Goal: Task Accomplishment & Management: Complete application form

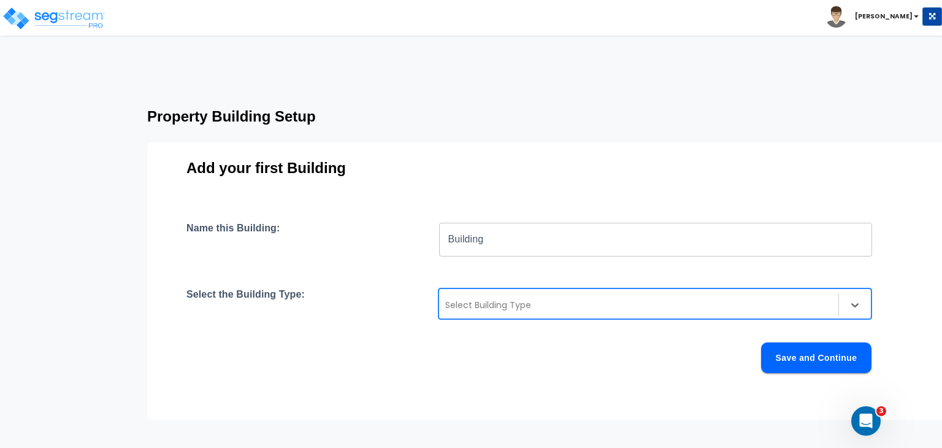
click at [488, 307] on div at bounding box center [638, 305] width 387 height 15
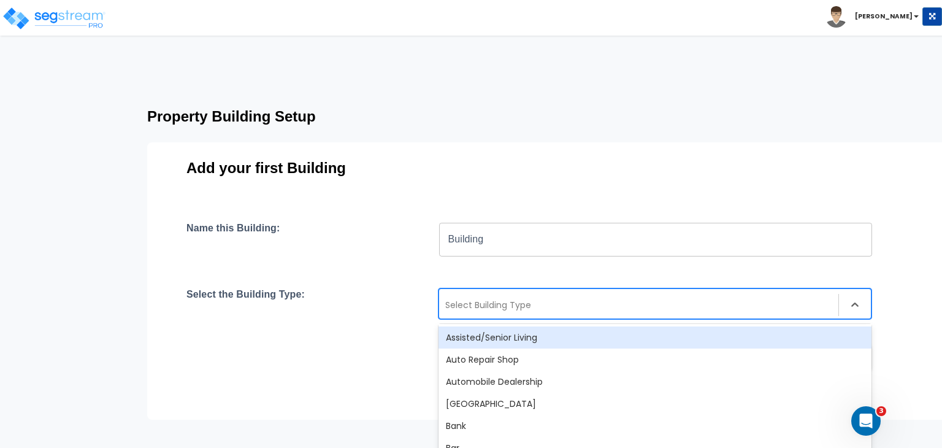
click at [361, 237] on div "Name this Building: Building ​" at bounding box center [548, 239] width 722 height 34
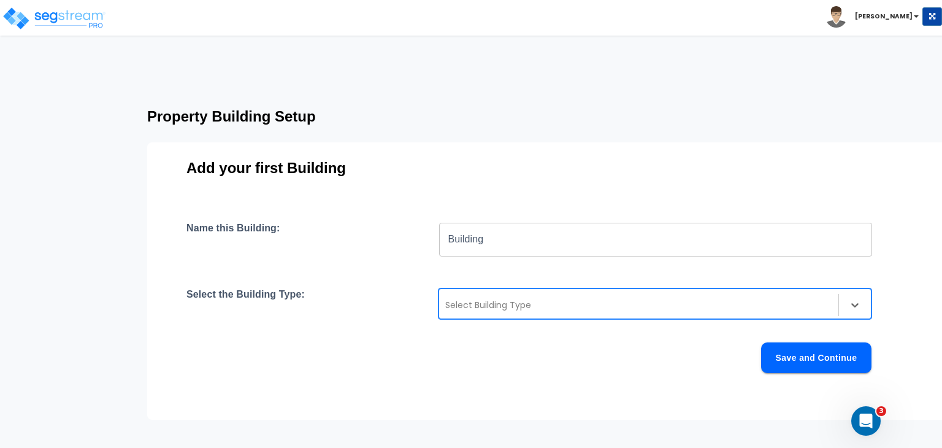
click at [485, 306] on div at bounding box center [638, 305] width 387 height 15
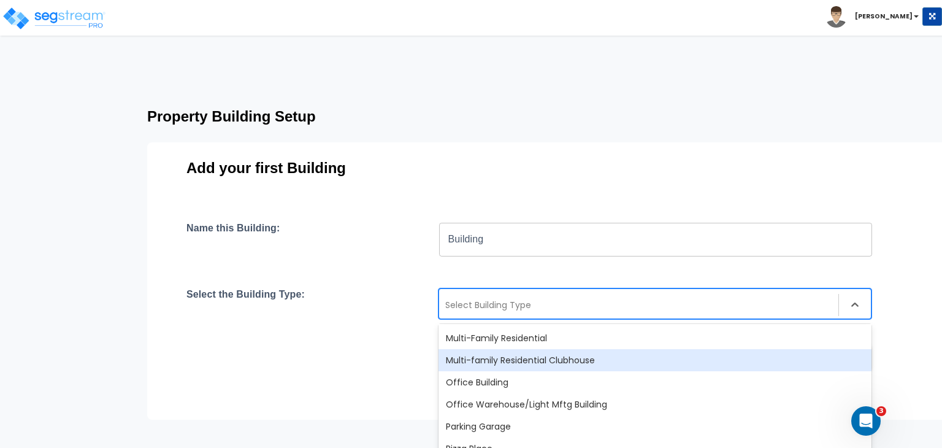
scroll to position [812, 0]
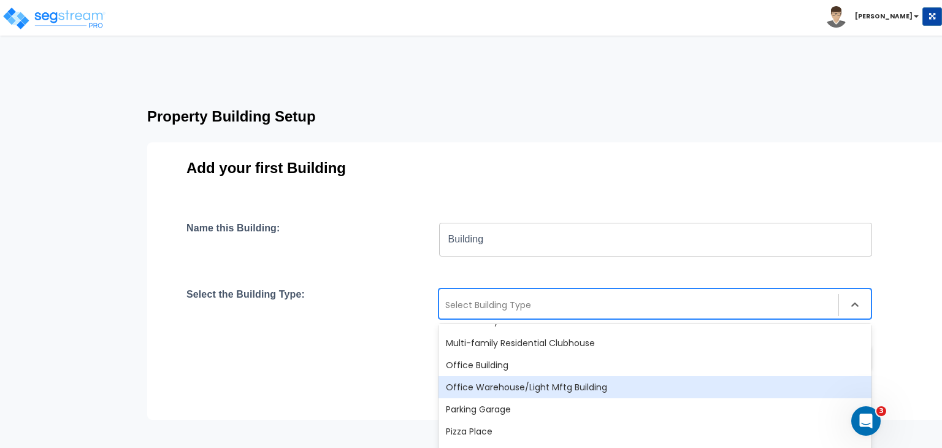
click at [508, 385] on div "Office Warehouse/Light Mftg Building" at bounding box center [655, 387] width 433 height 22
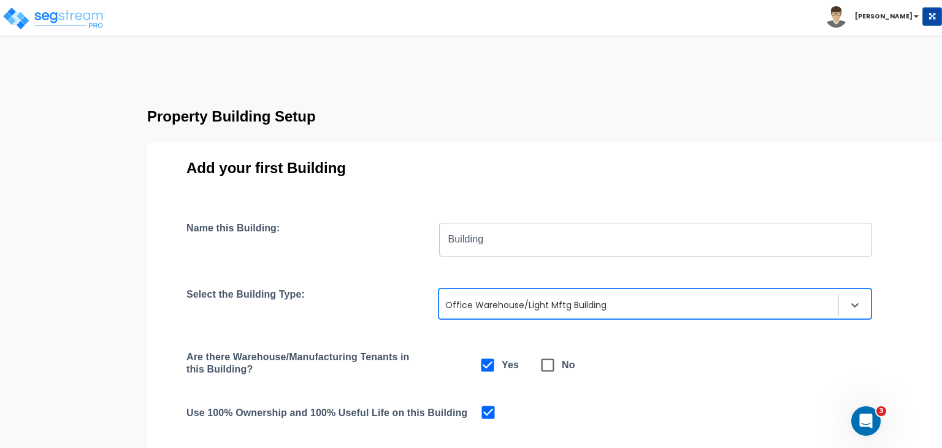
scroll to position [68, 0]
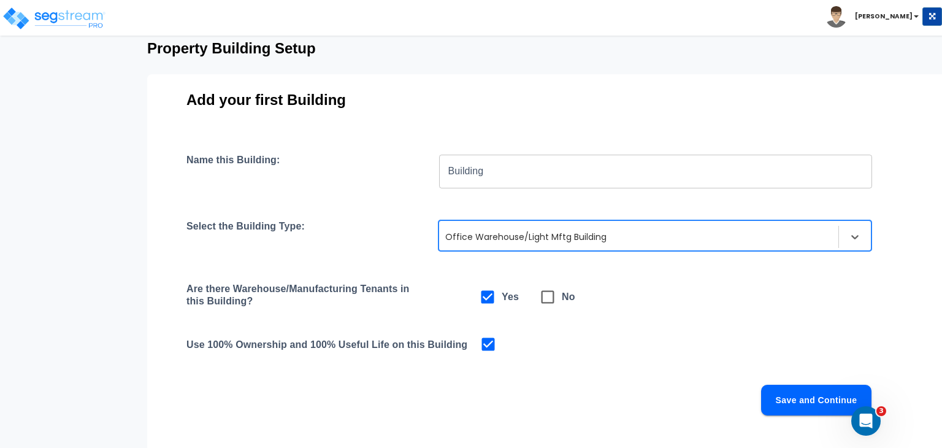
click at [789, 392] on button "Save and Continue" at bounding box center [816, 400] width 110 height 31
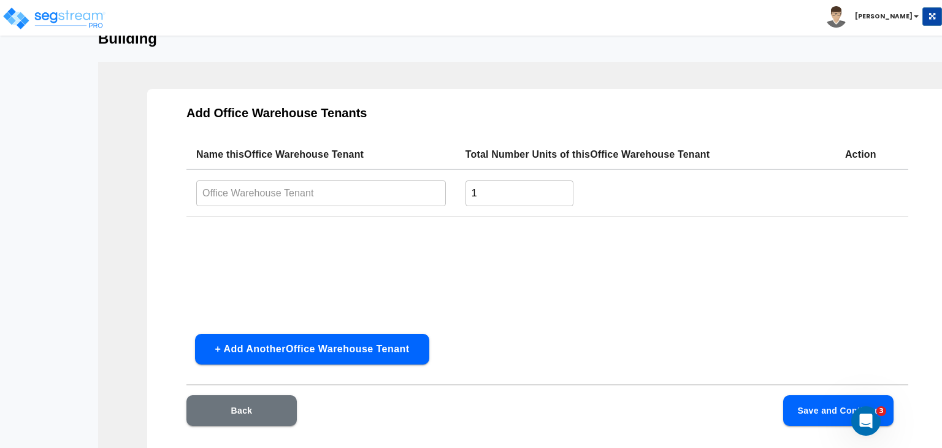
click at [321, 191] on input "text" at bounding box center [321, 193] width 250 height 26
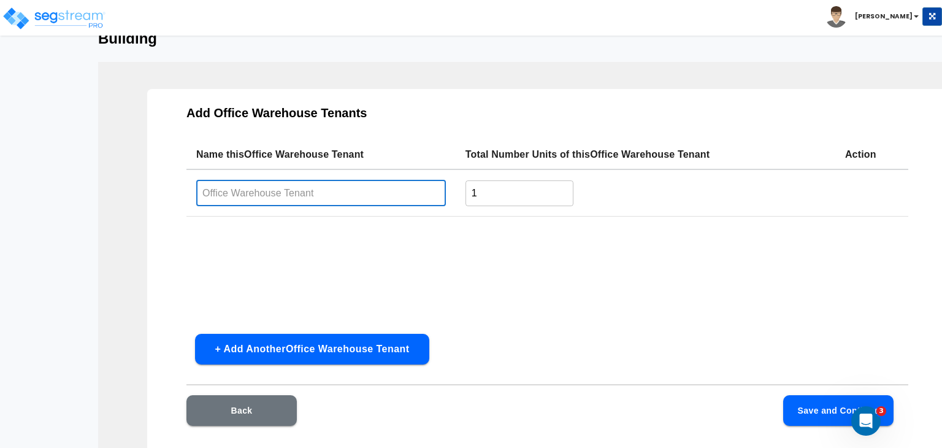
click at [233, 193] on input "text" at bounding box center [321, 193] width 250 height 26
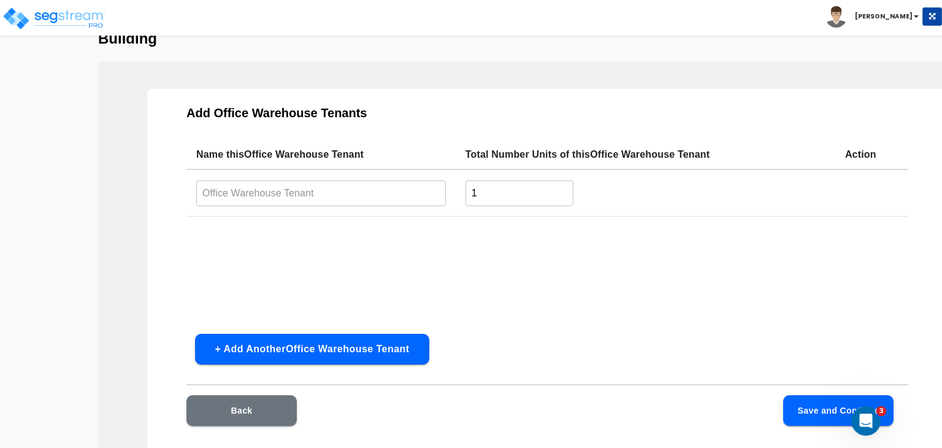
click at [258, 191] on input "text" at bounding box center [321, 193] width 250 height 26
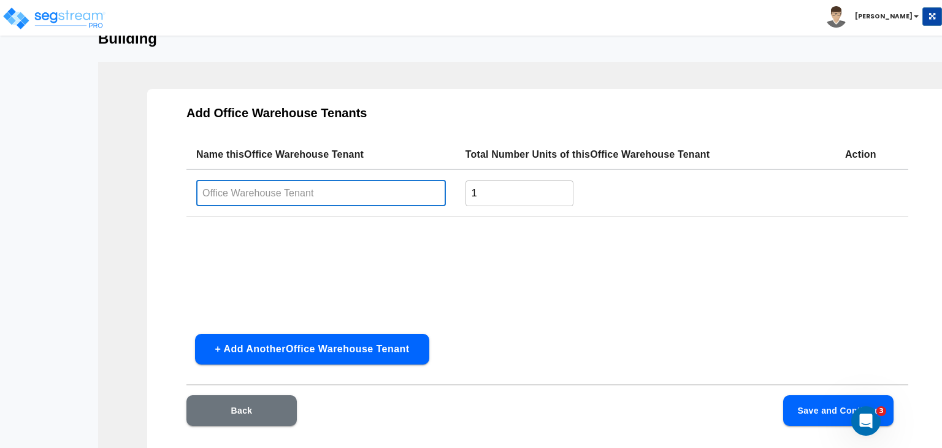
paste input "Iglesia Alianza Eterna"
type input "Iglesia Alianza Eterna"
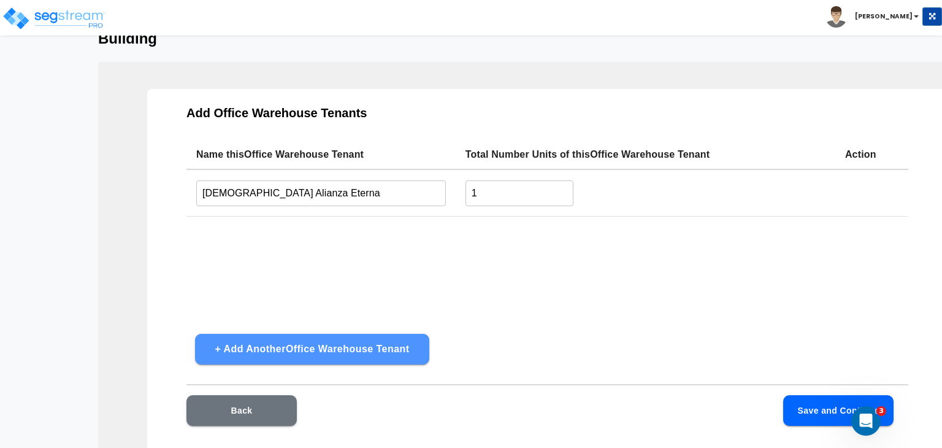
click at [409, 346] on button "+ Add Another Office Warehouse Tenant" at bounding box center [312, 349] width 234 height 31
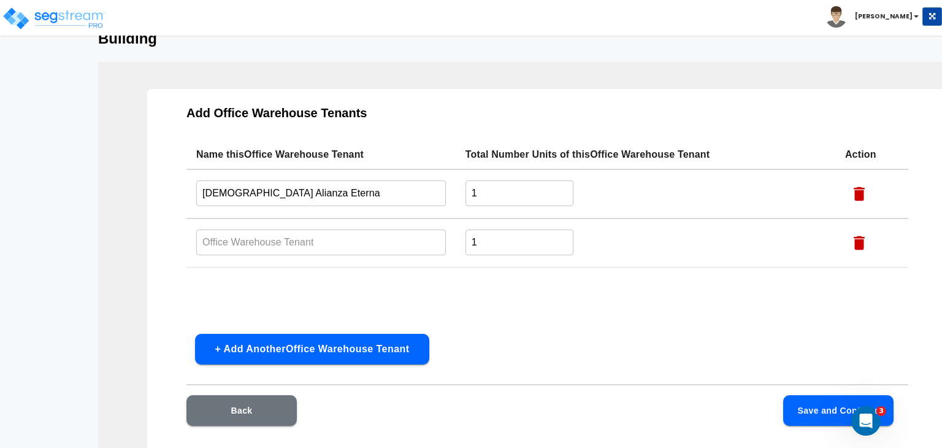
click at [285, 239] on input "text" at bounding box center [321, 242] width 250 height 26
paste input "RS Readystone Construction Supply"
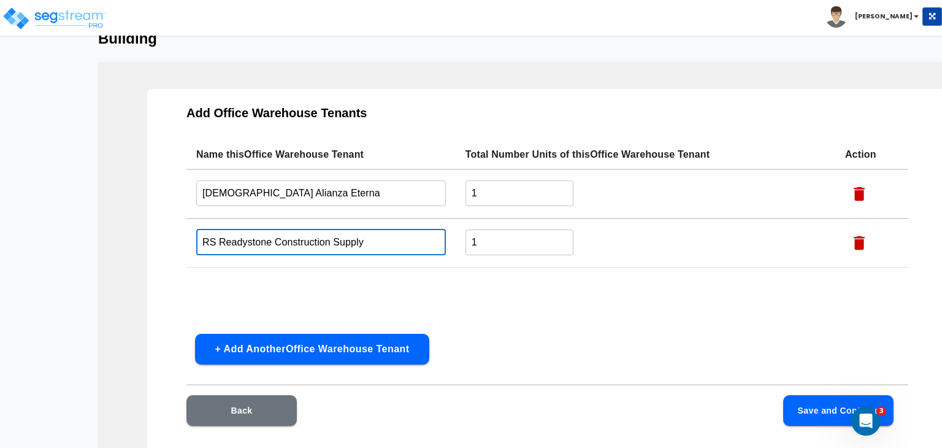
type input "RS Readystone Construction Supply"
click at [271, 342] on button "+ Add Another Office Warehouse Tenant" at bounding box center [312, 349] width 234 height 31
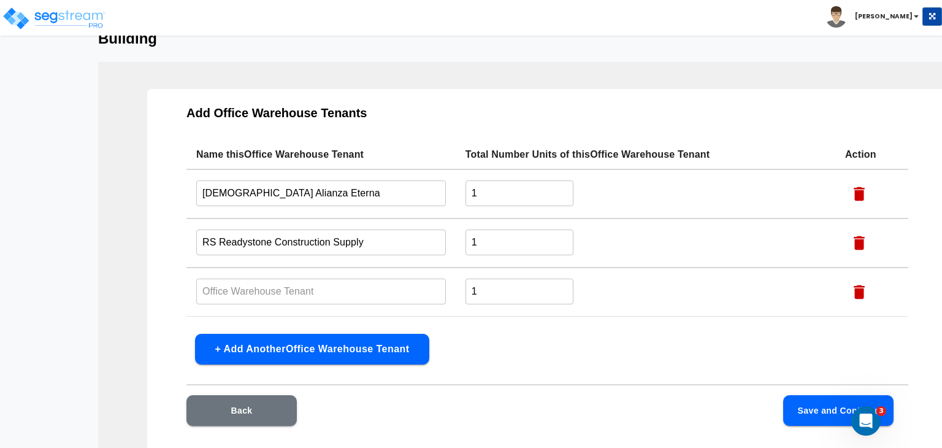
click at [255, 290] on input "text" at bounding box center [321, 291] width 250 height 26
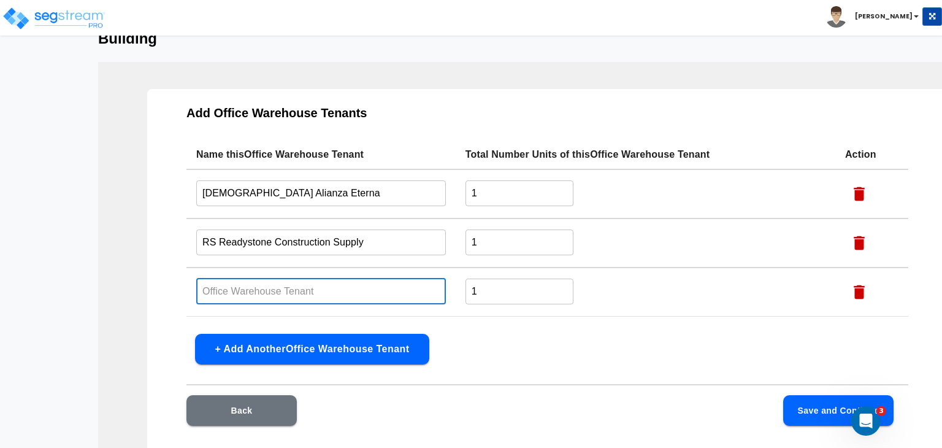
paste input "Specialty Poly Bags, LLC"
type input "Specialty Poly Bags, LLC"
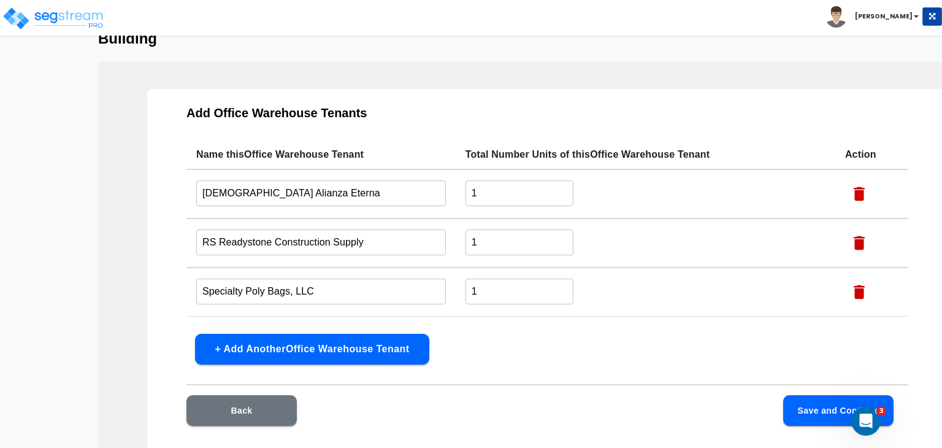
click at [255, 349] on button "+ Add Another Office Warehouse Tenant" at bounding box center [312, 349] width 234 height 31
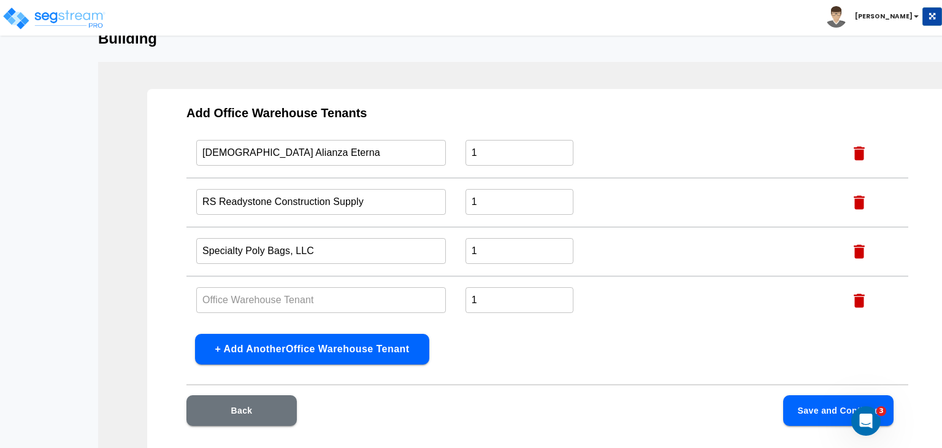
click at [248, 302] on input "text" at bounding box center [321, 300] width 250 height 26
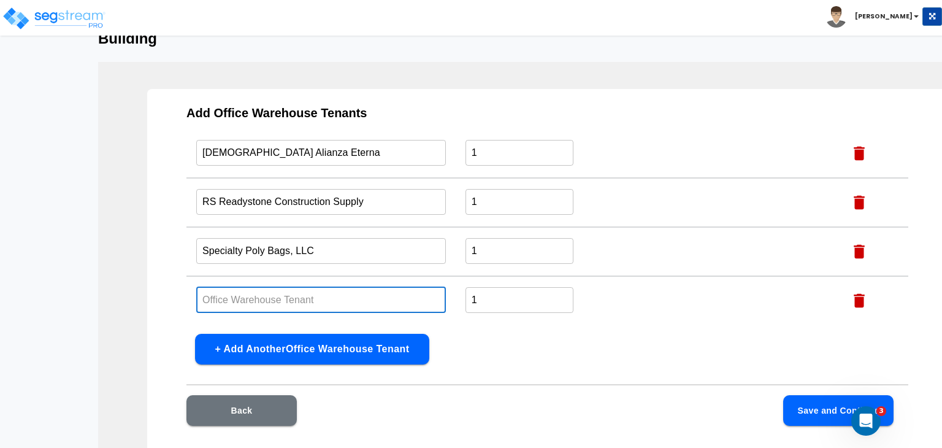
paste input "LED SALES AND RENTAL dba ChurchLEDs"
type input "LED SALES AND RENTAL dba ChurchLEDs"
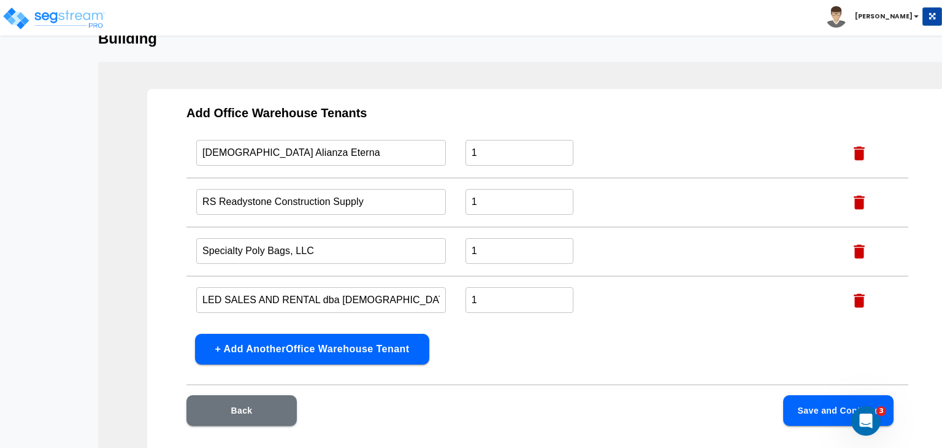
click at [238, 349] on button "+ Add Another Office Warehouse Tenant" at bounding box center [312, 349] width 234 height 31
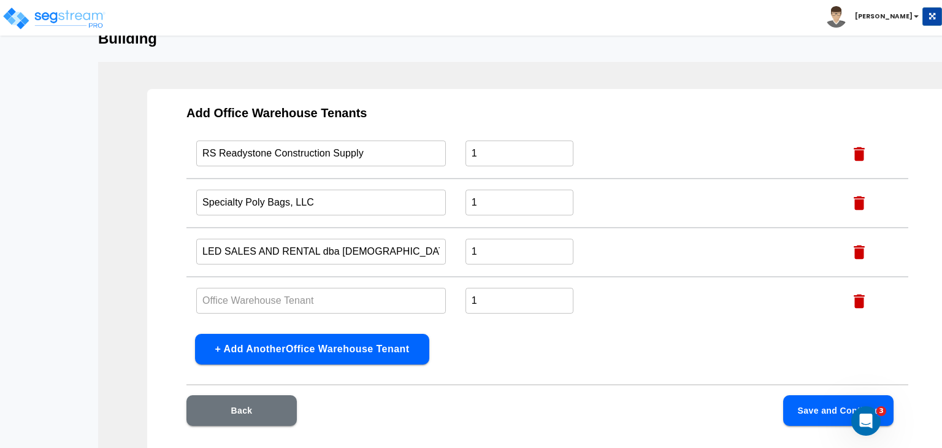
click at [269, 300] on input "text" at bounding box center [321, 300] width 250 height 26
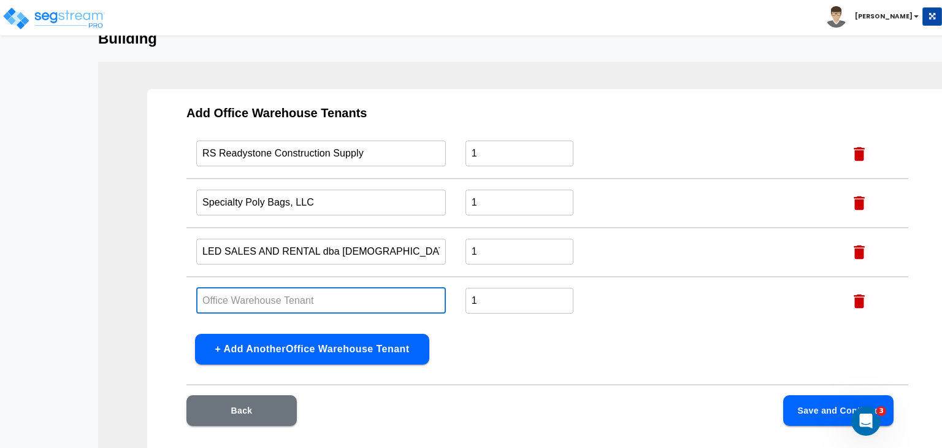
paste input "Acu Vac Remediation, LLC"
type input "Acu Vac Remediation, LLC"
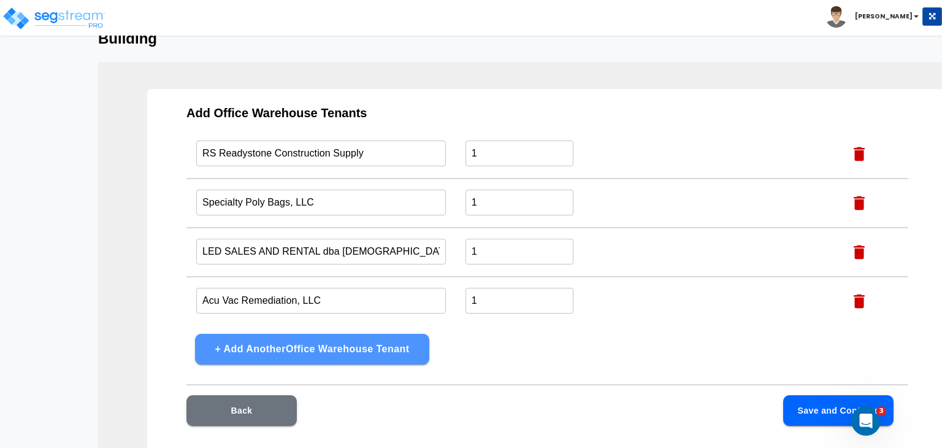
click at [285, 347] on button "+ Add Another Office Warehouse Tenant" at bounding box center [312, 349] width 234 height 31
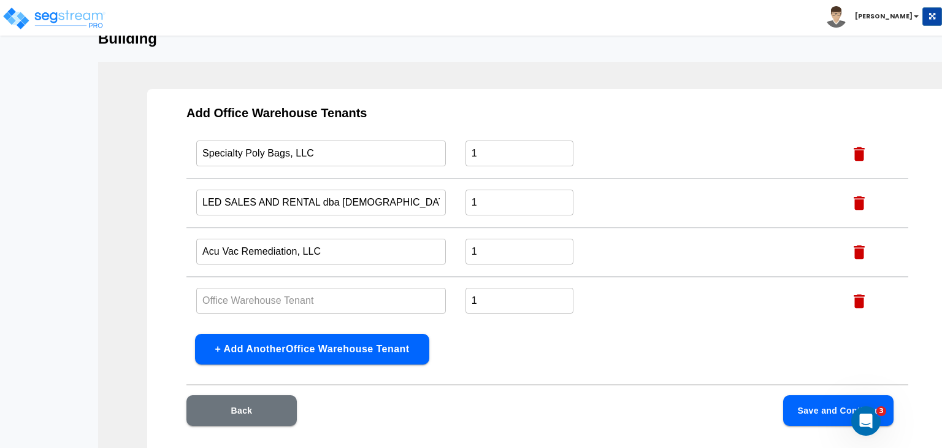
click at [259, 301] on input "text" at bounding box center [321, 300] width 250 height 26
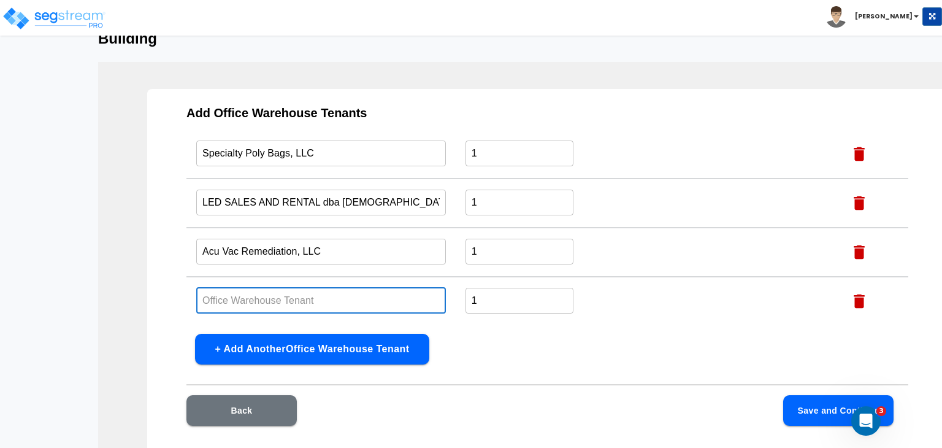
paste input "Kingmore Imports, LLC"
type input "Kingmore Imports, LLC"
click at [796, 410] on button "Save and Continue" at bounding box center [838, 410] width 110 height 31
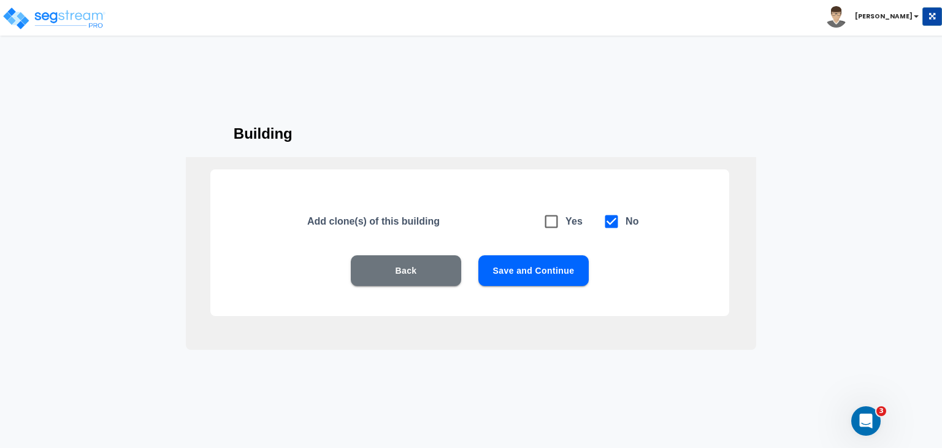
scroll to position [24, 0]
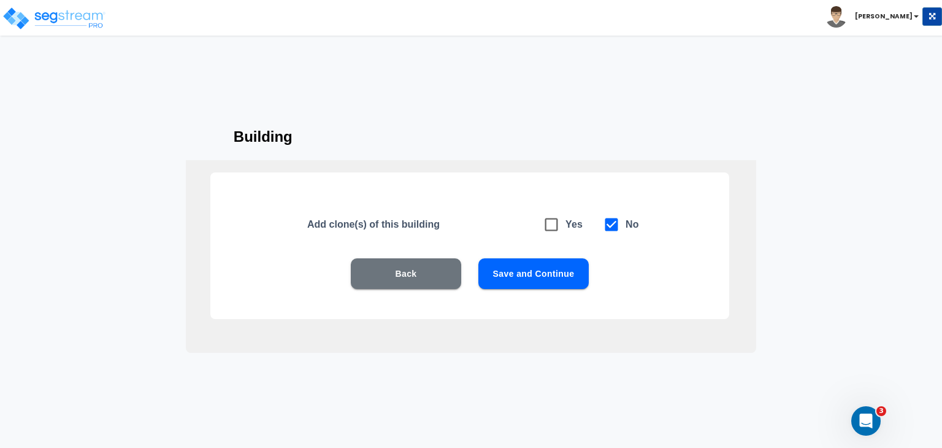
click at [553, 277] on button "Save and Continue" at bounding box center [534, 273] width 110 height 31
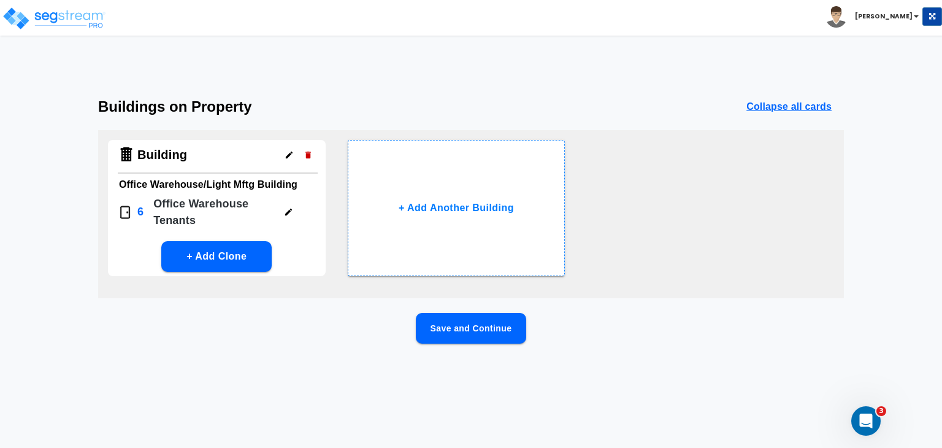
scroll to position [0, 0]
click at [486, 326] on button "Save and Continue" at bounding box center [471, 328] width 110 height 31
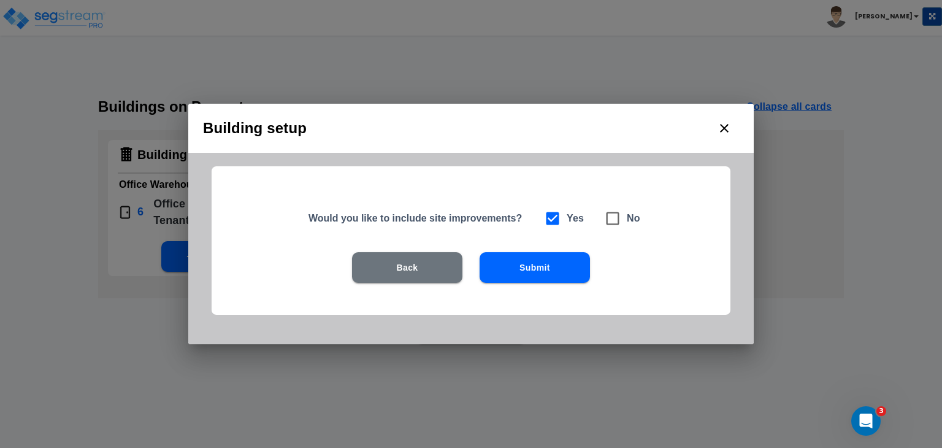
click at [519, 271] on button "Submit" at bounding box center [535, 267] width 110 height 31
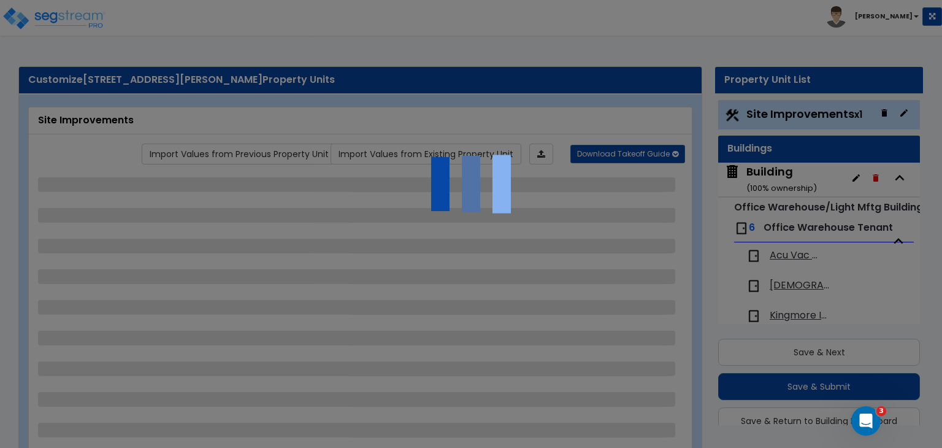
scroll to position [33, 0]
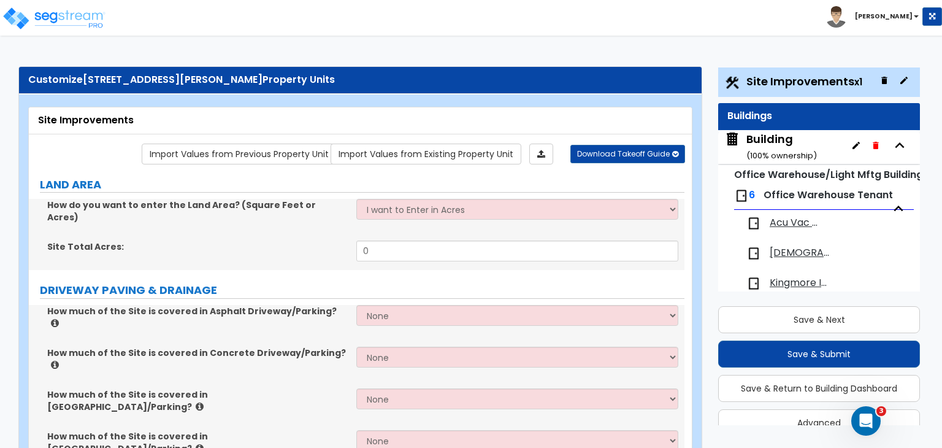
click at [787, 222] on span "Acu Vac Remediation, LLC" at bounding box center [796, 223] width 52 height 14
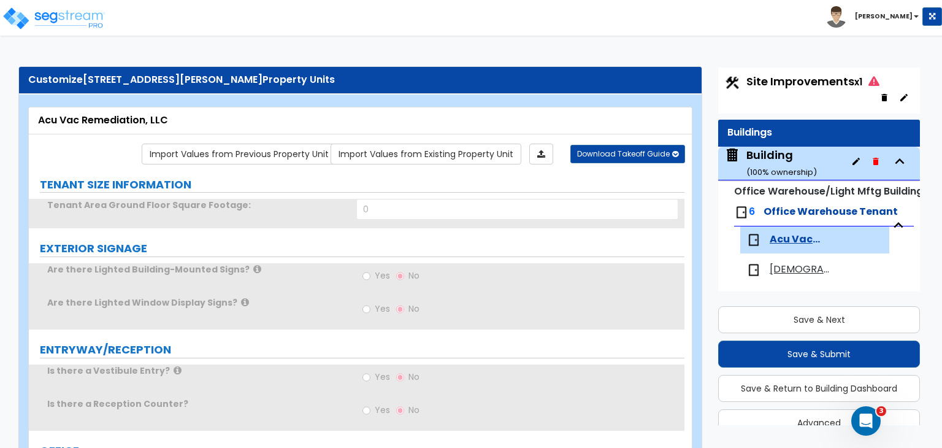
scroll to position [126, 0]
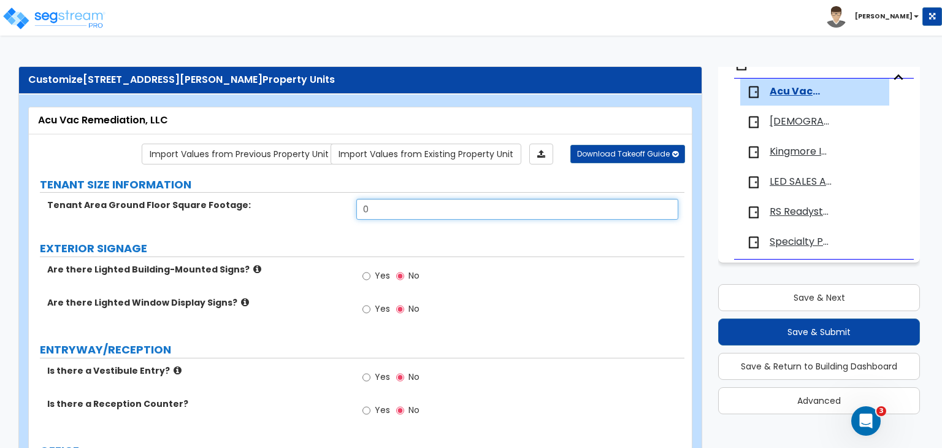
drag, startPoint x: 387, startPoint y: 210, endPoint x: 263, endPoint y: 212, distance: 124.6
click at [263, 212] on div "Tenant Area Ground Floor Square Footage: 0" at bounding box center [357, 213] width 656 height 29
type input "4,730"
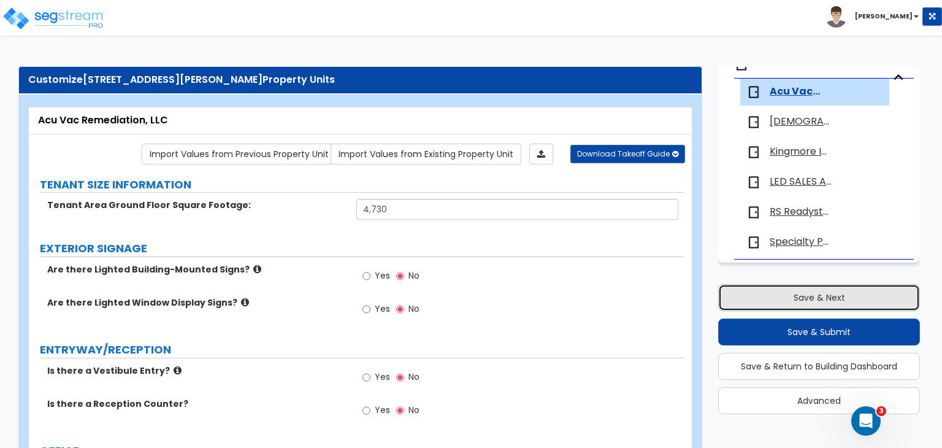
click at [801, 295] on button "Save & Next" at bounding box center [819, 297] width 202 height 27
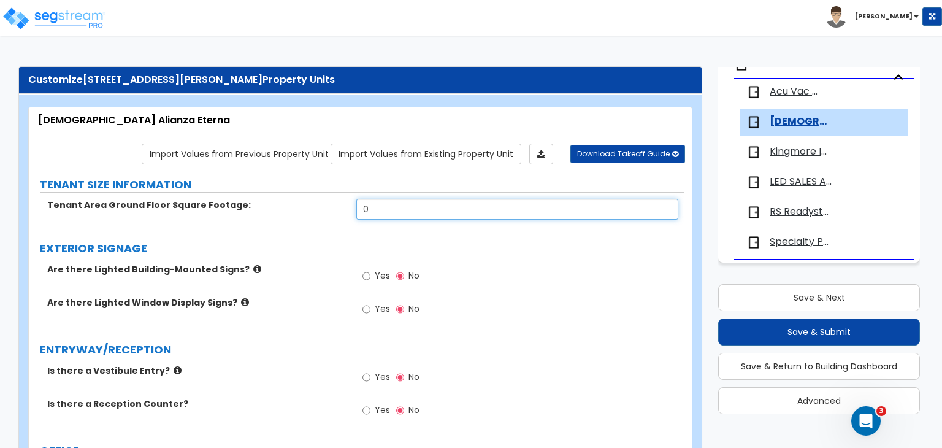
drag, startPoint x: 393, startPoint y: 208, endPoint x: 263, endPoint y: 194, distance: 131.4
type input "2,542"
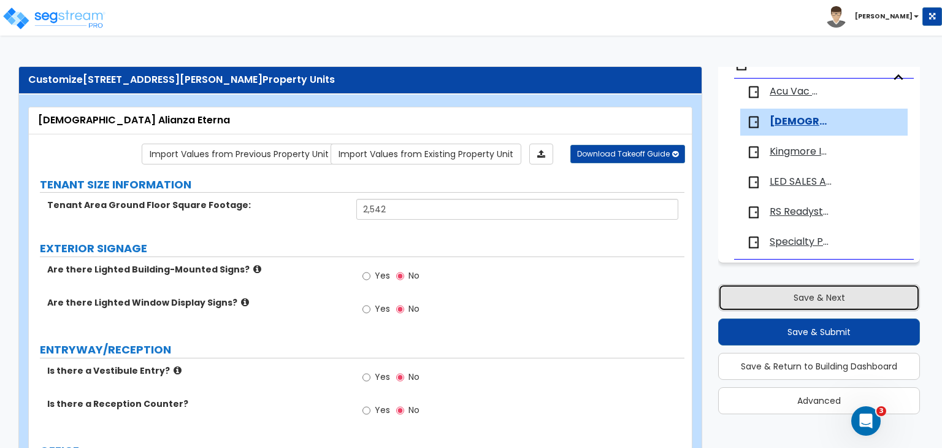
click at [810, 295] on button "Save & Next" at bounding box center [819, 297] width 202 height 27
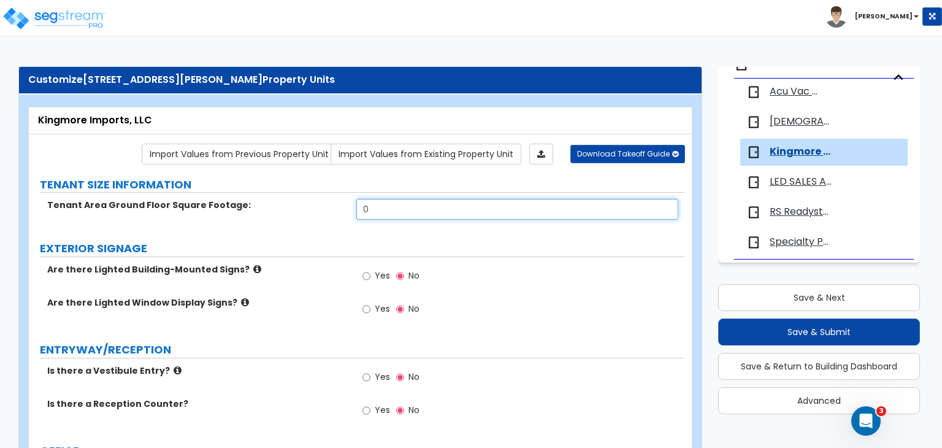
drag, startPoint x: 378, startPoint y: 204, endPoint x: 298, endPoint y: 212, distance: 80.7
click at [298, 212] on div "Tenant Area Ground Floor Square Footage: 0" at bounding box center [357, 213] width 656 height 29
type input "8,258"
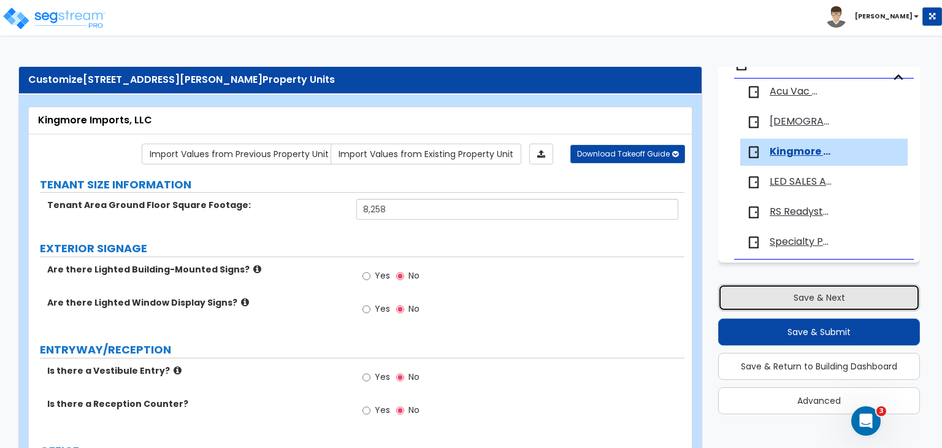
click at [744, 292] on button "Save & Next" at bounding box center [819, 297] width 202 height 27
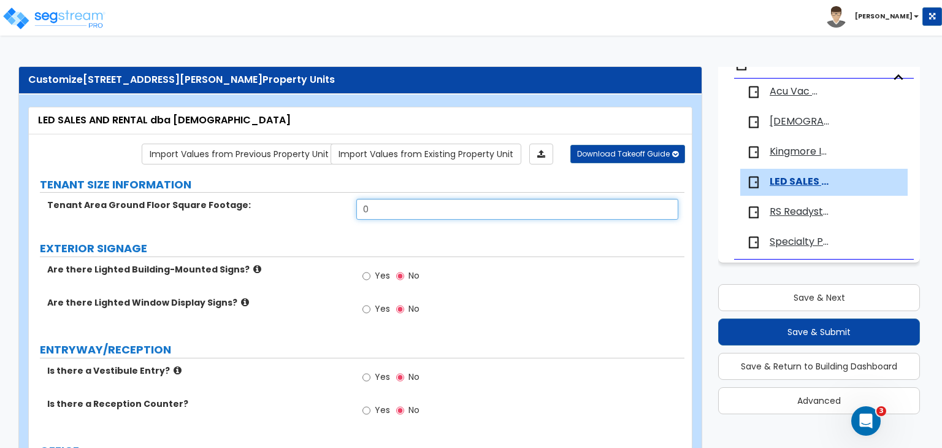
drag, startPoint x: 393, startPoint y: 214, endPoint x: 285, endPoint y: 199, distance: 109.6
click at [285, 199] on div "Tenant Area Ground Floor Square Footage: 0" at bounding box center [357, 213] width 656 height 29
type input "2,392"
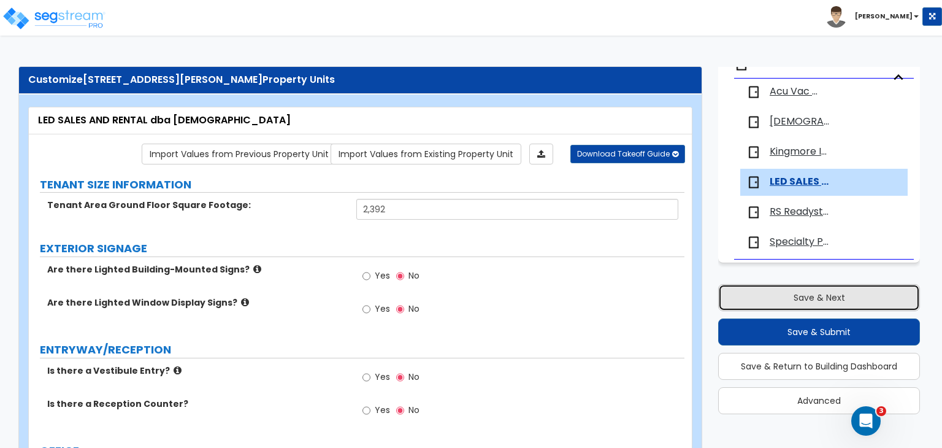
click at [810, 298] on button "Save & Next" at bounding box center [819, 297] width 202 height 27
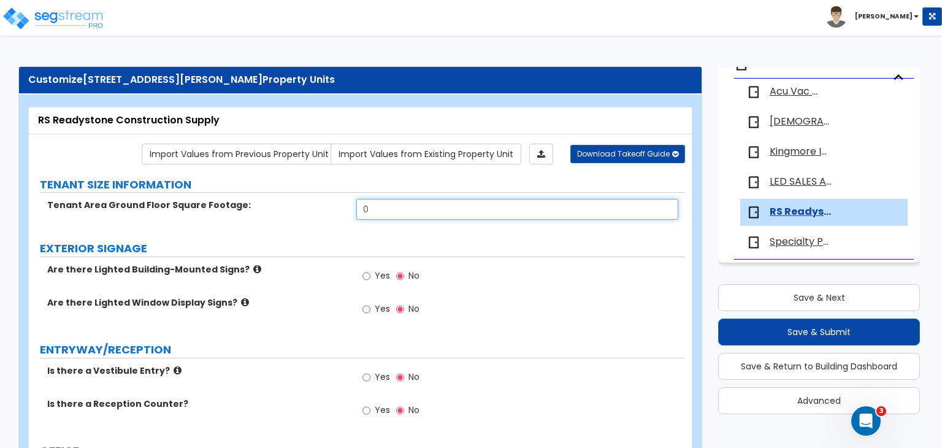
drag, startPoint x: 384, startPoint y: 207, endPoint x: 253, endPoint y: 195, distance: 131.8
type input "2,634"
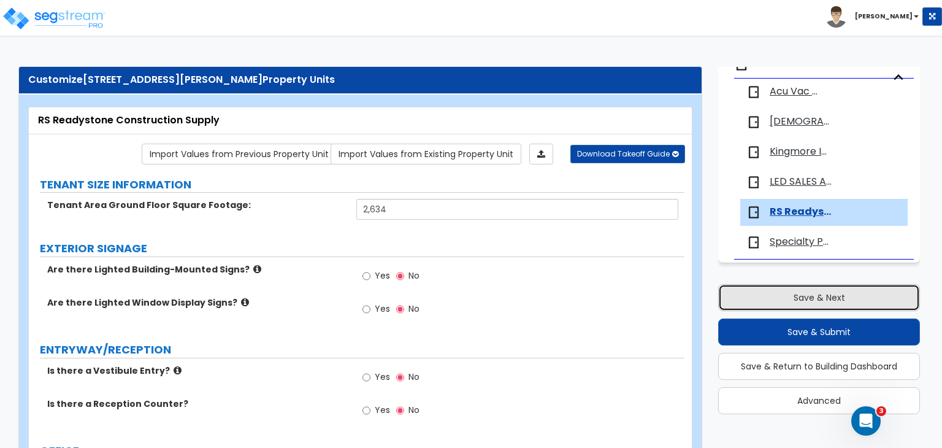
click at [776, 300] on button "Save & Next" at bounding box center [819, 297] width 202 height 27
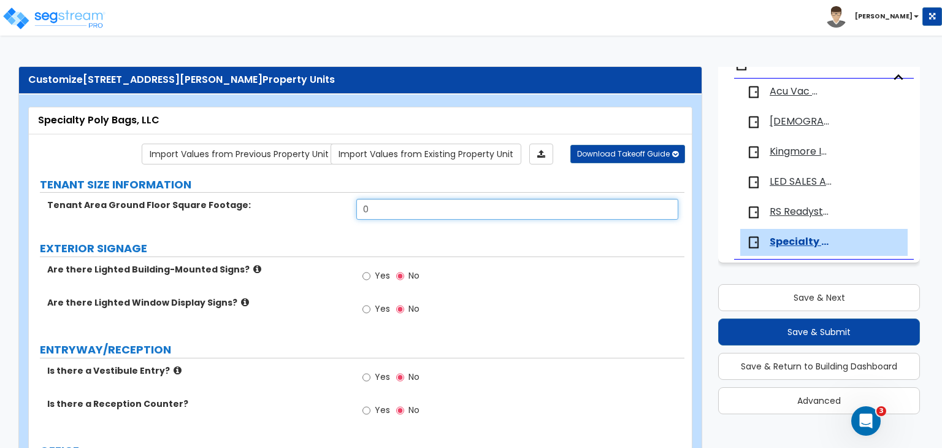
drag, startPoint x: 385, startPoint y: 206, endPoint x: 282, endPoint y: 204, distance: 103.1
click at [282, 204] on div "Tenant Area Ground Floor Square Footage: 0" at bounding box center [357, 213] width 656 height 29
type input "4,471"
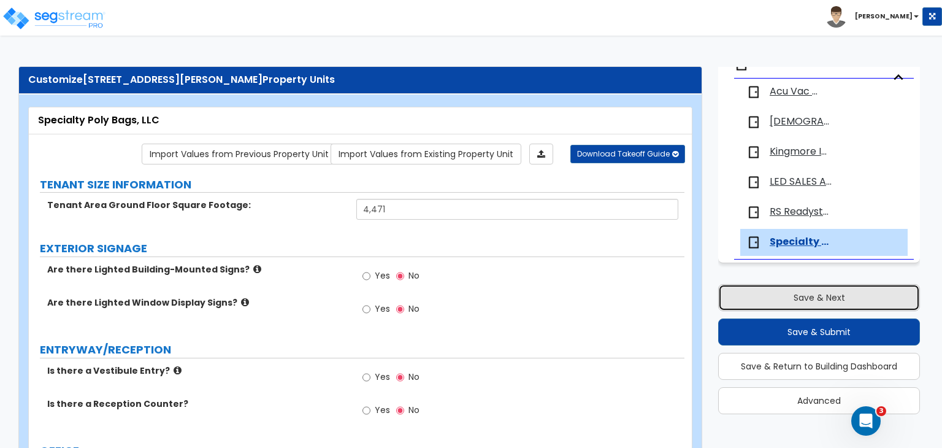
click at [766, 289] on button "Save & Next" at bounding box center [819, 297] width 202 height 27
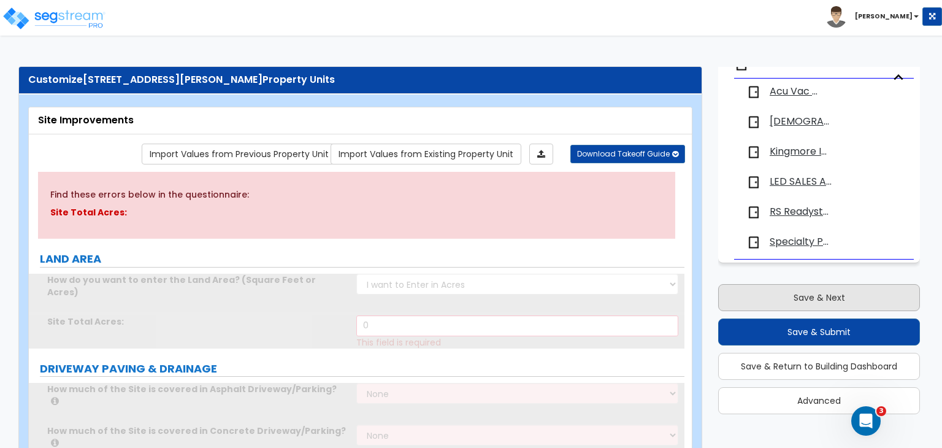
scroll to position [0, 0]
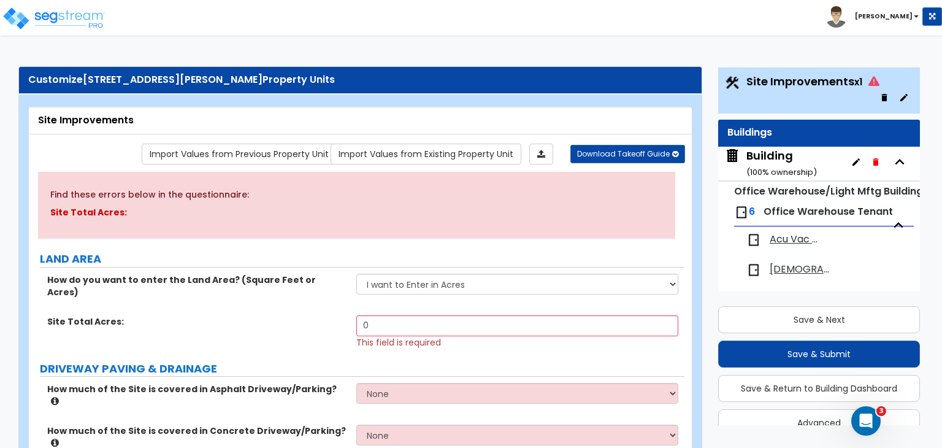
click at [777, 162] on div "Building ( 100 % ownership)" at bounding box center [782, 163] width 71 height 31
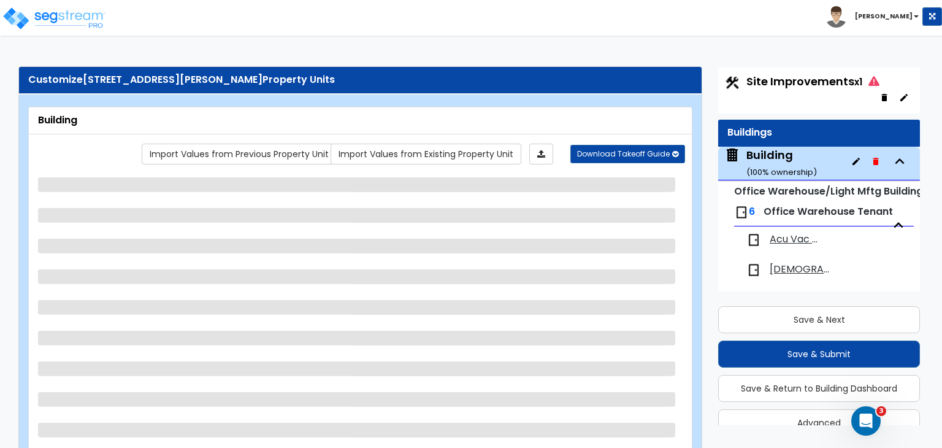
scroll to position [79, 0]
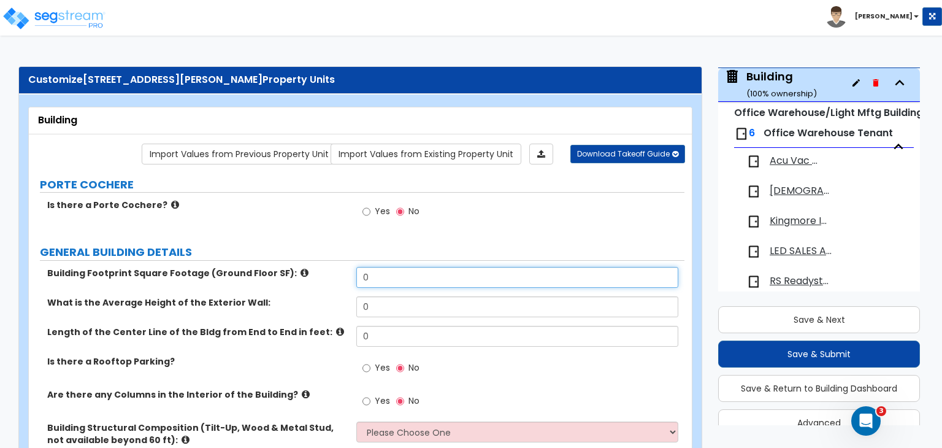
drag, startPoint x: 386, startPoint y: 277, endPoint x: 275, endPoint y: 276, distance: 111.1
click at [275, 276] on div "Building Footprint Square Footage (Ground Floor SF): 0" at bounding box center [357, 281] width 656 height 29
type input "25,027"
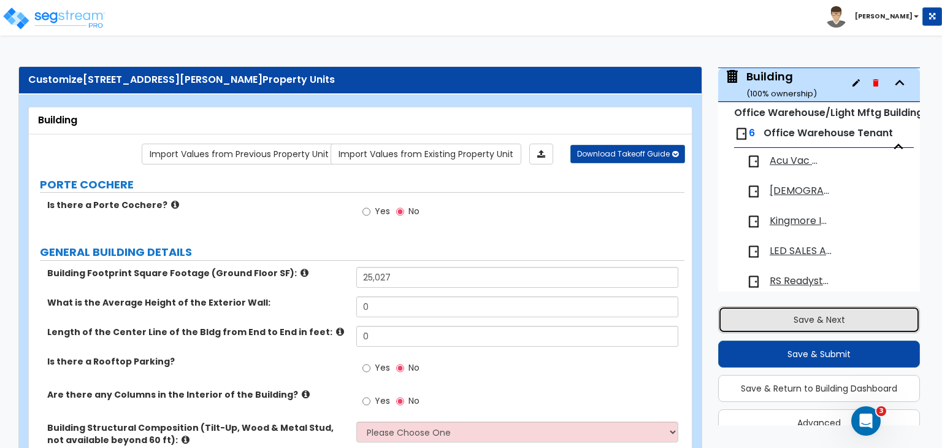
click at [775, 322] on button "Save & Next" at bounding box center [819, 319] width 202 height 27
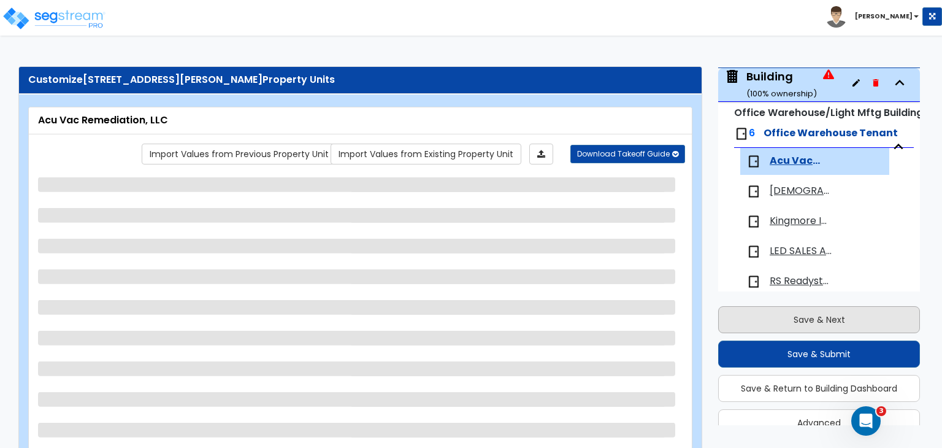
scroll to position [126, 0]
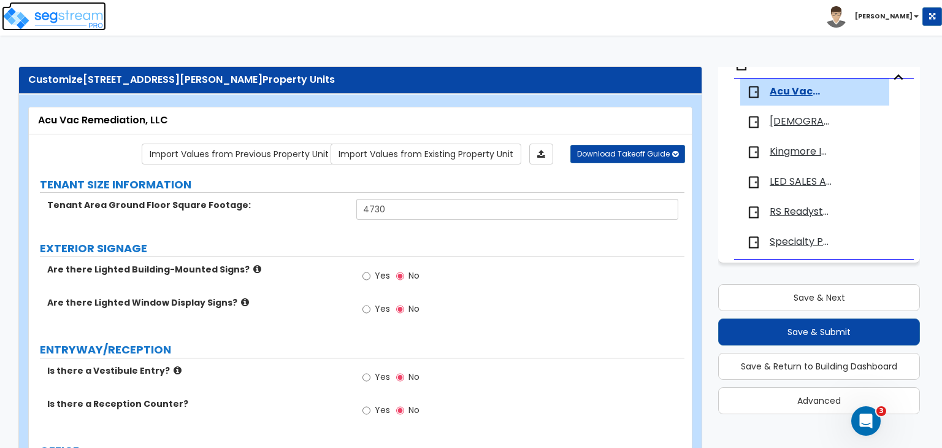
click at [68, 15] on img at bounding box center [54, 18] width 104 height 25
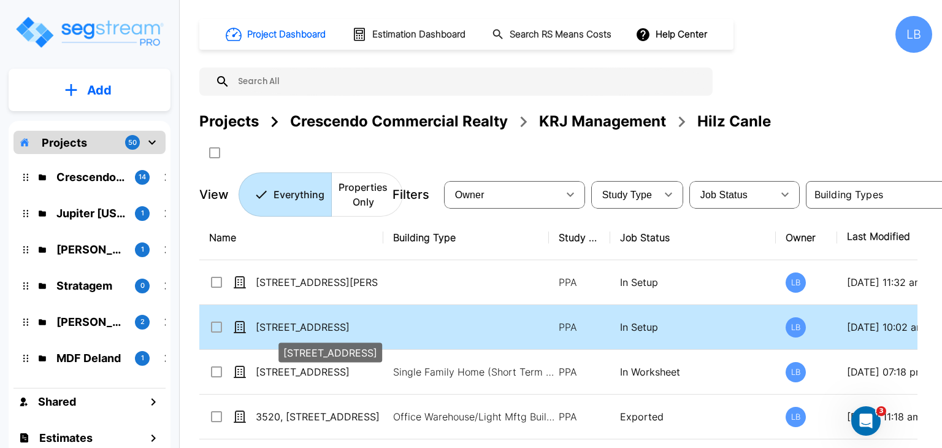
click at [310, 327] on p "6711 Bingle Rd" at bounding box center [317, 327] width 123 height 15
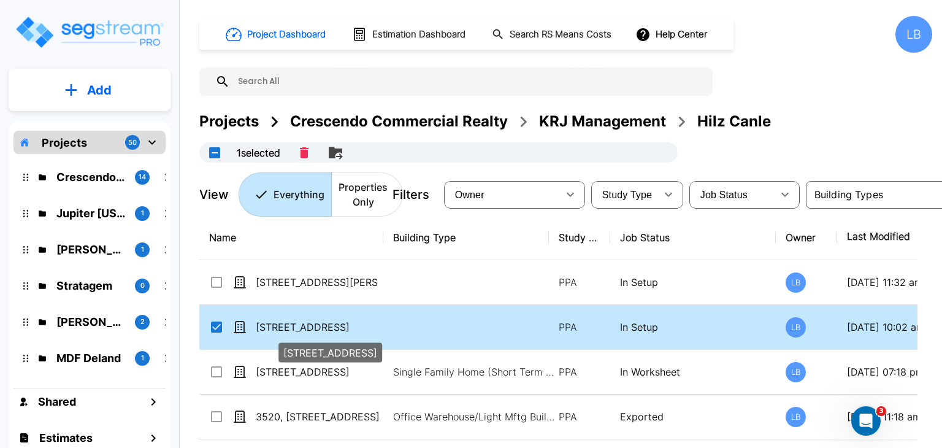
click at [317, 325] on p "6711 Bingle Rd" at bounding box center [317, 327] width 123 height 15
checkbox input "false"
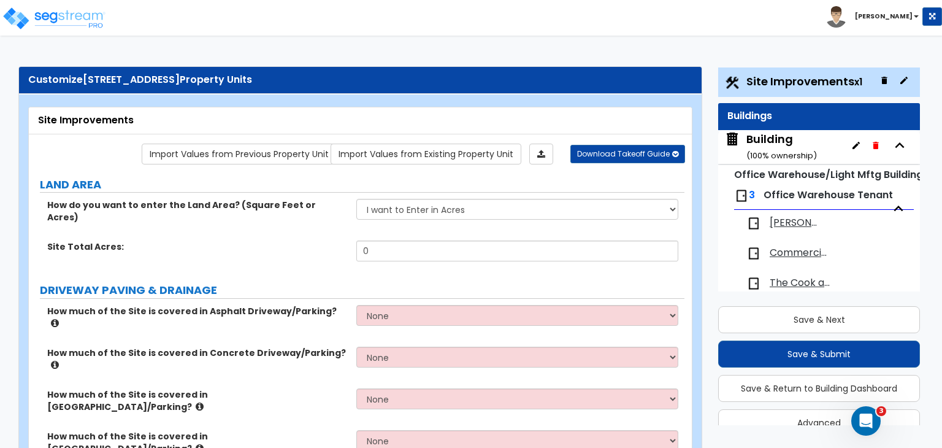
click at [771, 143] on div "Building ( 100 % ownership)" at bounding box center [782, 146] width 71 height 31
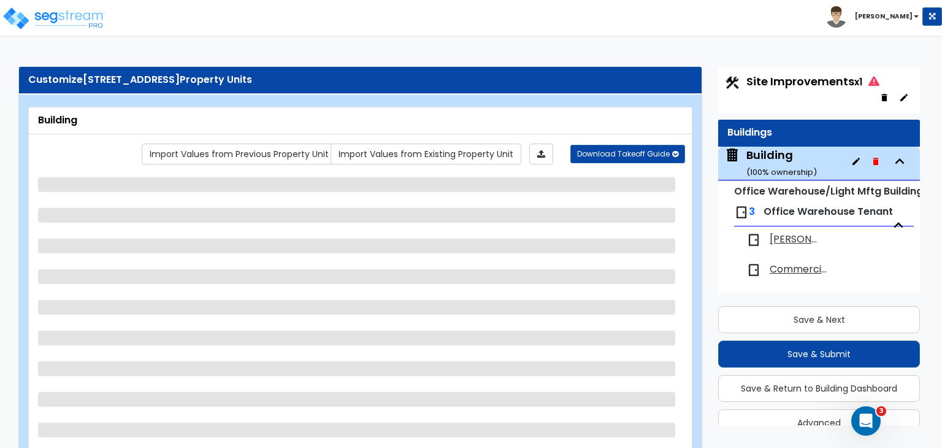
scroll to position [36, 0]
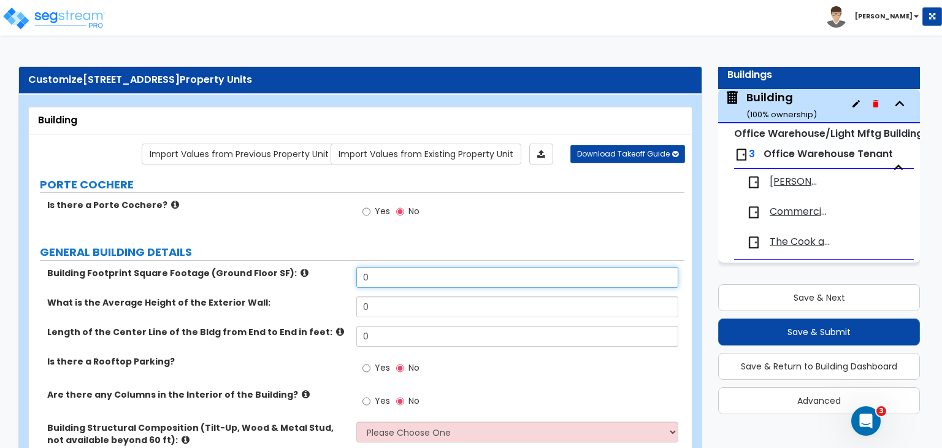
drag, startPoint x: 387, startPoint y: 280, endPoint x: 297, endPoint y: 266, distance: 91.3
click at [297, 267] on div "Building Footprint Square Footage (Ground Floor SF): 0" at bounding box center [357, 281] width 656 height 29
type input "162,082"
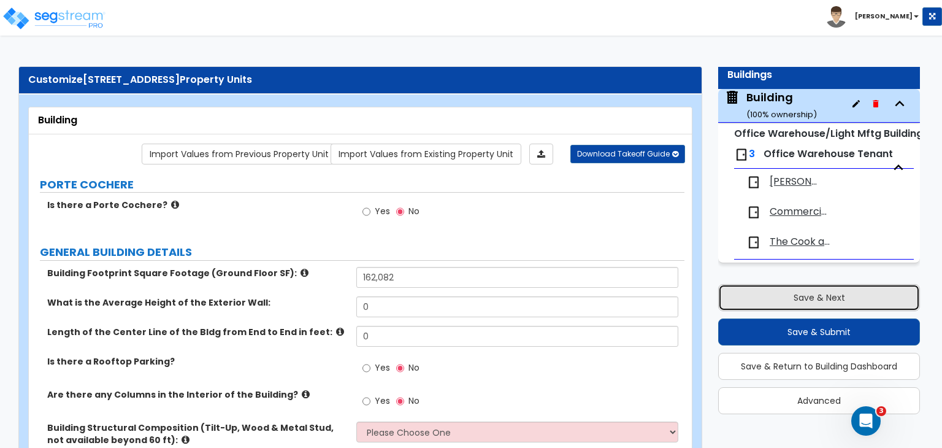
click at [766, 294] on button "Save & Next" at bounding box center [819, 297] width 202 height 27
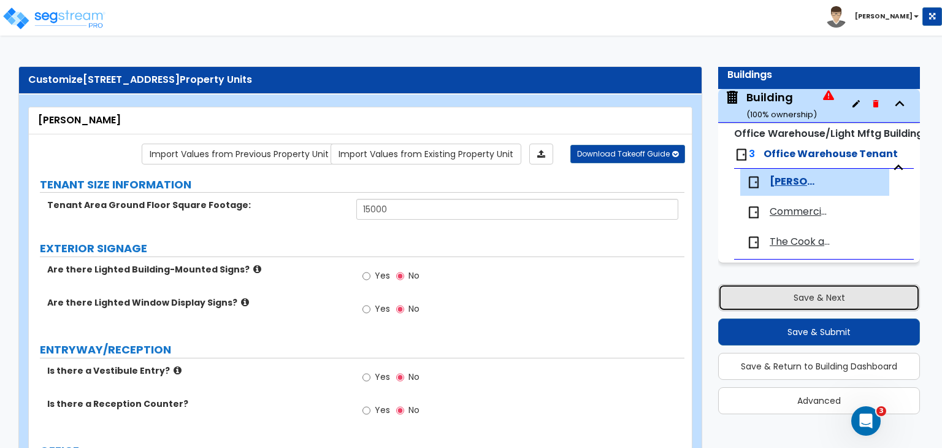
click at [766, 294] on button "Save & Next" at bounding box center [819, 297] width 202 height 27
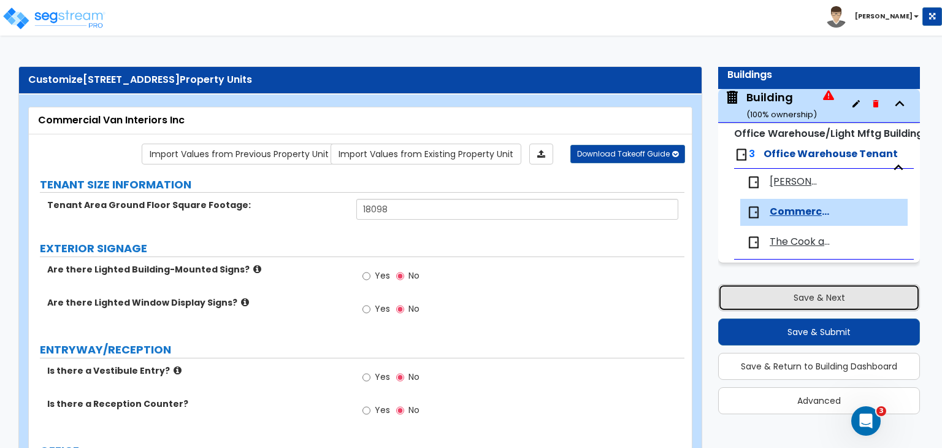
click at [766, 294] on button "Save & Next" at bounding box center [819, 297] width 202 height 27
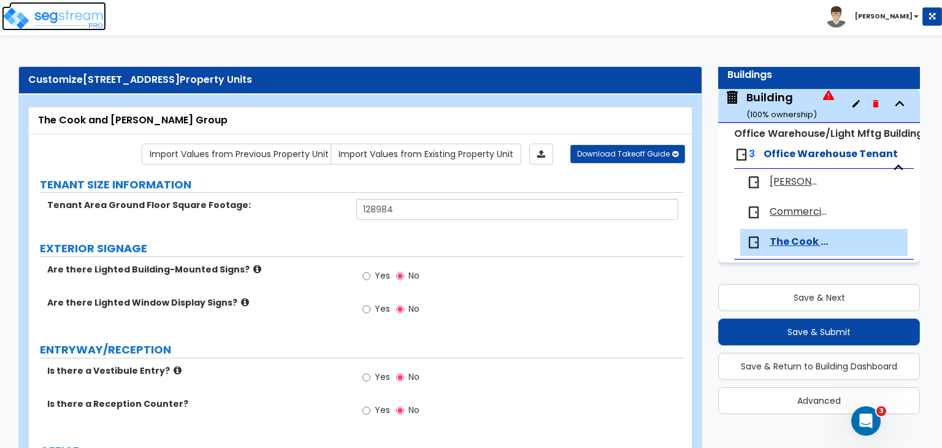
click at [69, 17] on img at bounding box center [54, 18] width 104 height 25
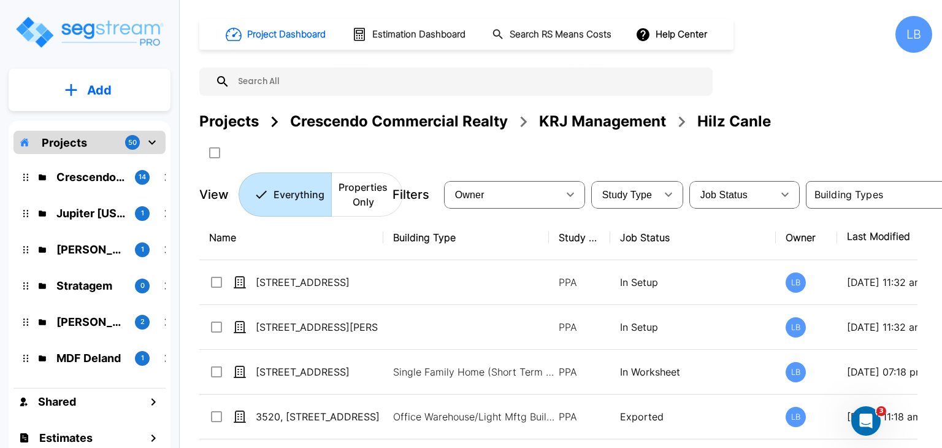
drag, startPoint x: 96, startPoint y: 91, endPoint x: 72, endPoint y: 86, distance: 24.4
click at [72, 86] on icon "mailbox folders" at bounding box center [71, 89] width 12 height 13
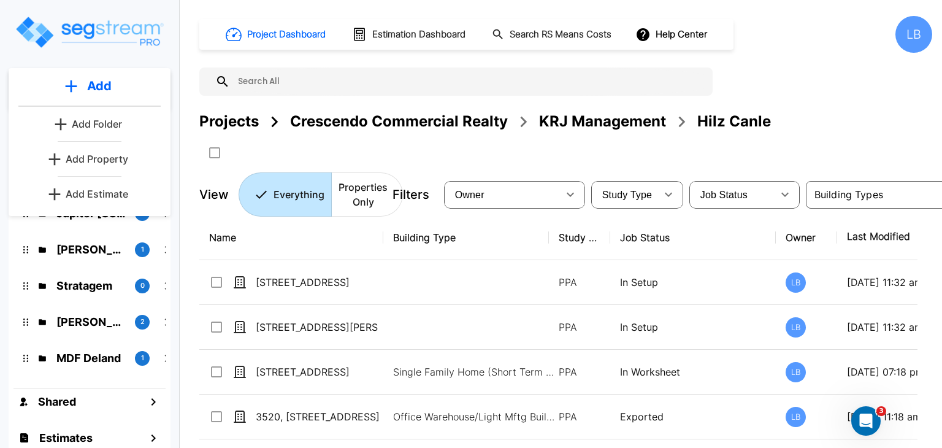
click at [101, 155] on p "Add Property" at bounding box center [97, 159] width 63 height 15
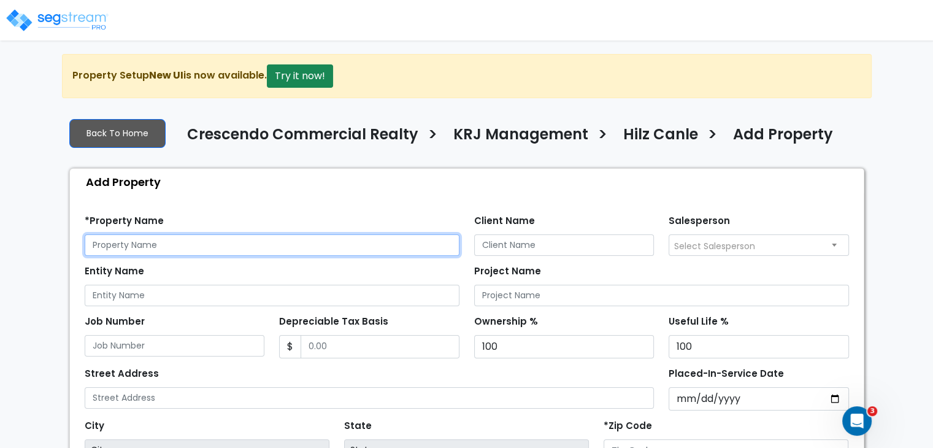
click at [161, 244] on input "text" at bounding box center [272, 244] width 375 height 21
drag, startPoint x: 212, startPoint y: 249, endPoint x: 57, endPoint y: 233, distance: 155.4
click at [57, 233] on div "We are Building your Property. So please grab a coffee and let us do the heavy …" at bounding box center [466, 369] width 933 height 631
type input "[STREET_ADDRESS]"
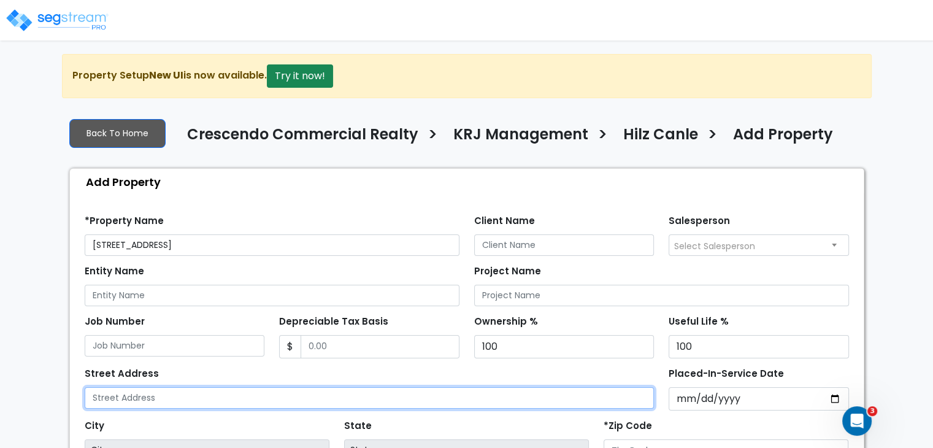
click at [118, 398] on input "text" at bounding box center [370, 397] width 570 height 21
paste input "[STREET_ADDRESS]"
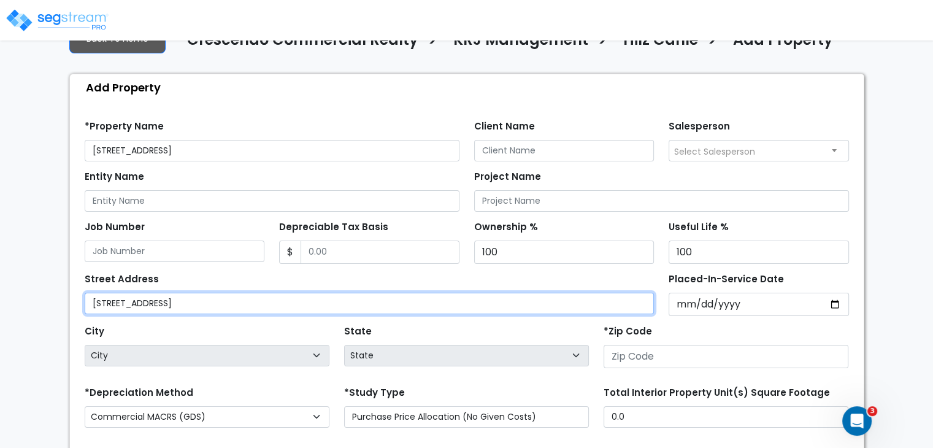
scroll to position [95, 0]
type input "[STREET_ADDRESS]"
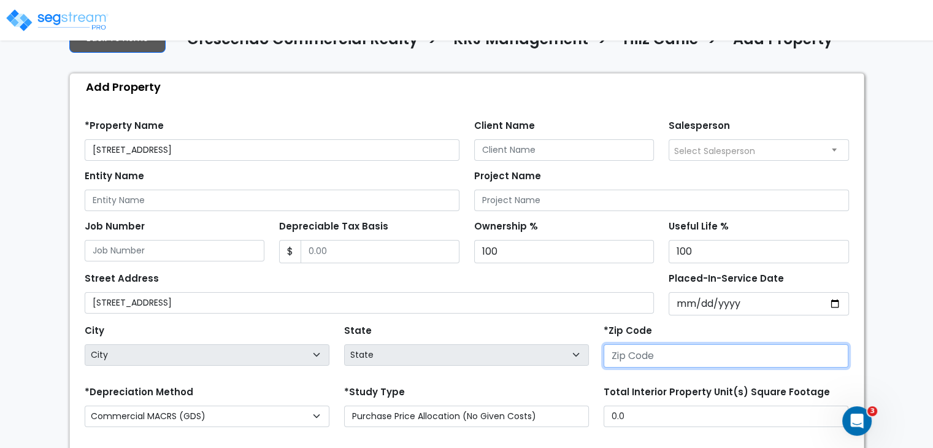
click at [620, 356] on input "number" at bounding box center [726, 355] width 245 height 23
type input "77"
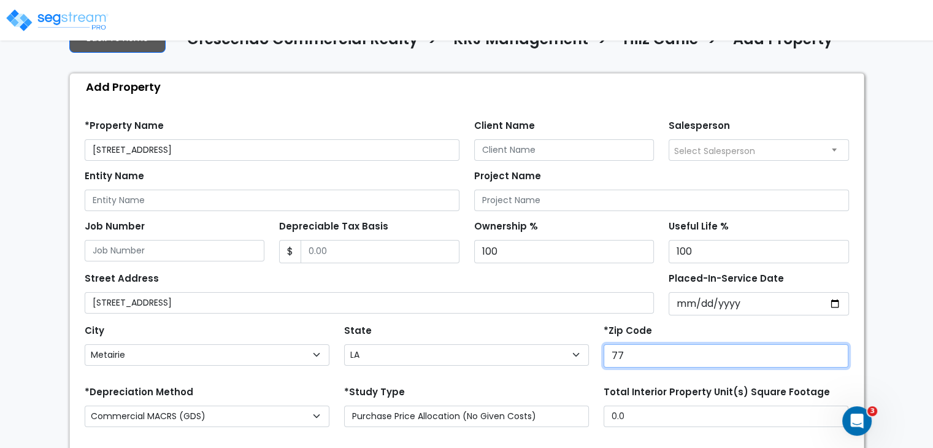
select select "[GEOGRAPHIC_DATA]"
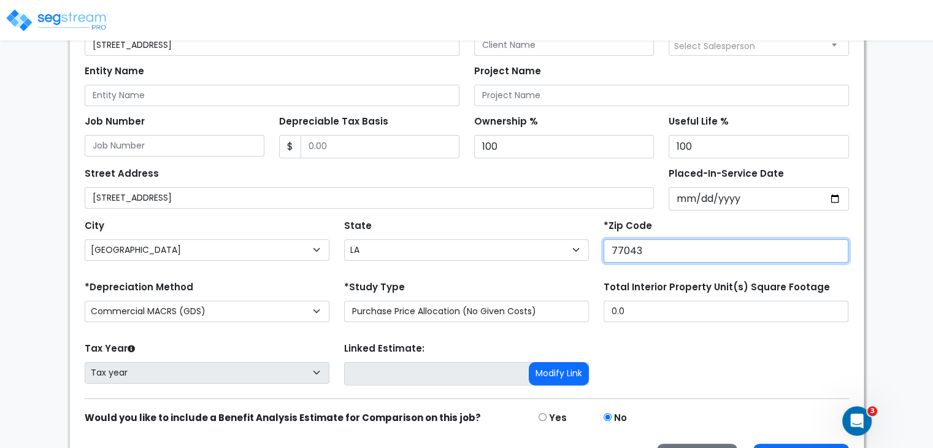
scroll to position [235, 0]
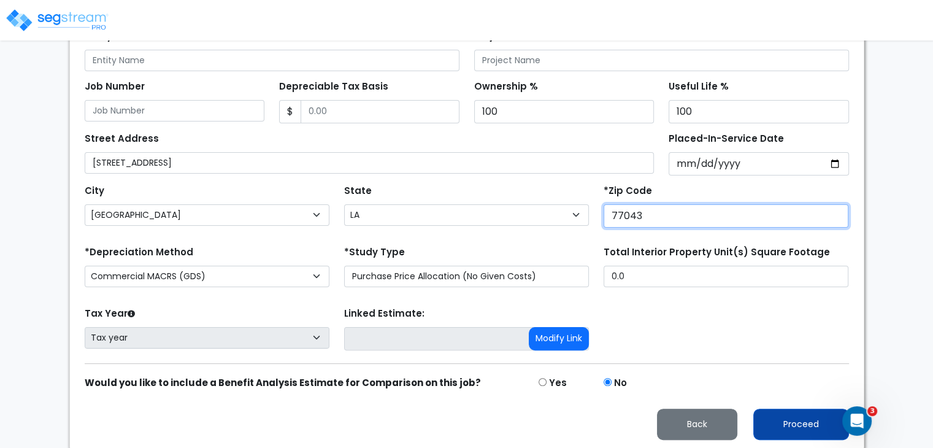
type input "77043"
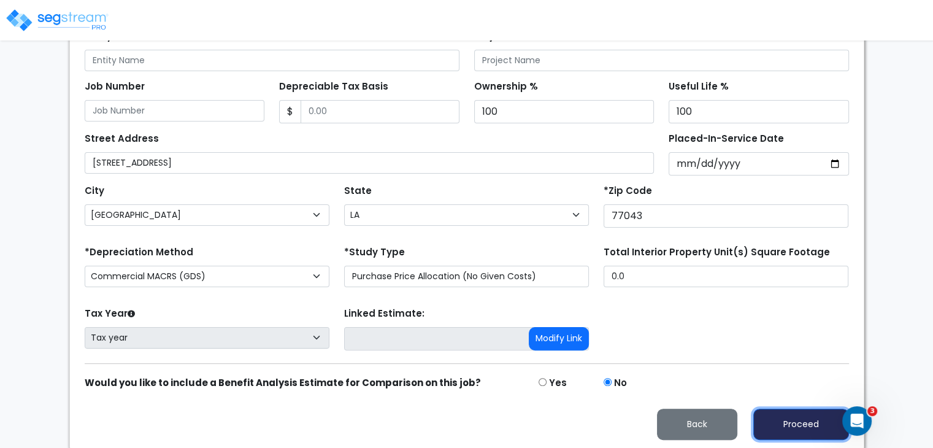
click at [776, 418] on button "Proceed" at bounding box center [801, 424] width 96 height 31
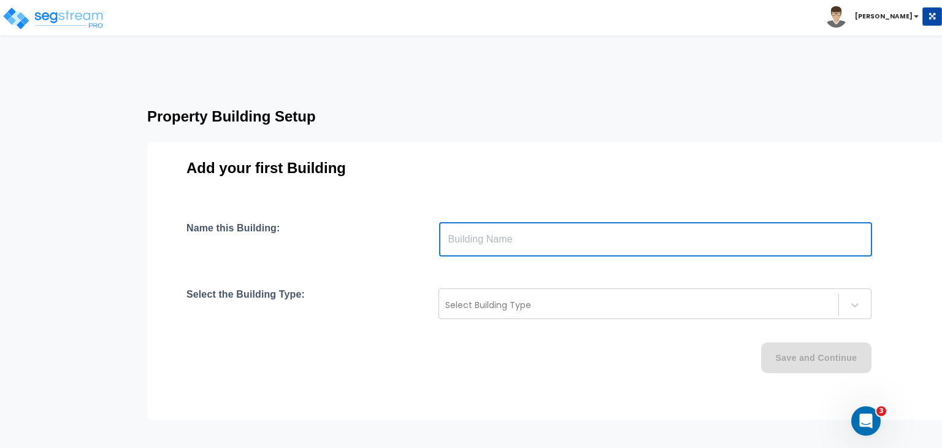
click at [477, 239] on input "text" at bounding box center [655, 239] width 433 height 34
type input "Building"
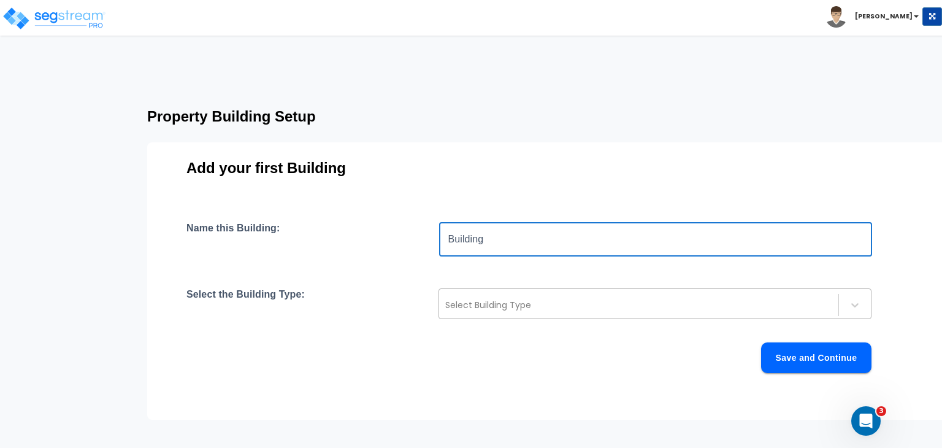
click at [501, 307] on div at bounding box center [638, 305] width 387 height 15
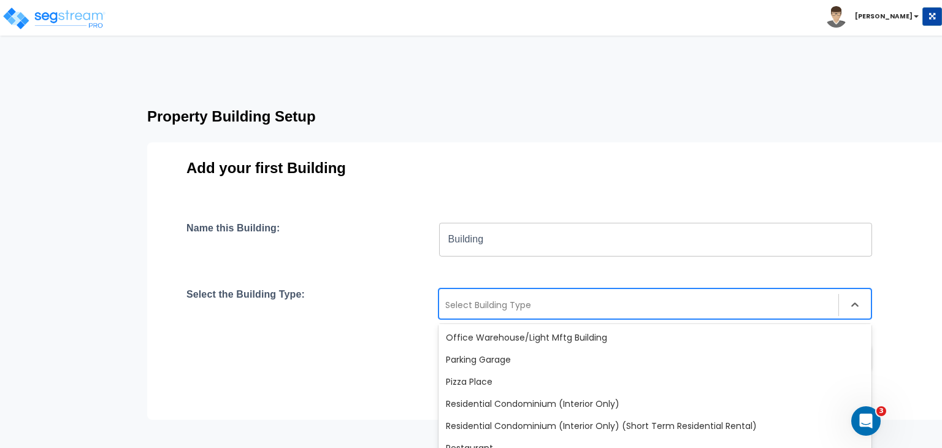
scroll to position [868, 0]
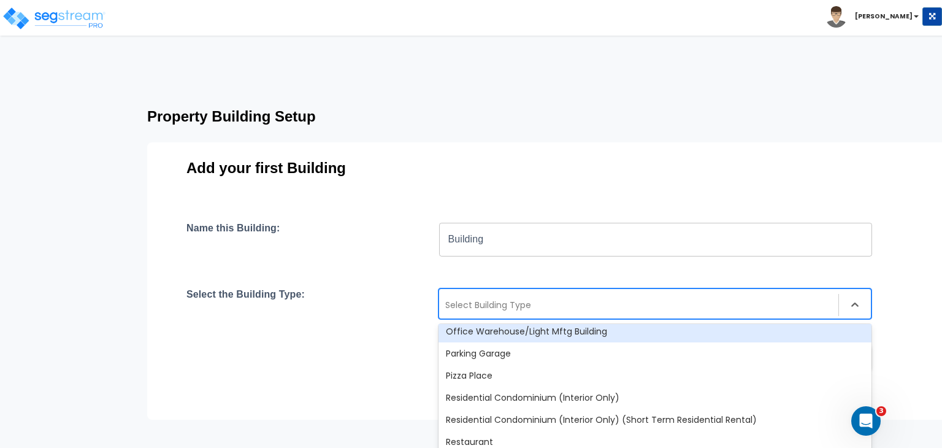
click at [504, 328] on div "Office Warehouse/Light Mftg Building" at bounding box center [655, 331] width 433 height 22
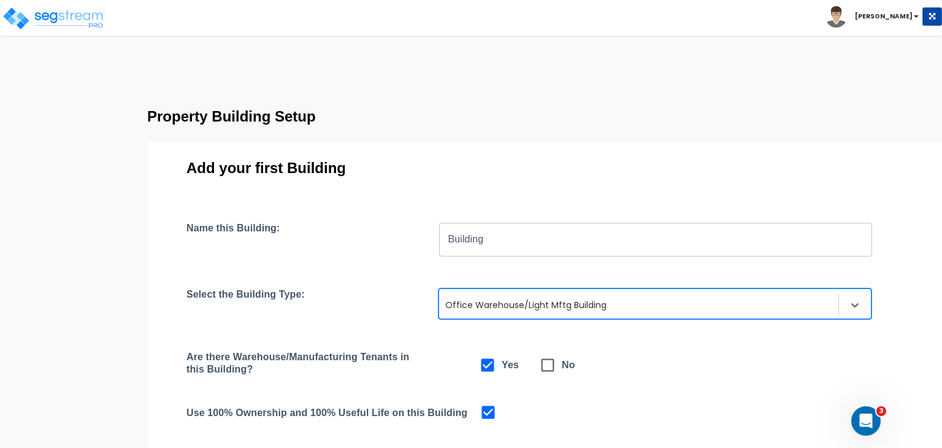
scroll to position [56, 0]
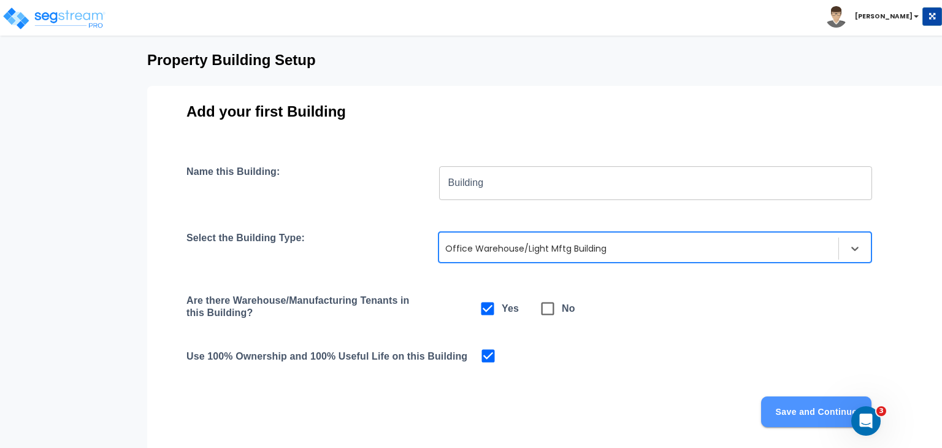
click at [791, 410] on button "Save and Continue" at bounding box center [816, 411] width 110 height 31
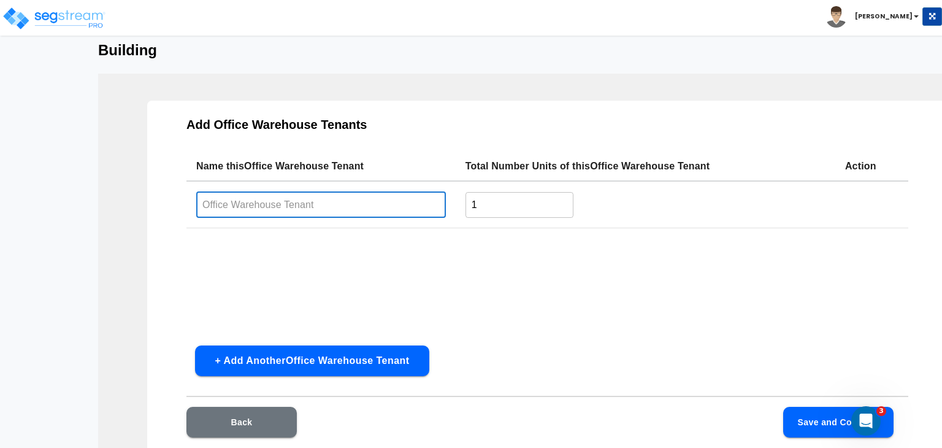
click at [283, 206] on input "text" at bounding box center [321, 204] width 250 height 26
click at [250, 207] on input "text" at bounding box center [321, 204] width 250 height 26
paste input "Ste. 106"
type input "Ste. 106"
click at [339, 357] on button "+ Add Another Office Warehouse Tenant" at bounding box center [312, 360] width 234 height 31
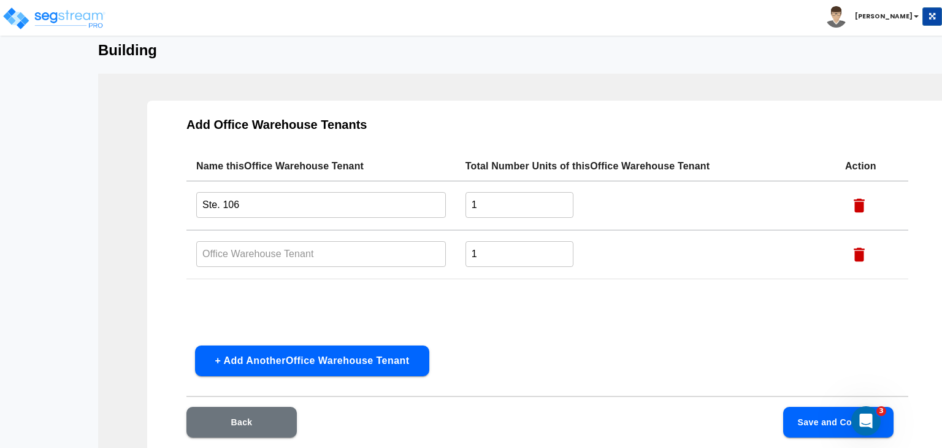
click at [231, 255] on input "text" at bounding box center [321, 254] width 250 height 26
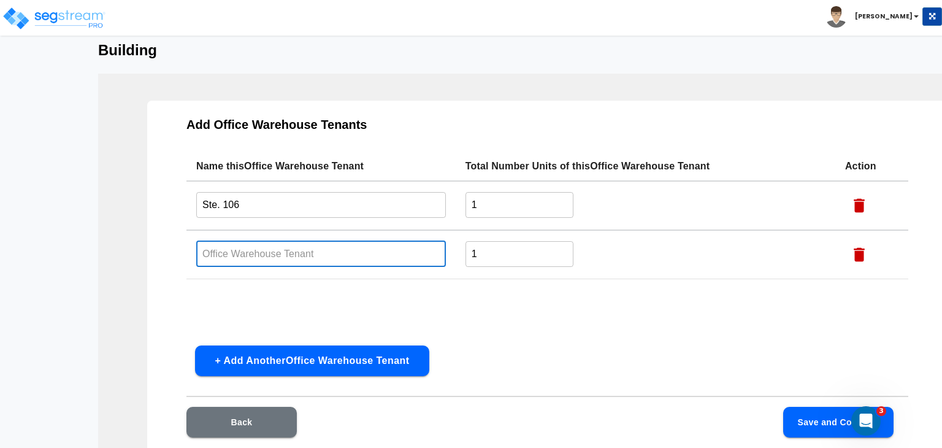
paste input "Ste. 106"
type input "Ste. 107"
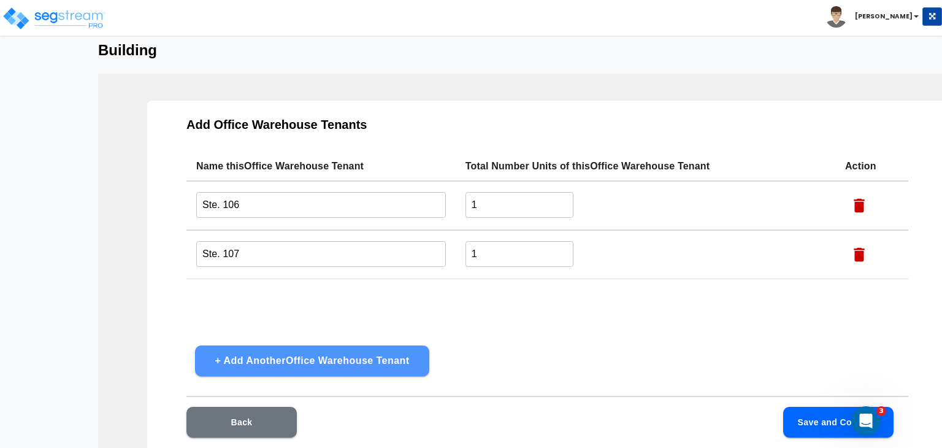
click at [280, 361] on button "+ Add Another Office Warehouse Tenant" at bounding box center [312, 360] width 234 height 31
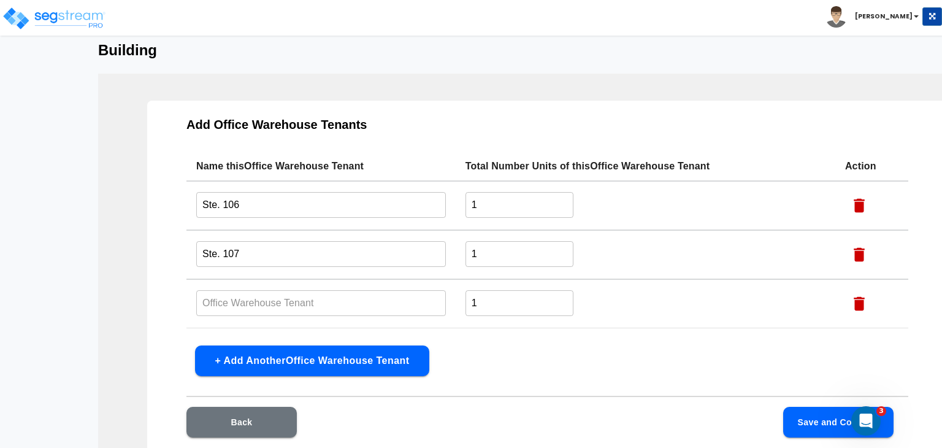
click at [236, 299] on input "text" at bounding box center [321, 303] width 250 height 26
paste input "Ste. 106"
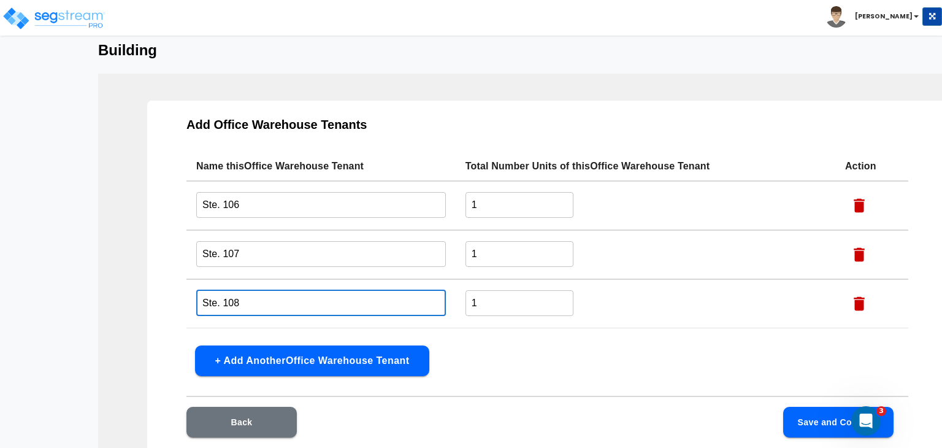
type input "Ste. 108"
click at [263, 360] on button "+ Add Another Office Warehouse Tenant" at bounding box center [312, 360] width 234 height 31
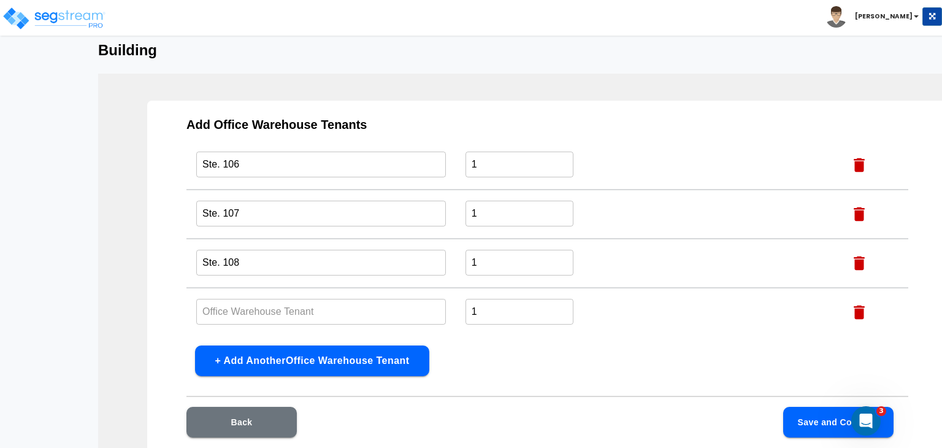
click at [239, 310] on input "text" at bounding box center [321, 311] width 250 height 26
paste input "Ste. 106"
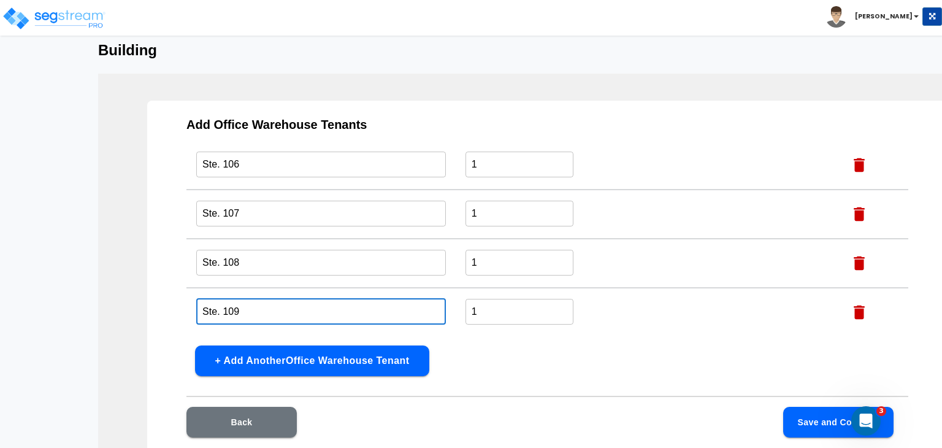
type input "Ste. 109"
click at [277, 359] on button "+ Add Another Office Warehouse Tenant" at bounding box center [312, 360] width 234 height 31
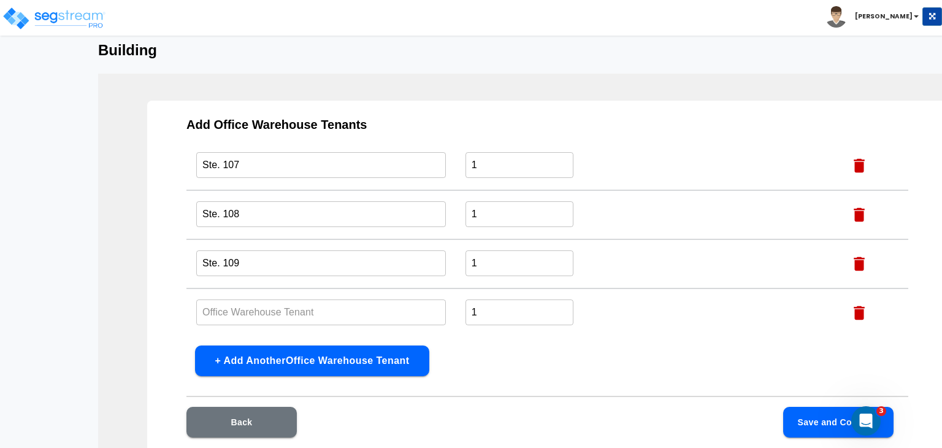
click at [238, 309] on input "text" at bounding box center [321, 312] width 250 height 26
paste input "Ste. 106"
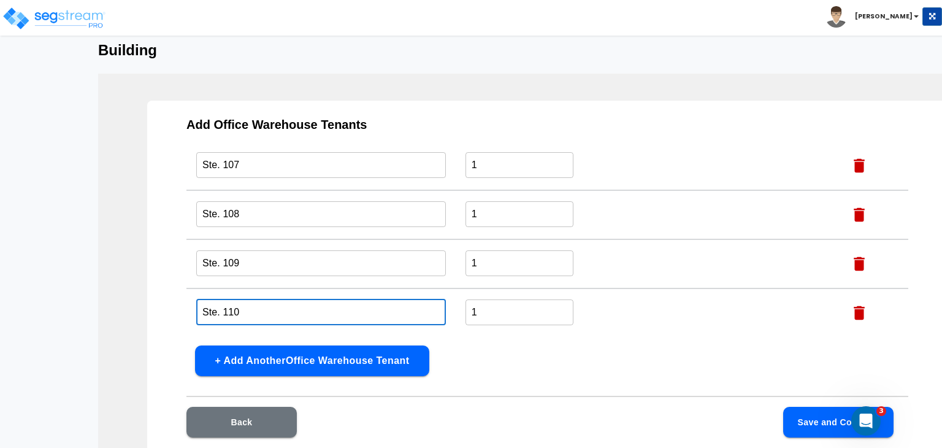
type input "Ste. 110"
click at [272, 361] on button "+ Add Another Office Warehouse Tenant" at bounding box center [312, 360] width 234 height 31
click at [253, 305] on input "text" at bounding box center [321, 312] width 250 height 26
paste input "Ste. 106"
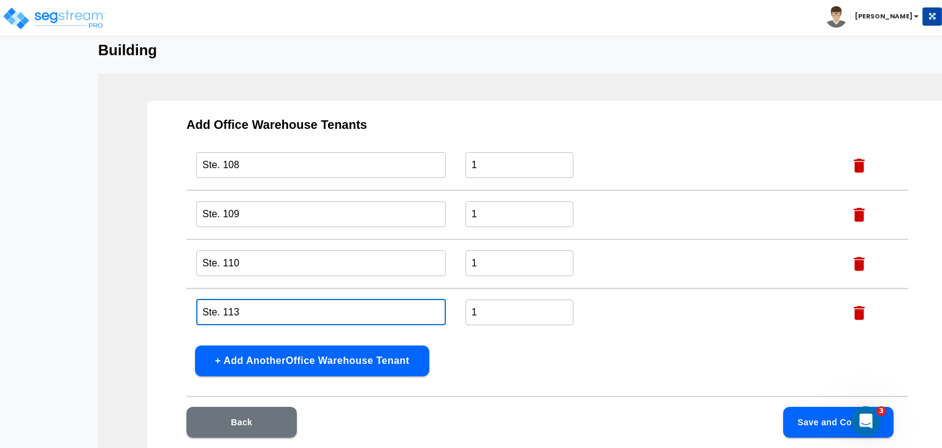
type input "Ste. 113"
click at [299, 358] on button "+ Add Another Office Warehouse Tenant" at bounding box center [312, 360] width 234 height 31
click at [258, 310] on input "text" at bounding box center [321, 312] width 250 height 26
paste input "Ste. 106"
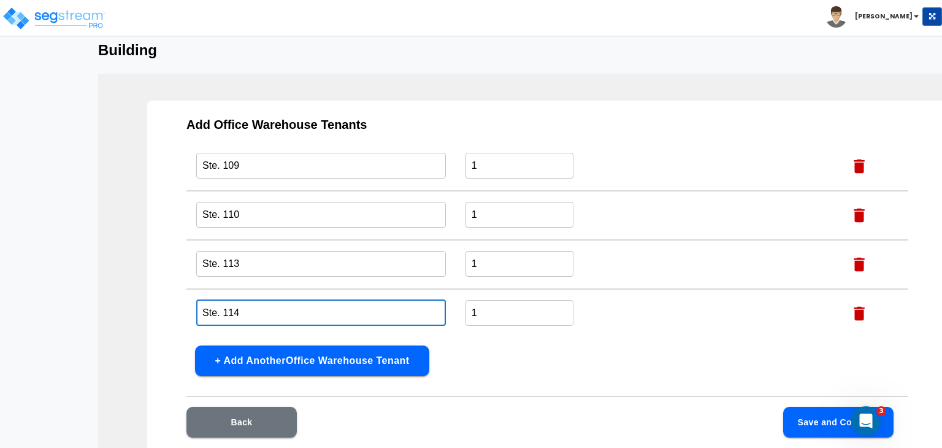
type input "Ste. 114"
click at [300, 361] on button "+ Add Another Office Warehouse Tenant" at bounding box center [312, 360] width 234 height 31
click at [258, 313] on input "text" at bounding box center [321, 312] width 250 height 26
paste input "Ste. 106"
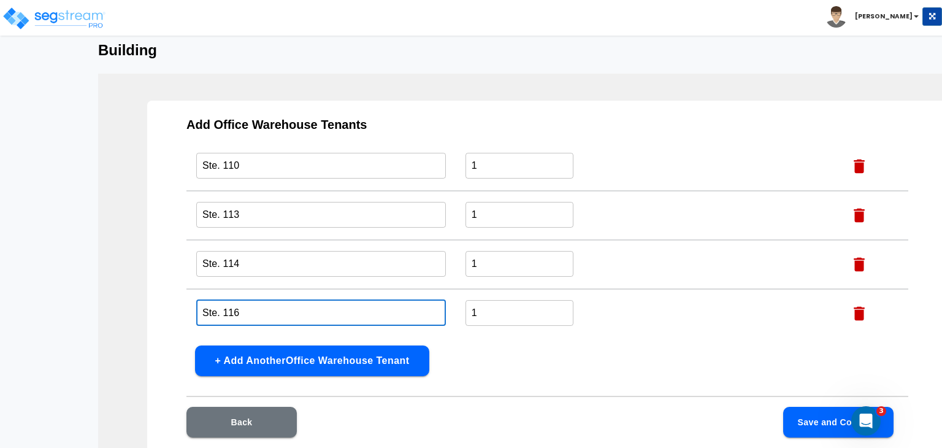
type input "Ste. 116"
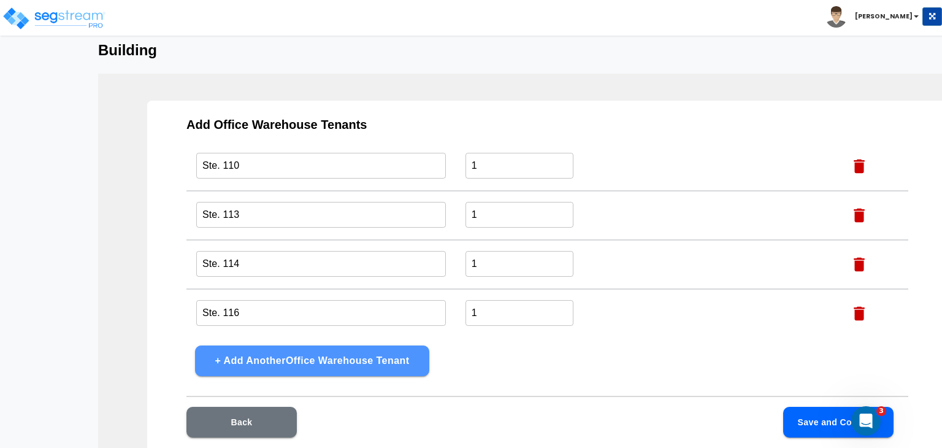
click at [302, 364] on button "+ Add Another Office Warehouse Tenant" at bounding box center [312, 360] width 234 height 31
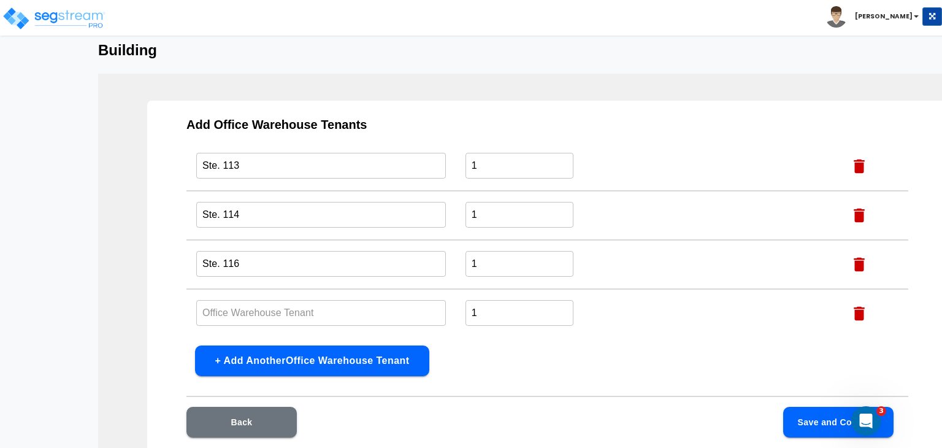
click at [256, 312] on input "text" at bounding box center [321, 312] width 250 height 26
paste input "Ste. 106"
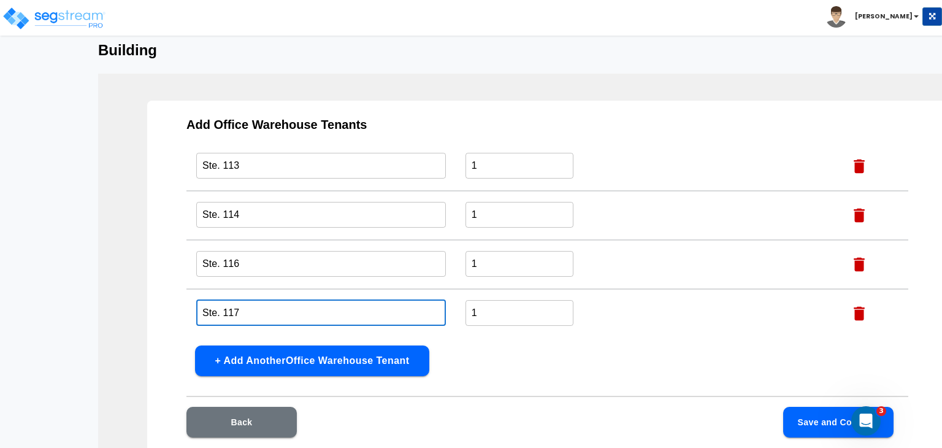
type input "Ste. 117"
click at [276, 355] on button "+ Add Another Office Warehouse Tenant" at bounding box center [312, 360] width 234 height 31
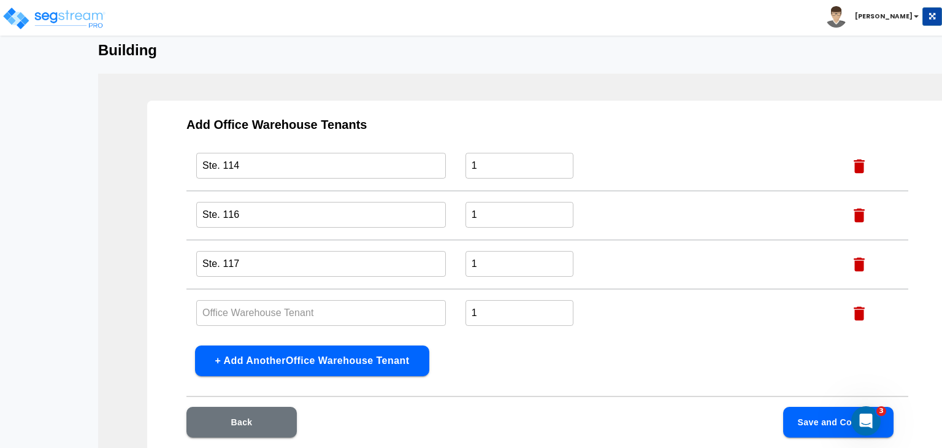
click at [239, 312] on input "text" at bounding box center [321, 312] width 250 height 26
paste input "Ste. 106"
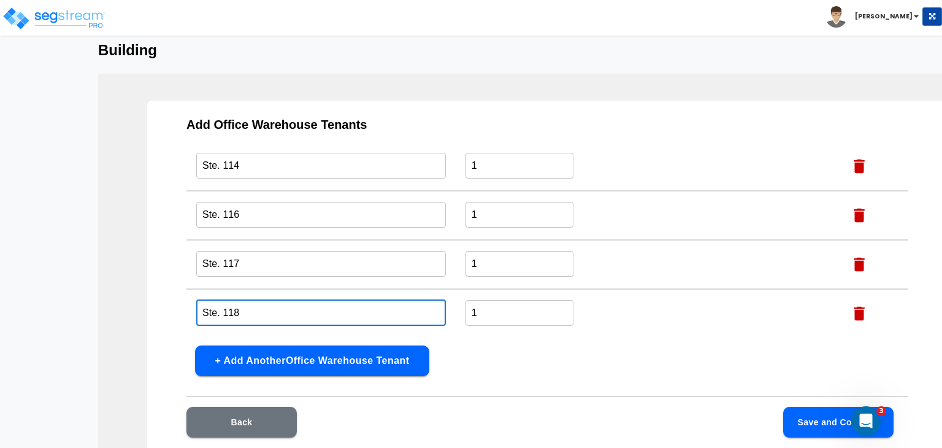
type input "Ste. 118"
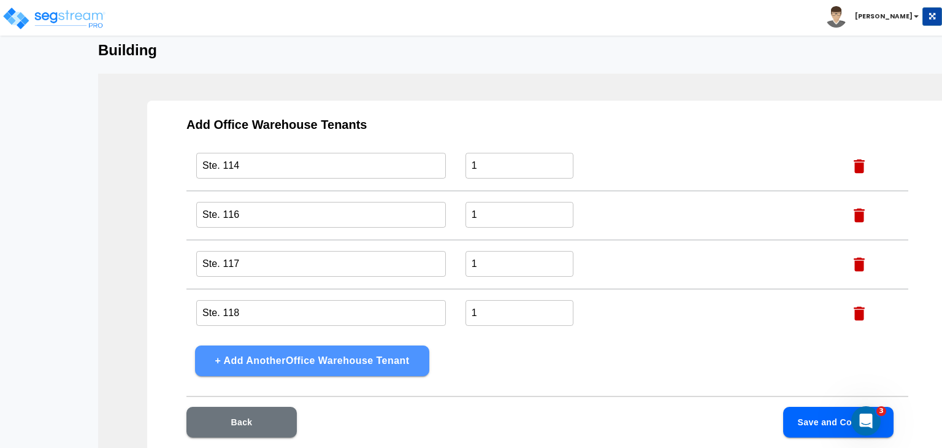
click at [274, 356] on button "+ Add Another Office Warehouse Tenant" at bounding box center [312, 360] width 234 height 31
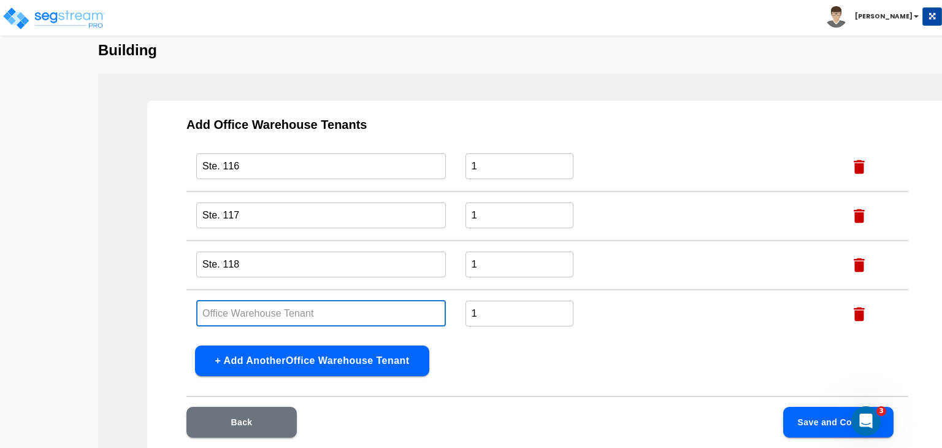
click at [261, 313] on input "text" at bounding box center [321, 313] width 250 height 26
paste input "Ste. 106"
type input "Ste. 120"
click at [288, 361] on button "+ Add Another Office Warehouse Tenant" at bounding box center [312, 360] width 234 height 31
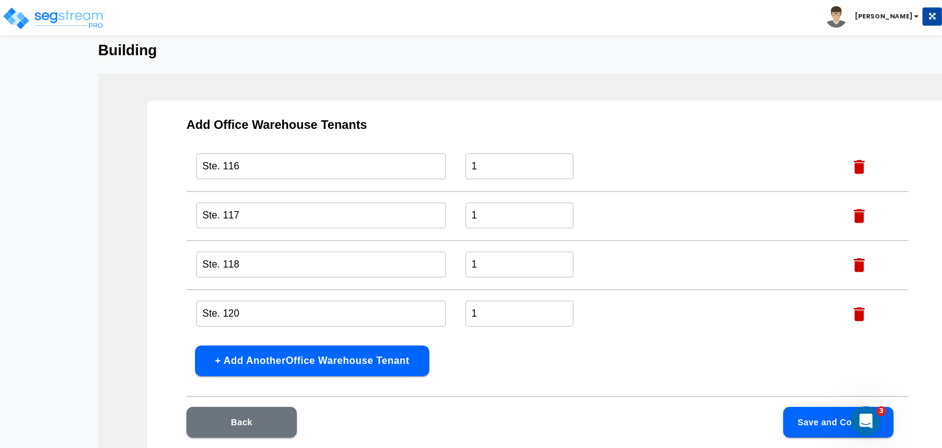
scroll to position [431, 0]
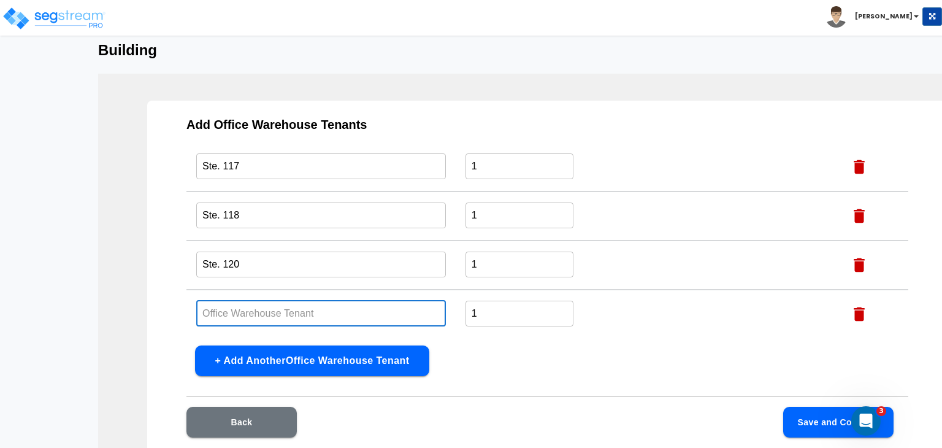
click at [236, 305] on input "text" at bounding box center [321, 313] width 250 height 26
paste input "Ste. 106"
type input "Ste. 122"
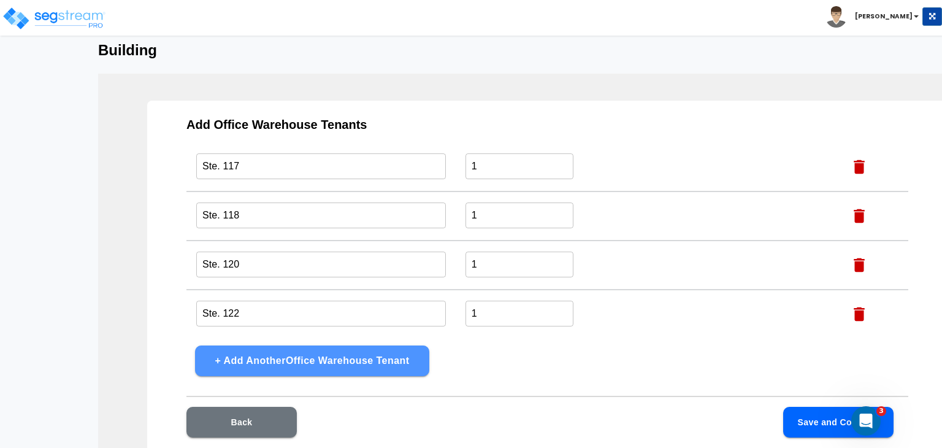
click at [311, 361] on button "+ Add Another Office Warehouse Tenant" at bounding box center [312, 360] width 234 height 31
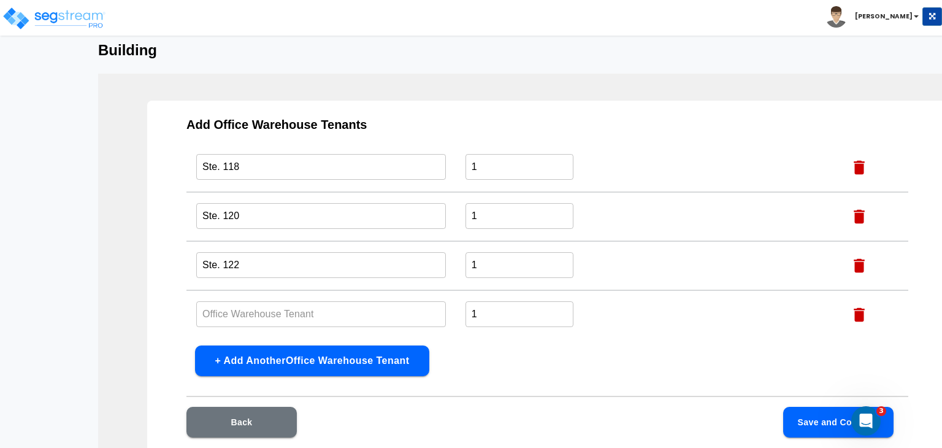
click at [264, 312] on input "text" at bounding box center [321, 314] width 250 height 26
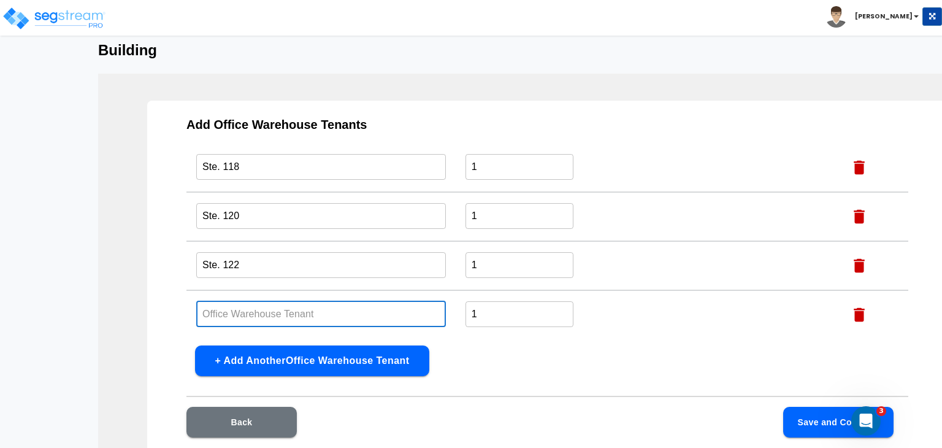
paste input "Ste. 106"
type input "Ste. 127"
click at [302, 357] on button "+ Add Another Office Warehouse Tenant" at bounding box center [312, 360] width 234 height 31
click at [273, 309] on input "text" at bounding box center [321, 314] width 250 height 26
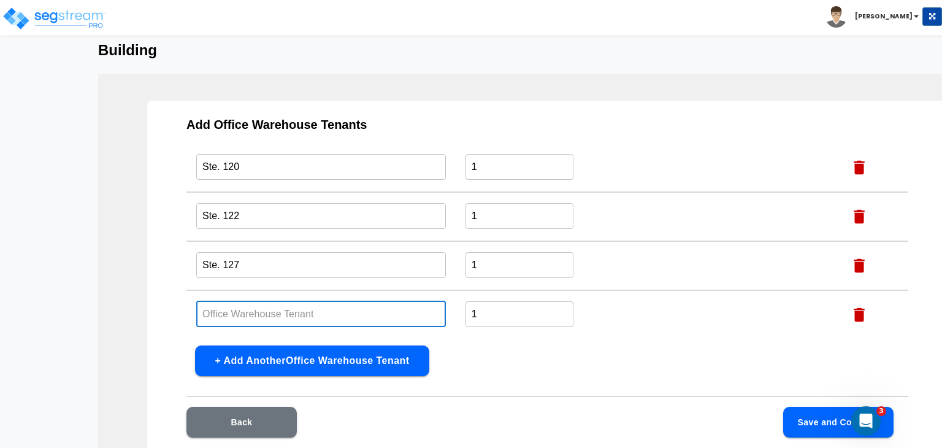
paste input "Ste. 106"
type input "Ste. 128"
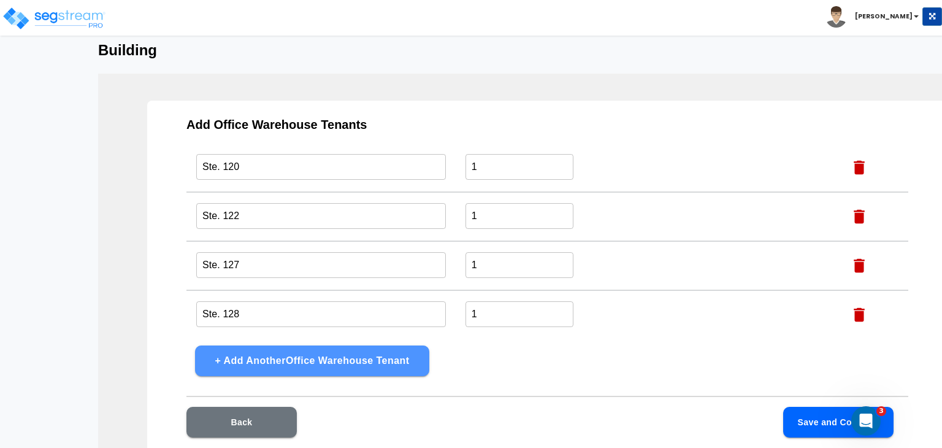
click at [313, 360] on button "+ Add Another Office Warehouse Tenant" at bounding box center [312, 360] width 234 height 31
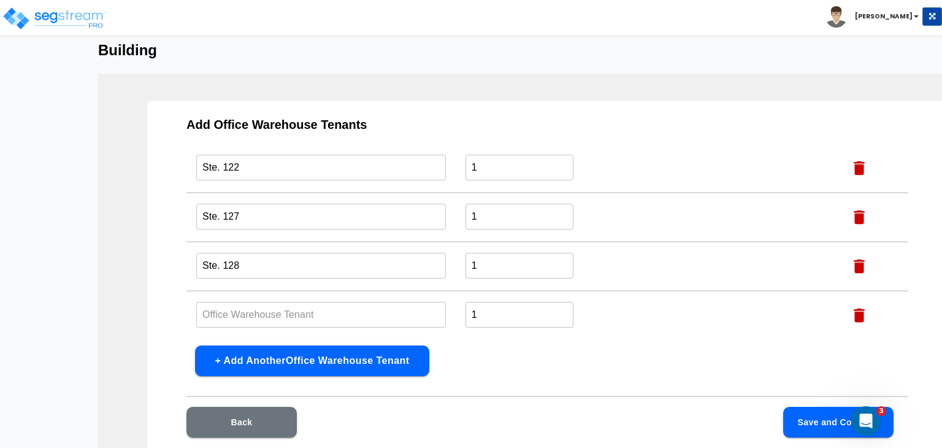
click at [255, 312] on input "text" at bounding box center [321, 314] width 250 height 26
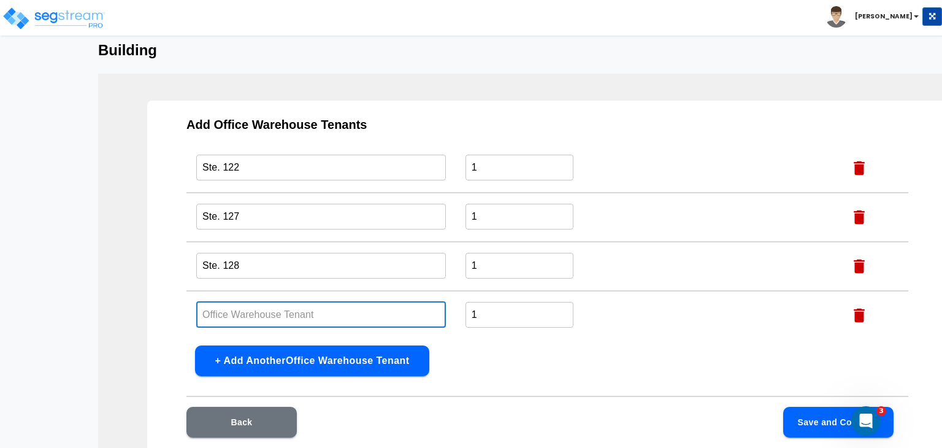
paste input "Ste. 106"
type input "Ste. 132"
click at [820, 423] on button "Save and Continue" at bounding box center [838, 422] width 110 height 31
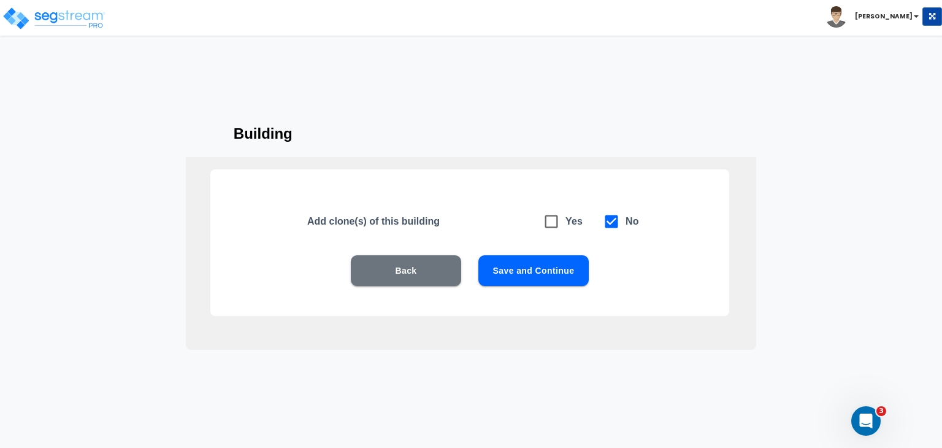
scroll to position [12, 0]
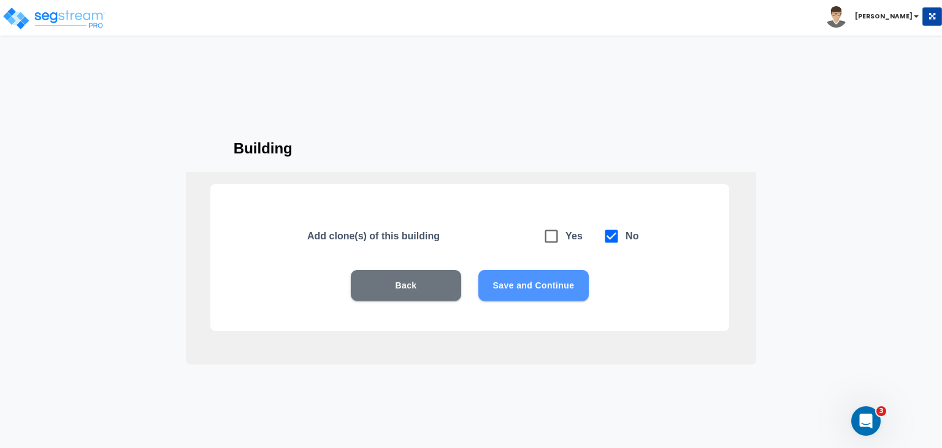
click at [545, 282] on button "Save and Continue" at bounding box center [534, 285] width 110 height 31
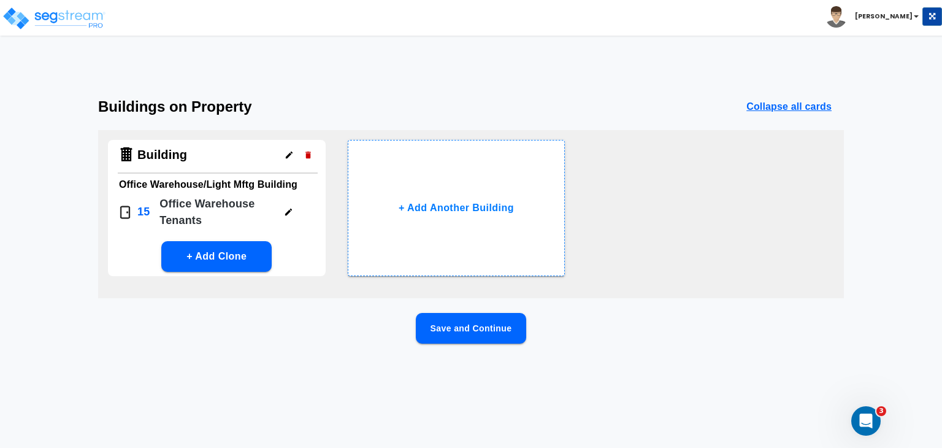
click at [438, 323] on button "Save and Continue" at bounding box center [471, 328] width 110 height 31
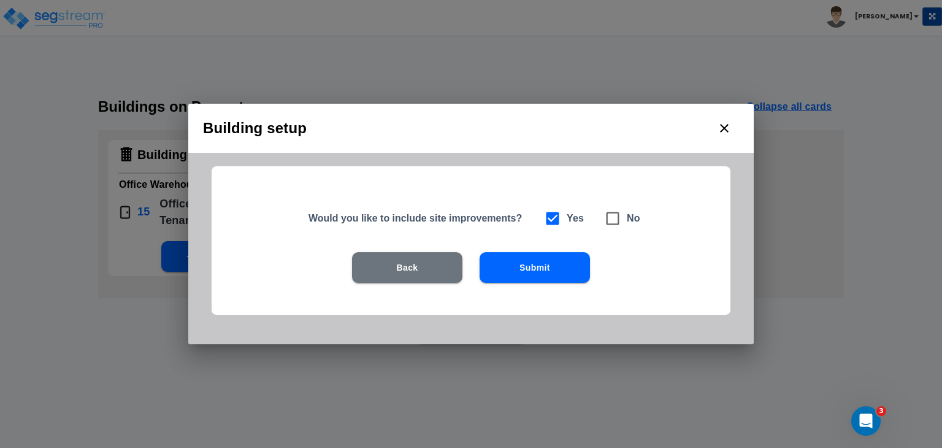
click at [509, 261] on button "Submit" at bounding box center [535, 267] width 110 height 31
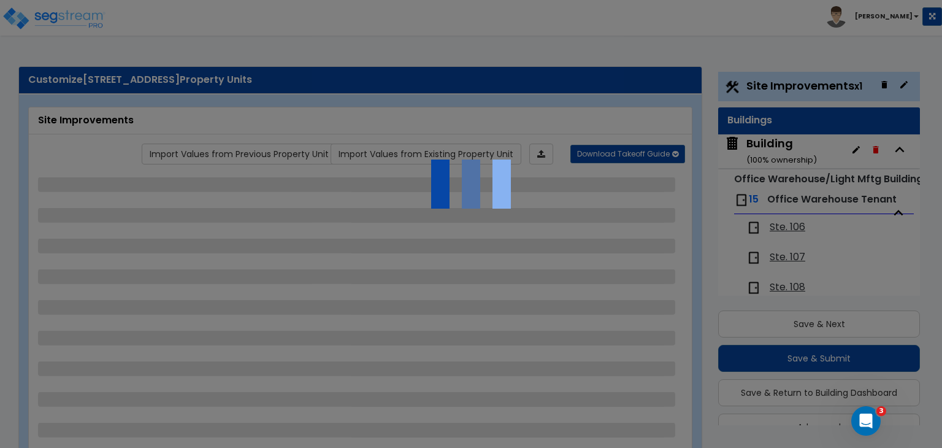
scroll to position [33, 0]
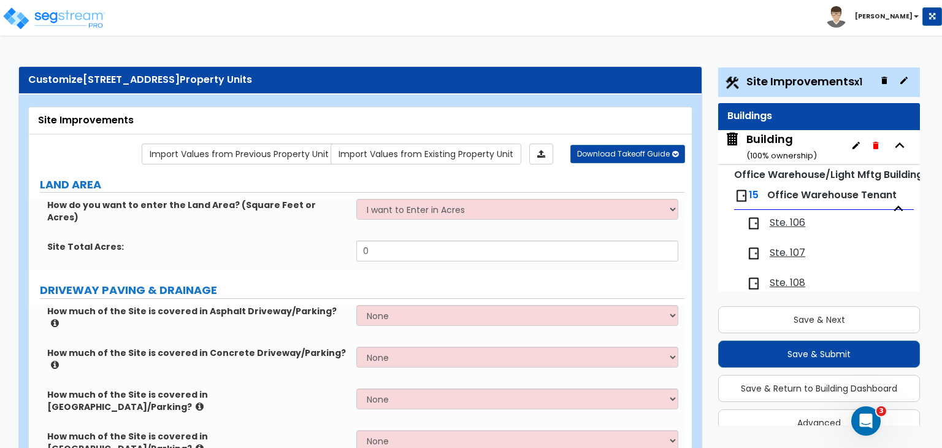
click at [766, 142] on div "Building ( 100 % ownership)" at bounding box center [782, 146] width 71 height 31
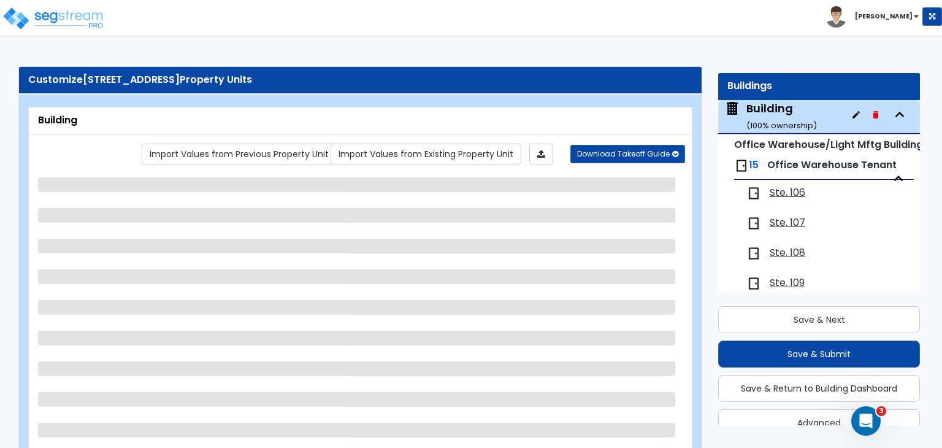
scroll to position [79, 0]
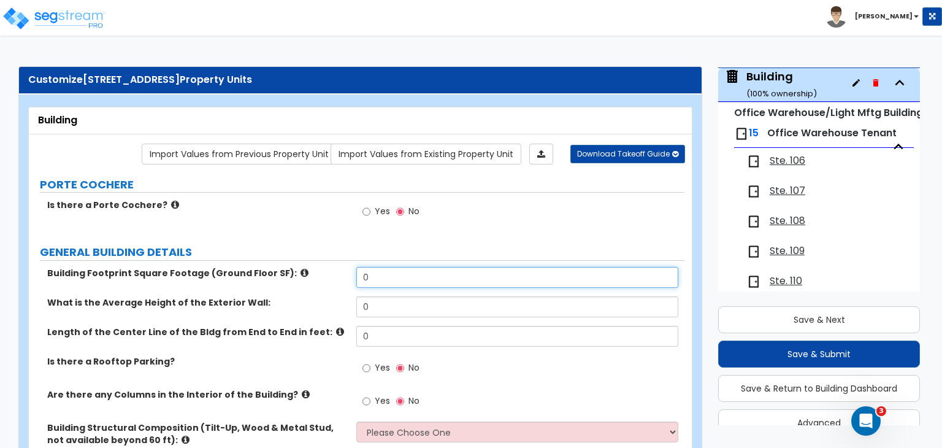
drag, startPoint x: 388, startPoint y: 273, endPoint x: 329, endPoint y: 278, distance: 59.1
click at [329, 278] on div "Building Footprint Square Footage (Ground Floor SF): 0" at bounding box center [357, 281] width 656 height 29
type input "49,501"
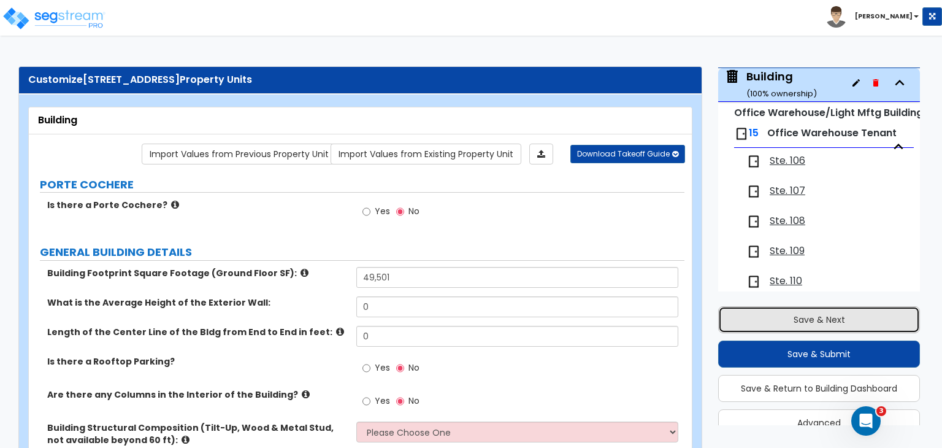
click at [803, 315] on button "Save & Next" at bounding box center [819, 319] width 202 height 27
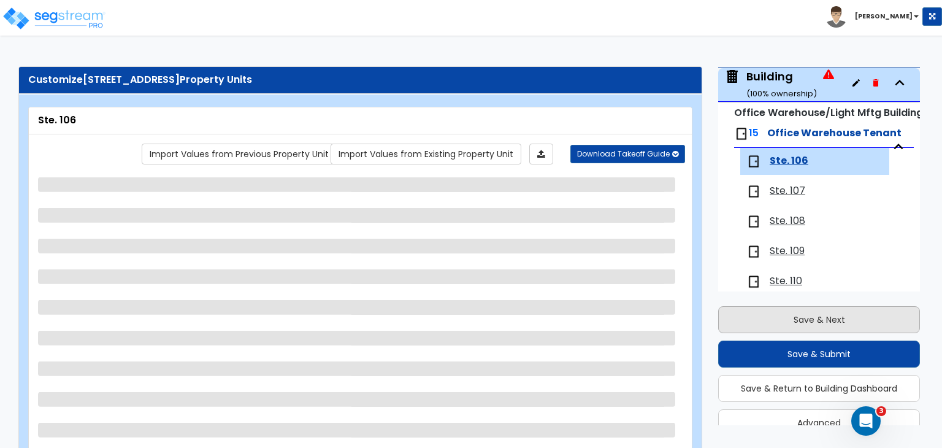
scroll to position [160, 0]
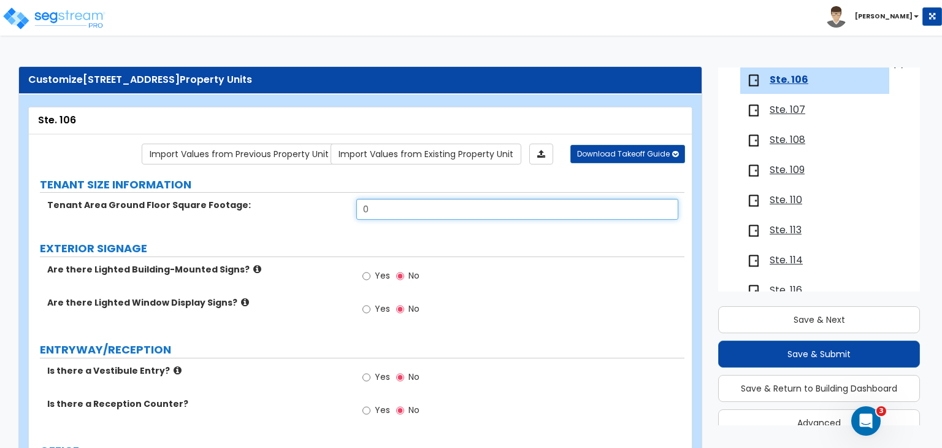
drag, startPoint x: 385, startPoint y: 210, endPoint x: 302, endPoint y: 206, distance: 82.9
click at [302, 206] on div "Tenant Area Ground Floor Square Footage: 0" at bounding box center [357, 213] width 656 height 29
type input "1,440"
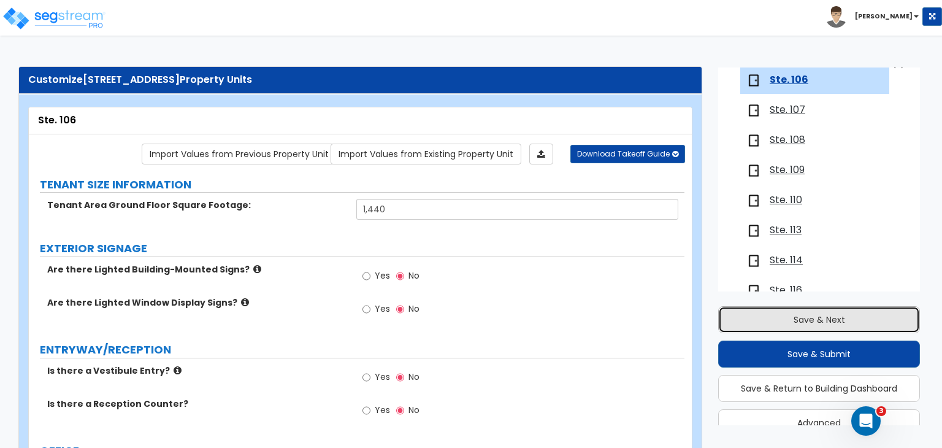
click at [734, 320] on button "Save & Next" at bounding box center [819, 319] width 202 height 27
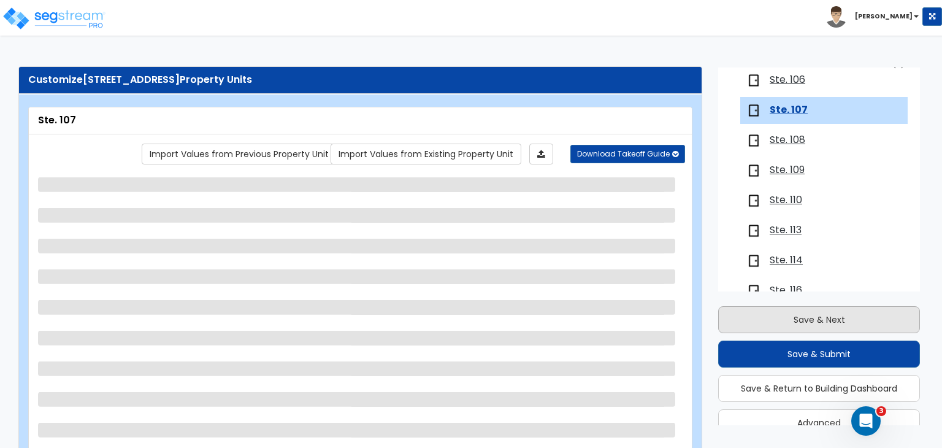
scroll to position [189, 0]
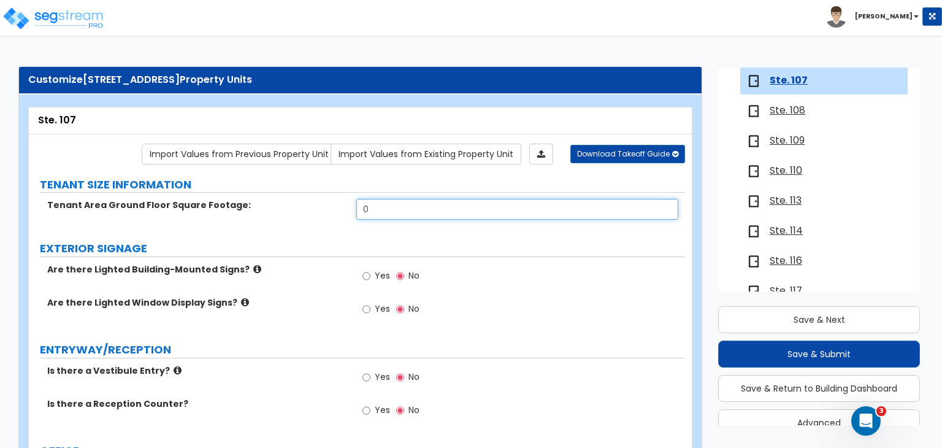
drag, startPoint x: 384, startPoint y: 208, endPoint x: 295, endPoint y: 204, distance: 89.7
click at [295, 204] on div "Tenant Area Ground Floor Square Footage: 0" at bounding box center [357, 213] width 656 height 29
type input "1,440"
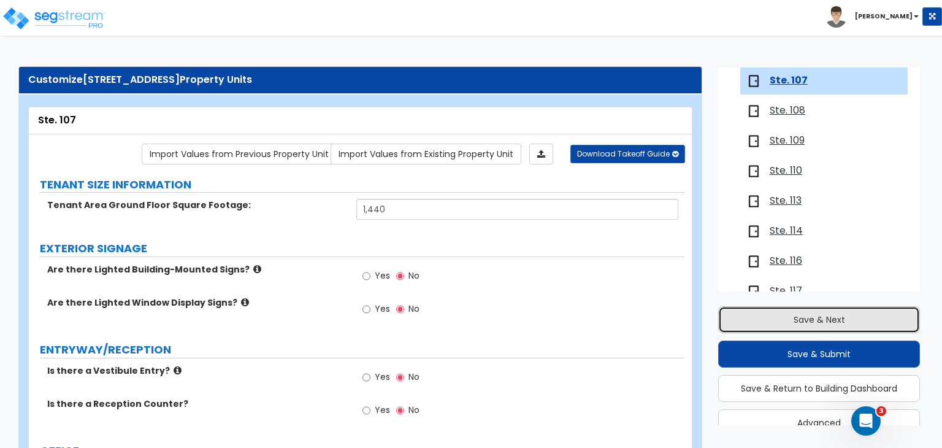
click at [735, 323] on button "Save & Next" at bounding box center [819, 319] width 202 height 27
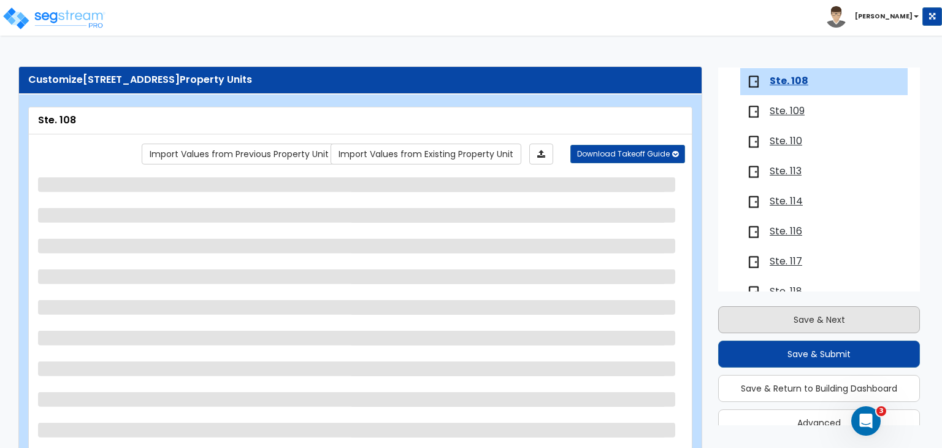
scroll to position [219, 0]
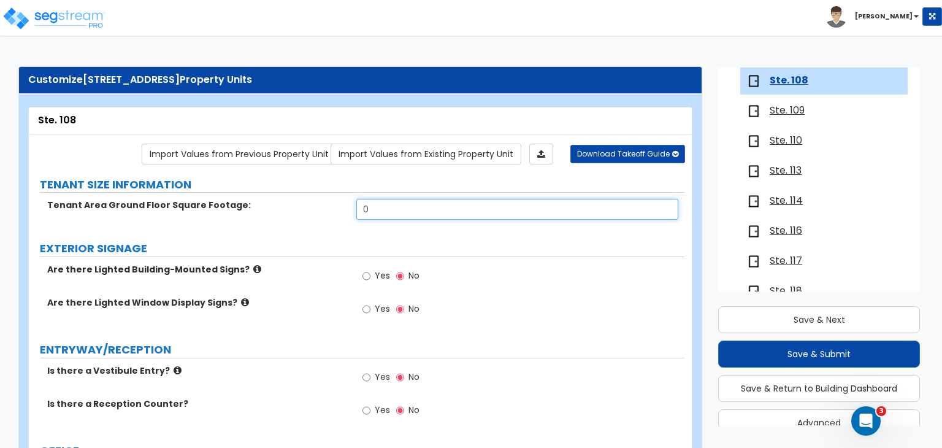
drag, startPoint x: 381, startPoint y: 207, endPoint x: 294, endPoint y: 207, distance: 87.1
click at [294, 207] on div "Tenant Area Ground Floor Square Footage: 0" at bounding box center [357, 213] width 656 height 29
type input "1,440"
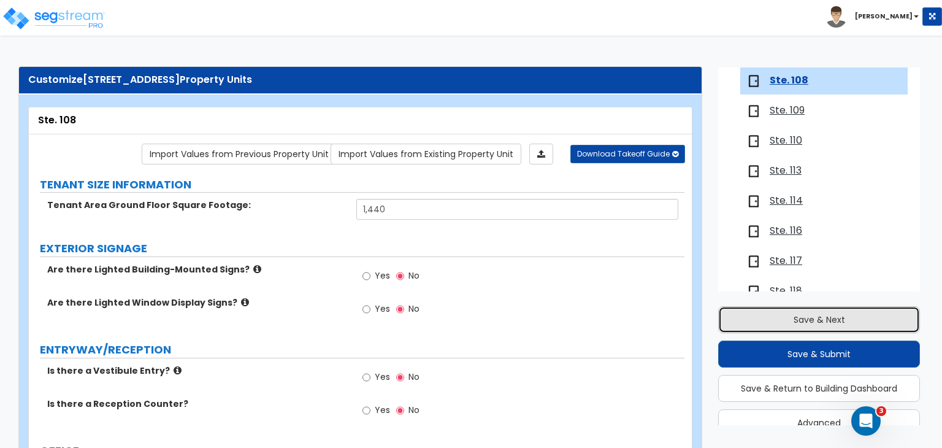
click at [776, 318] on button "Save & Next" at bounding box center [819, 319] width 202 height 27
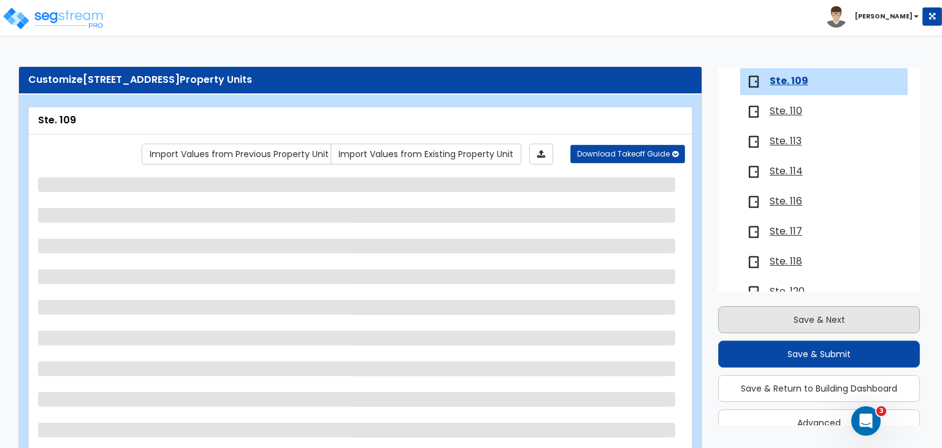
scroll to position [249, 0]
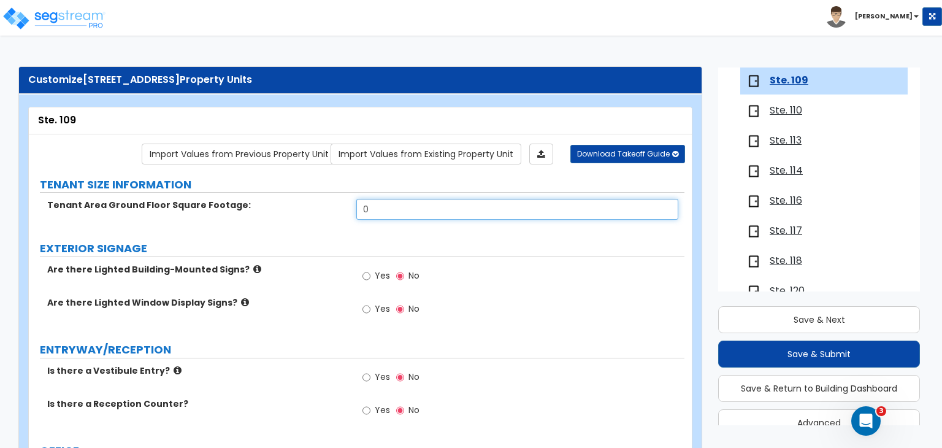
drag, startPoint x: 398, startPoint y: 204, endPoint x: 295, endPoint y: 204, distance: 103.7
click at [295, 204] on div "Tenant Area Ground Floor Square Footage: 0" at bounding box center [357, 213] width 656 height 29
type input "1,542"
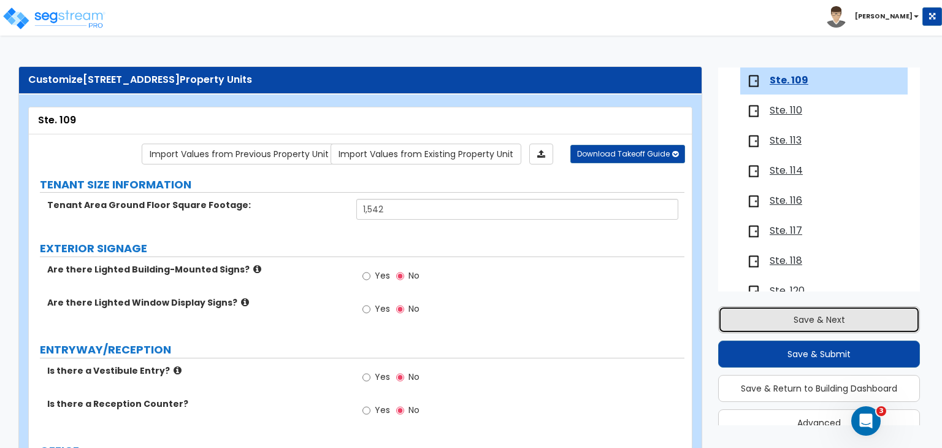
click at [771, 315] on button "Save & Next" at bounding box center [819, 319] width 202 height 27
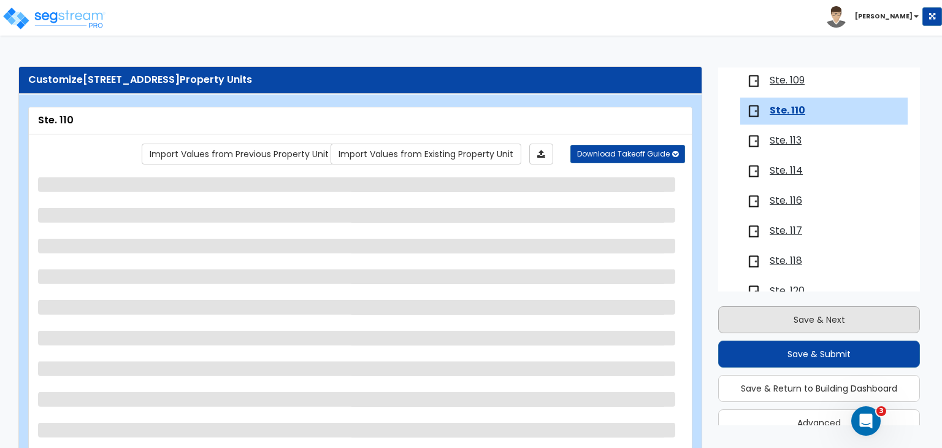
scroll to position [280, 0]
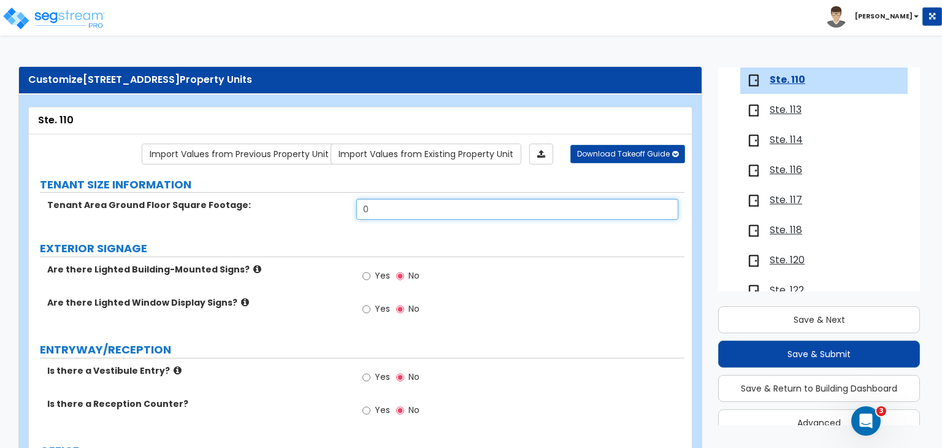
drag, startPoint x: 377, startPoint y: 212, endPoint x: 291, endPoint y: 210, distance: 85.9
click at [291, 210] on div "Tenant Area Ground Floor Square Footage: 0" at bounding box center [357, 213] width 656 height 29
type input "3,124"
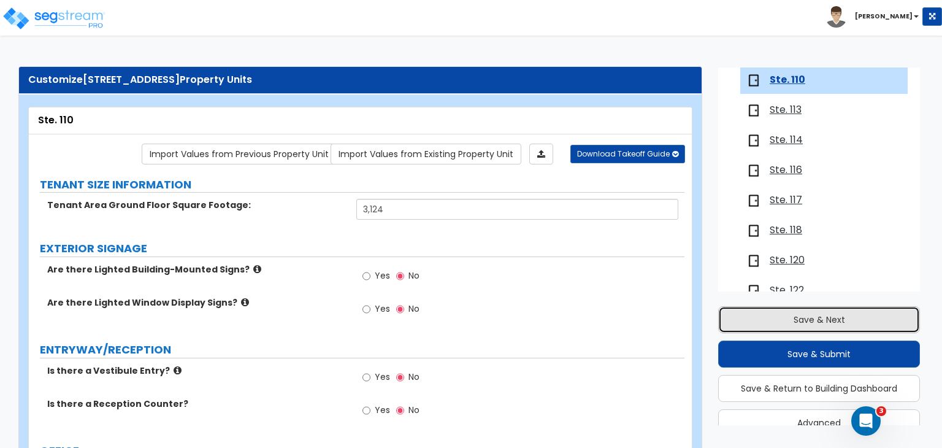
click at [758, 318] on button "Save & Next" at bounding box center [819, 319] width 202 height 27
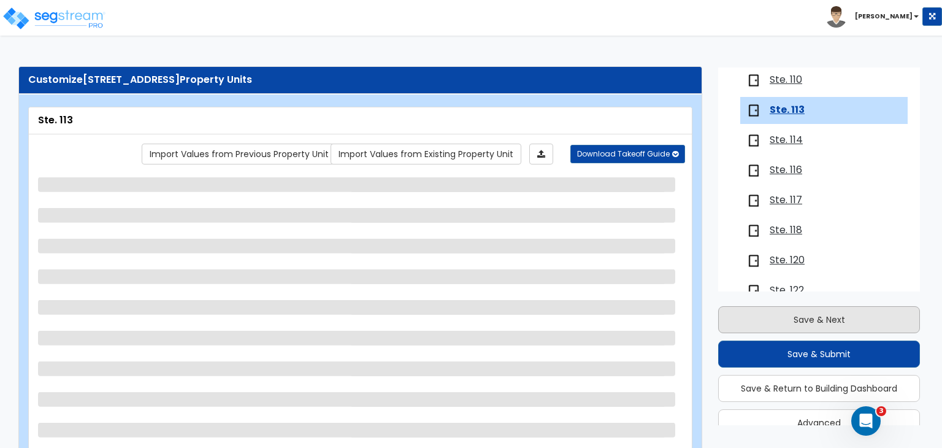
scroll to position [309, 0]
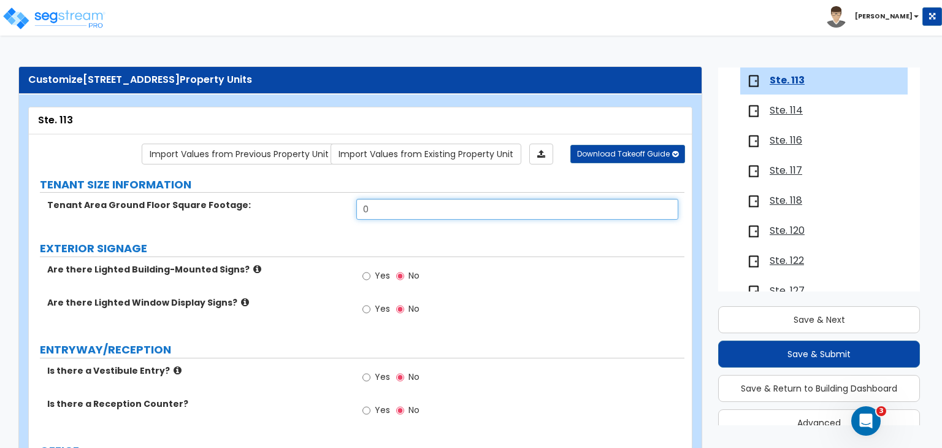
drag, startPoint x: 383, startPoint y: 209, endPoint x: 285, endPoint y: 230, distance: 101.0
type input "3,120"
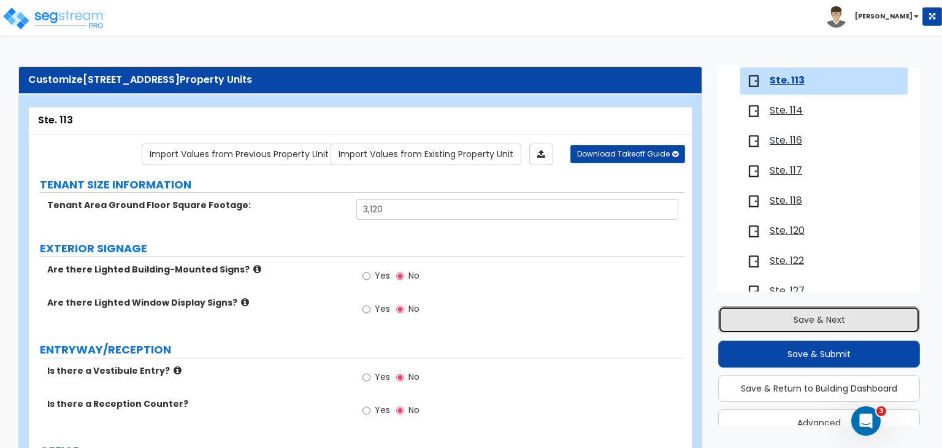
click at [797, 320] on button "Save & Next" at bounding box center [819, 319] width 202 height 27
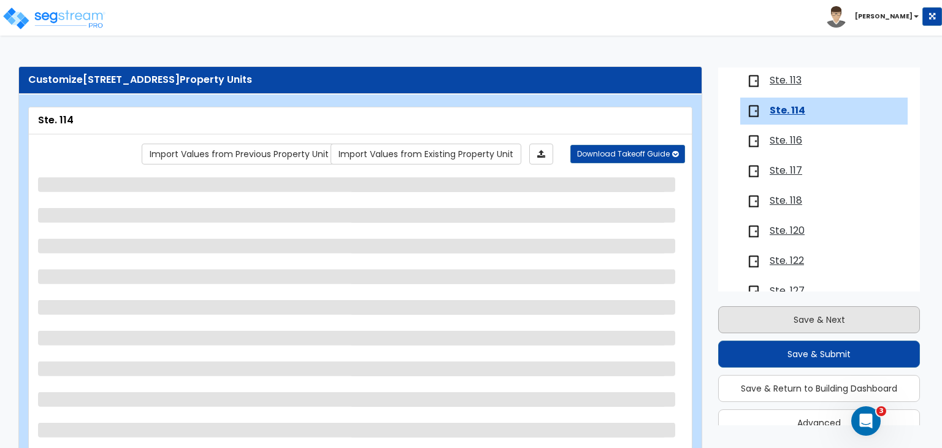
scroll to position [339, 0]
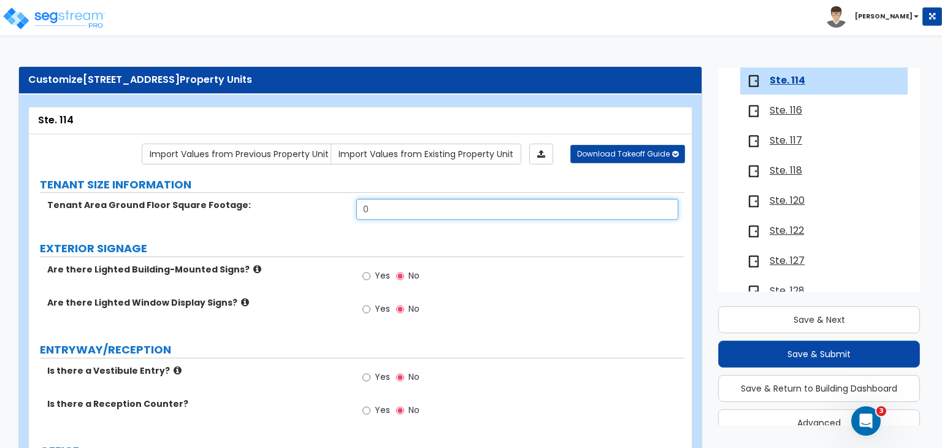
drag, startPoint x: 348, startPoint y: 211, endPoint x: 257, endPoint y: 210, distance: 91.4
click at [257, 210] on div "Tenant Area Ground Floor Square Footage: 0" at bounding box center [357, 213] width 656 height 29
type input "2,640"
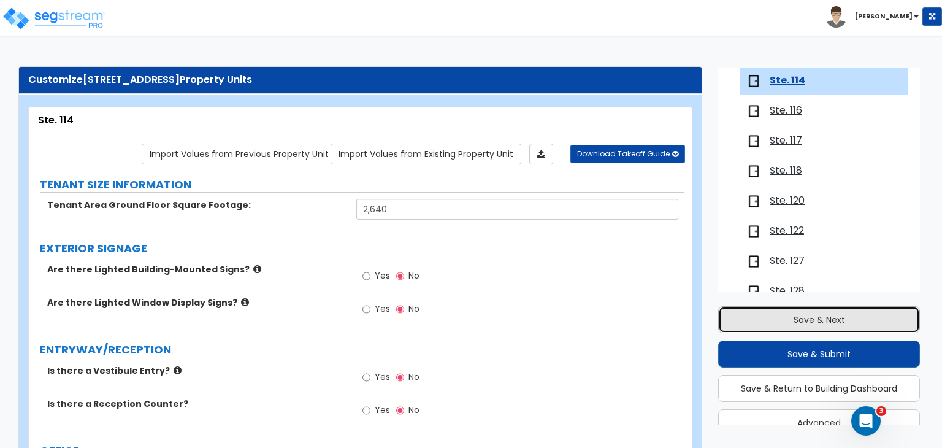
click at [752, 325] on button "Save & Next" at bounding box center [819, 319] width 202 height 27
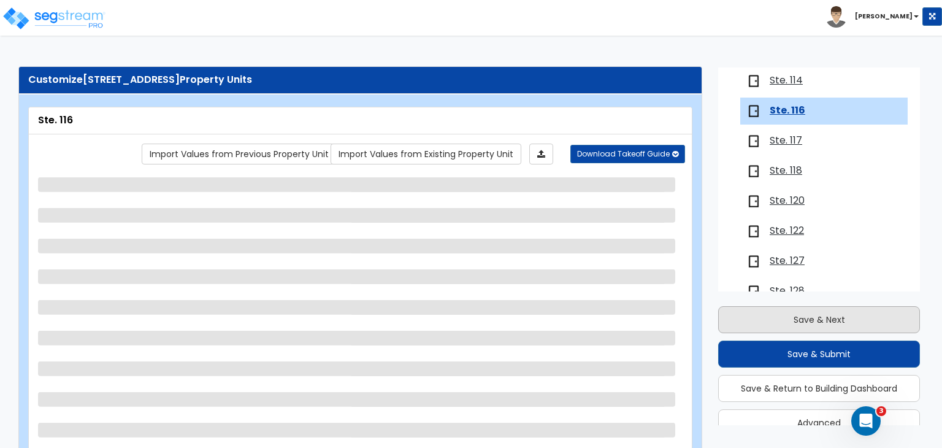
scroll to position [369, 0]
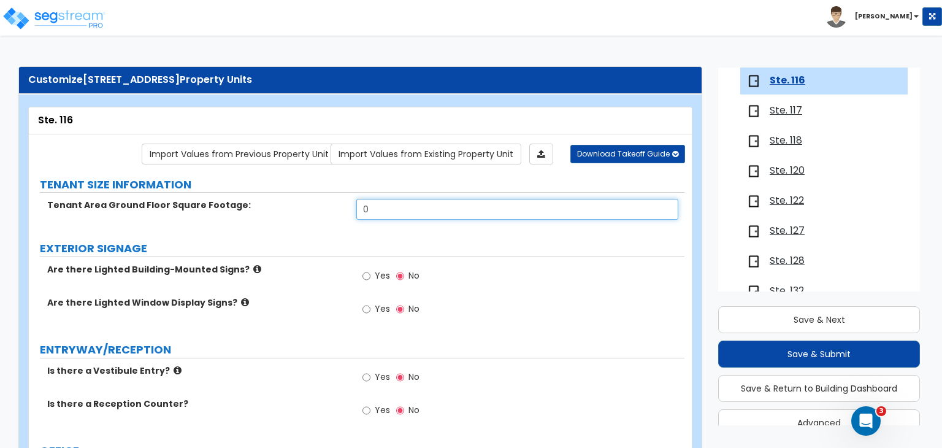
drag, startPoint x: 387, startPoint y: 207, endPoint x: 236, endPoint y: 221, distance: 152.3
click at [236, 221] on div "Tenant Area Ground Floor Square Footage: 0" at bounding box center [357, 213] width 656 height 29
type input "1,680"
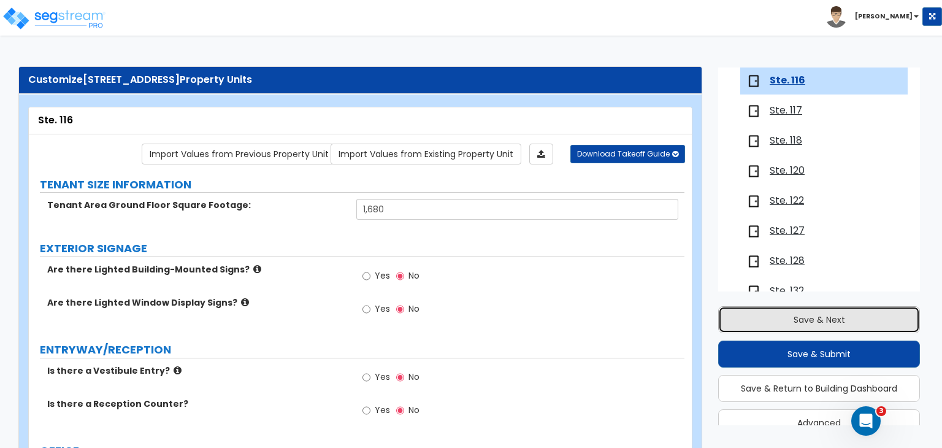
click at [792, 320] on button "Save & Next" at bounding box center [819, 319] width 202 height 27
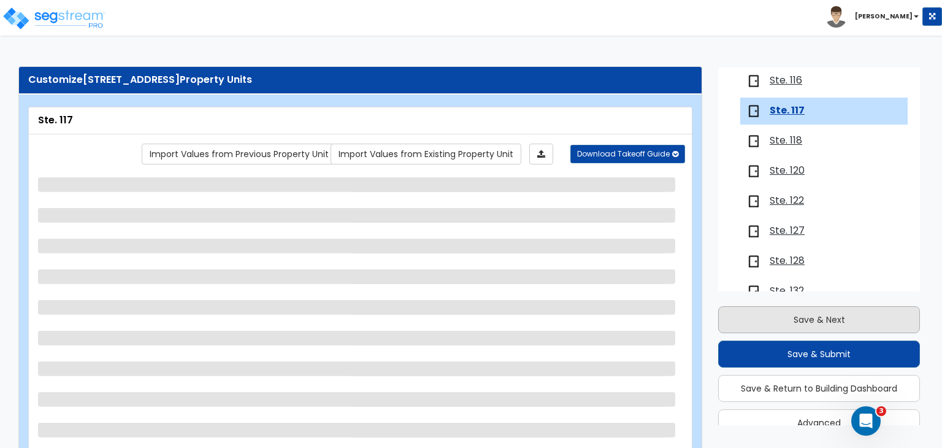
scroll to position [396, 0]
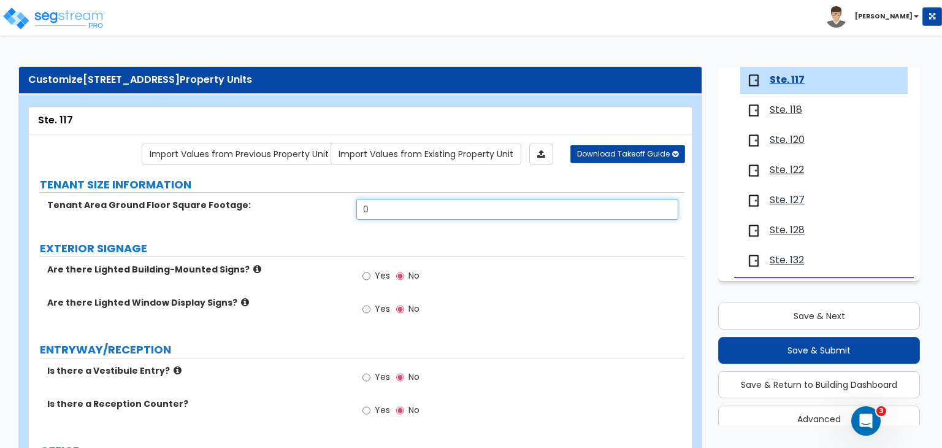
drag, startPoint x: 405, startPoint y: 210, endPoint x: 293, endPoint y: 208, distance: 112.3
click at [293, 208] on div "Tenant Area Ground Floor Square Footage: 0" at bounding box center [357, 213] width 656 height 29
type input "2,160"
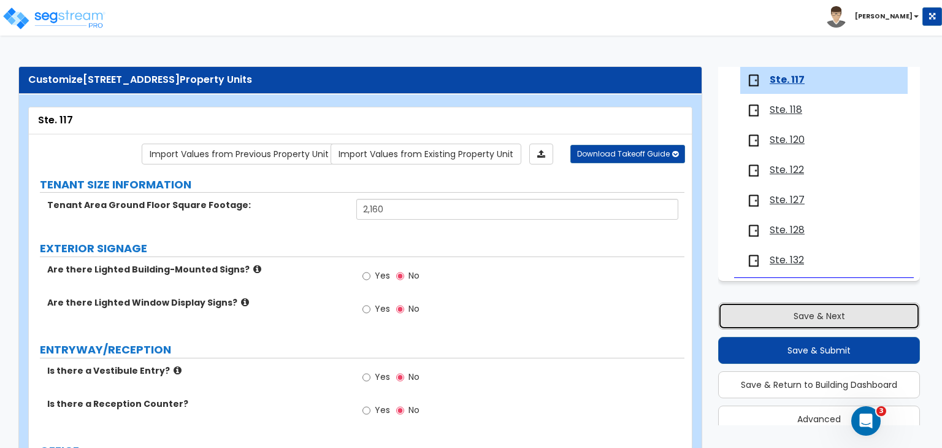
click at [737, 312] on button "Save & Next" at bounding box center [819, 315] width 202 height 27
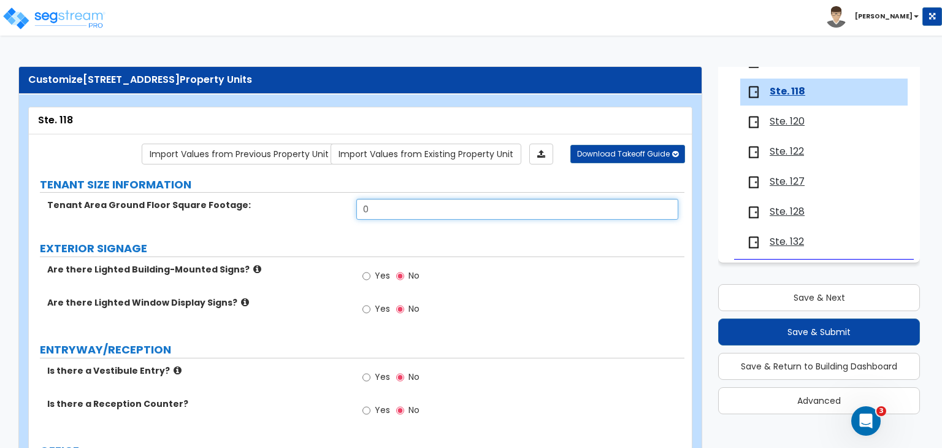
drag, startPoint x: 401, startPoint y: 204, endPoint x: 309, endPoint y: 212, distance: 92.4
click at [309, 212] on div "Tenant Area Ground Floor Square Footage: 0" at bounding box center [357, 213] width 656 height 29
type input "978"
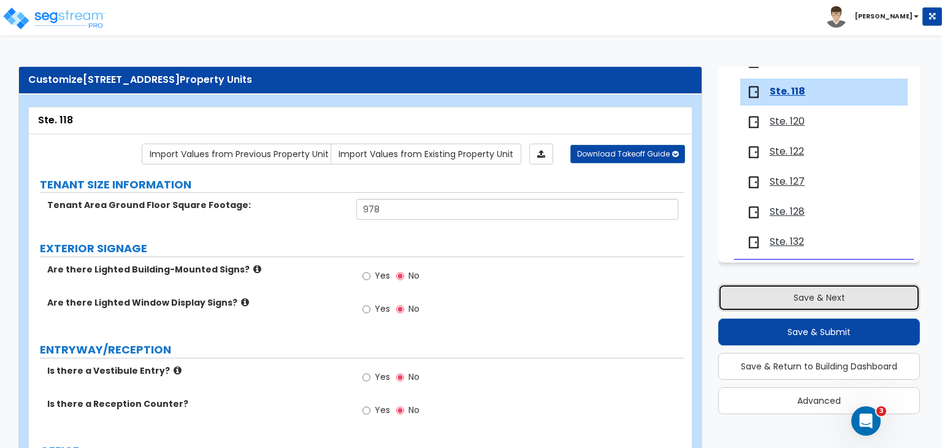
click at [807, 300] on button "Save & Next" at bounding box center [819, 297] width 202 height 27
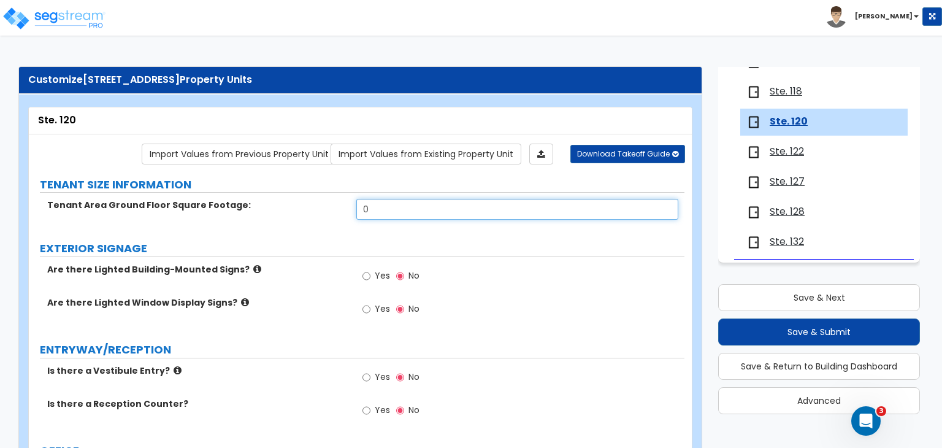
drag, startPoint x: 395, startPoint y: 207, endPoint x: 259, endPoint y: 178, distance: 139.4
type input "4,077"
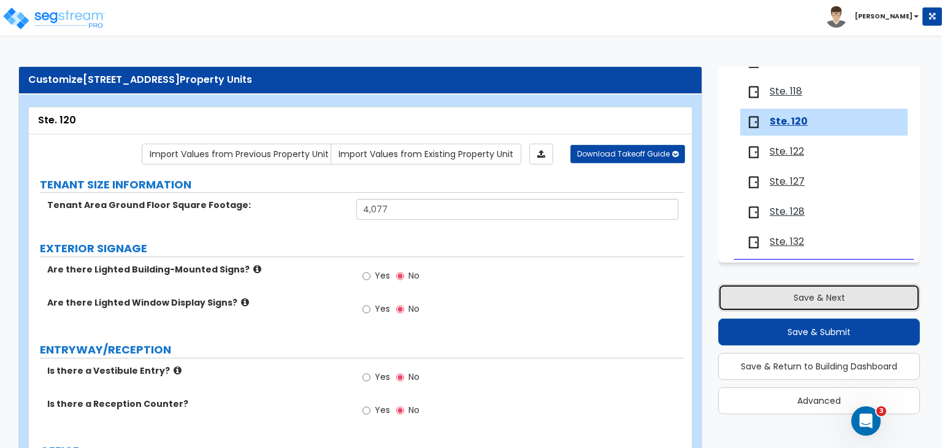
click at [769, 296] on button "Save & Next" at bounding box center [819, 297] width 202 height 27
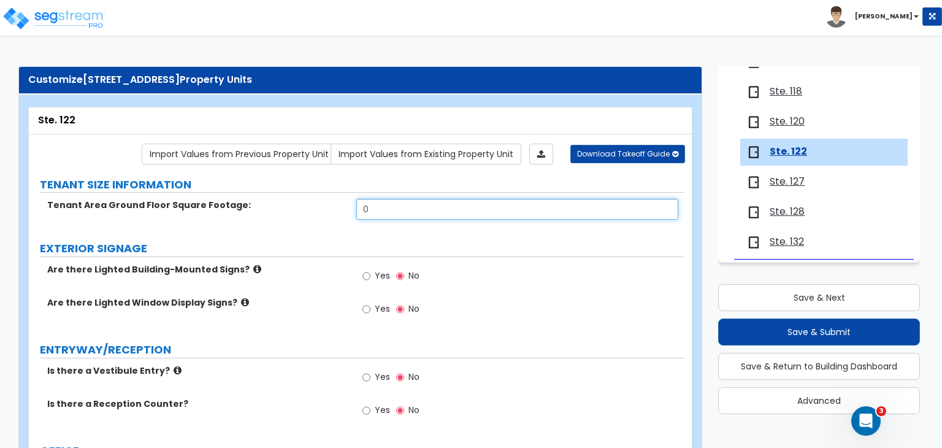
drag, startPoint x: 402, startPoint y: 209, endPoint x: 214, endPoint y: 209, distance: 188.4
click at [214, 209] on div "Tenant Area Ground Floor Square Footage: 0" at bounding box center [357, 213] width 656 height 29
type input "4,082"
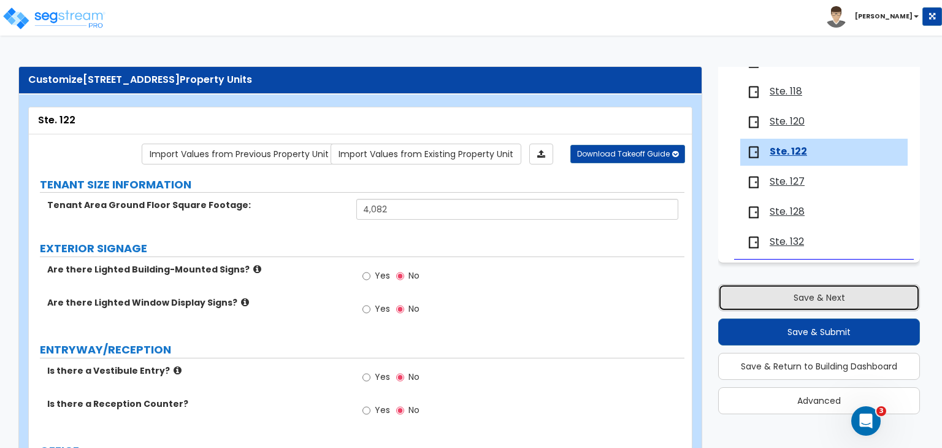
click at [764, 300] on button "Save & Next" at bounding box center [819, 297] width 202 height 27
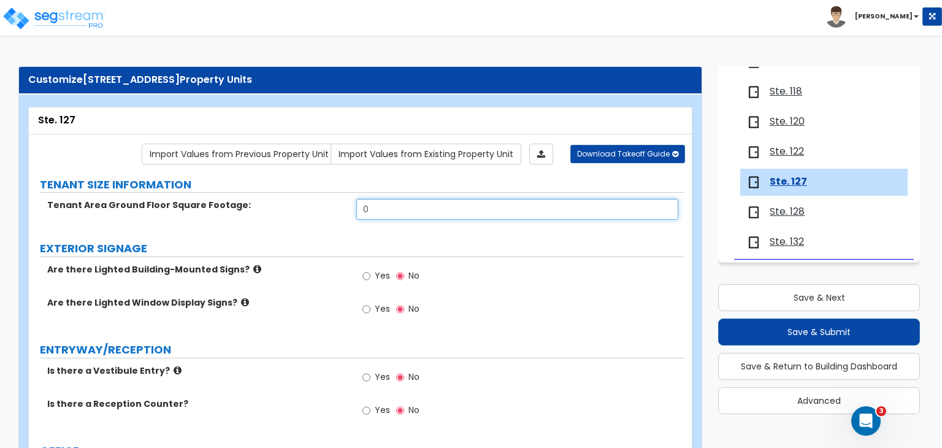
drag, startPoint x: 401, startPoint y: 207, endPoint x: 293, endPoint y: 202, distance: 108.7
click at [293, 202] on div "Tenant Area Ground Floor Square Footage: 0" at bounding box center [357, 213] width 656 height 29
type input "5,681"
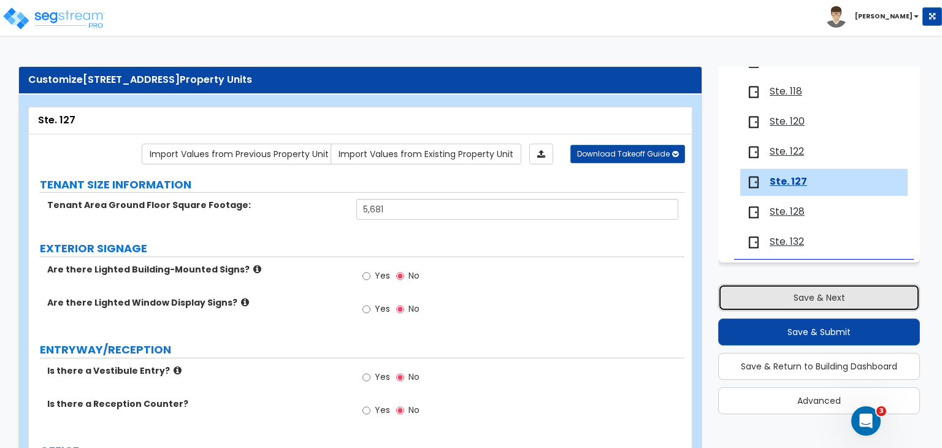
click at [766, 292] on button "Save & Next" at bounding box center [819, 297] width 202 height 27
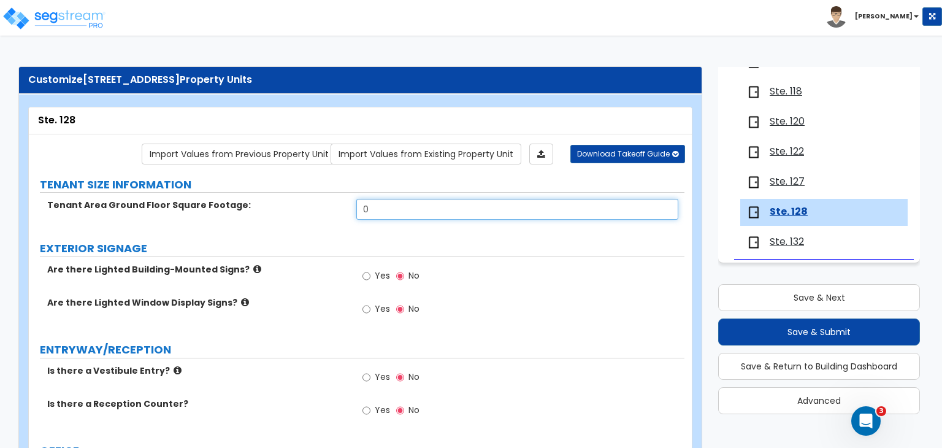
drag, startPoint x: 390, startPoint y: 207, endPoint x: 299, endPoint y: 206, distance: 91.4
click at [299, 206] on div "Tenant Area Ground Floor Square Footage: 0" at bounding box center [357, 213] width 656 height 29
type input "4,188"
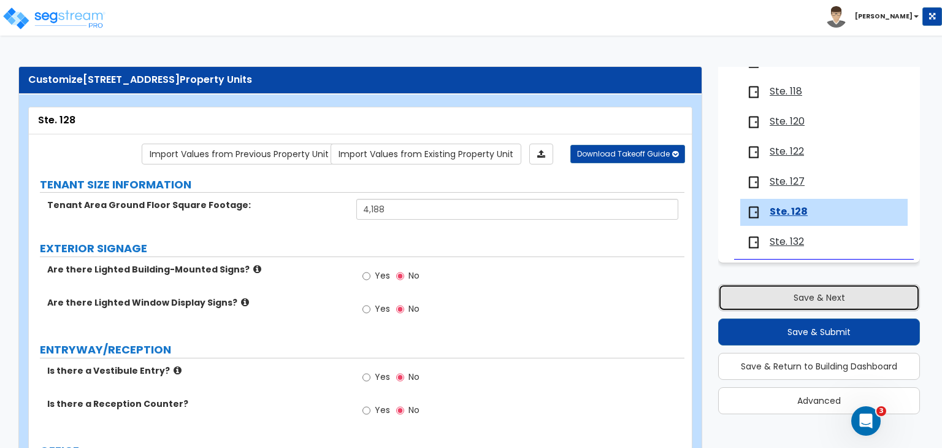
click at [749, 295] on button "Save & Next" at bounding box center [819, 297] width 202 height 27
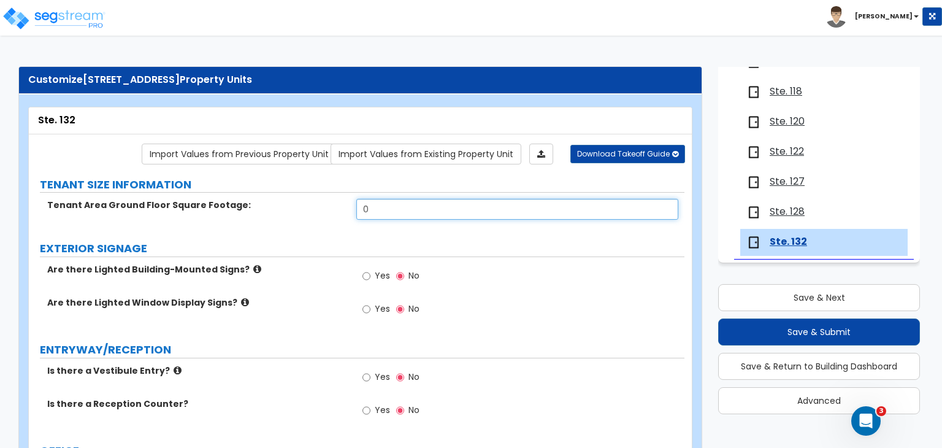
drag, startPoint x: 384, startPoint y: 211, endPoint x: 177, endPoint y: 180, distance: 209.6
type input "2,905"
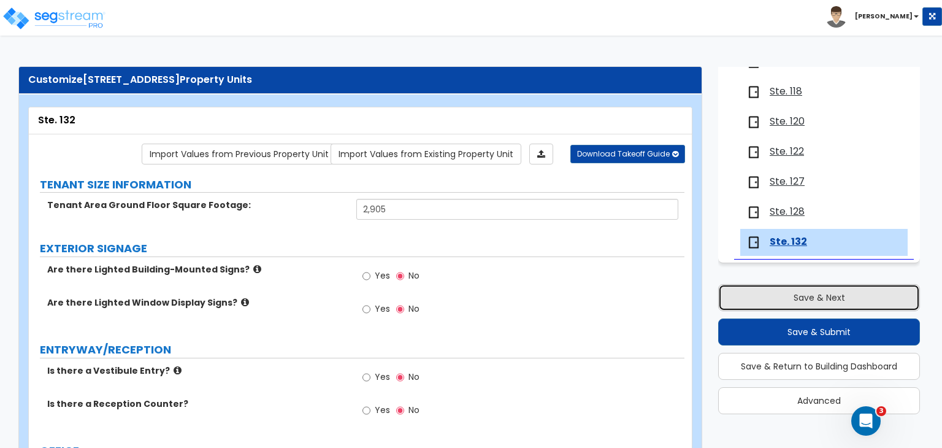
click at [758, 300] on button "Save & Next" at bounding box center [819, 297] width 202 height 27
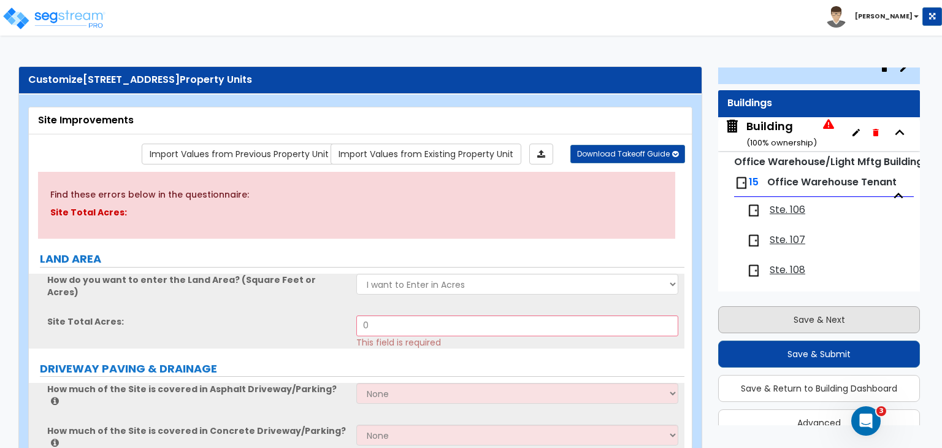
scroll to position [0, 0]
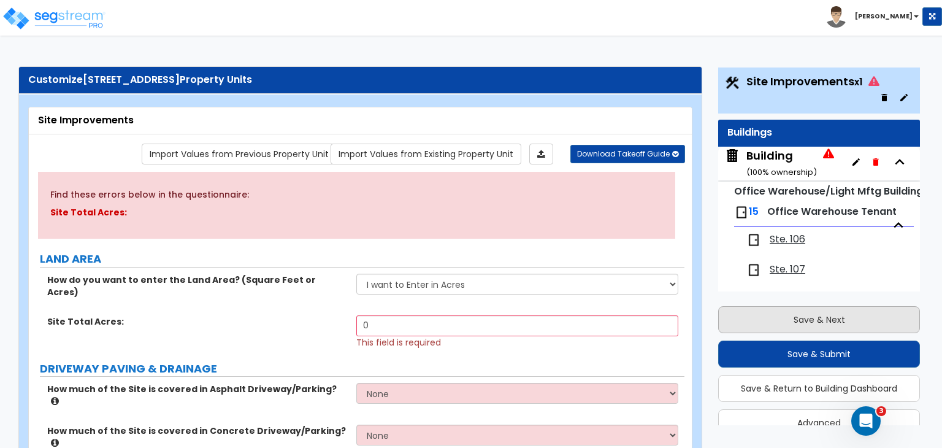
click at [758, 300] on div "Save & Next Save & Submit Save & Return to Building Dashboard Advanced" at bounding box center [819, 367] width 202 height 139
click at [767, 315] on button "Save & Next" at bounding box center [819, 319] width 202 height 27
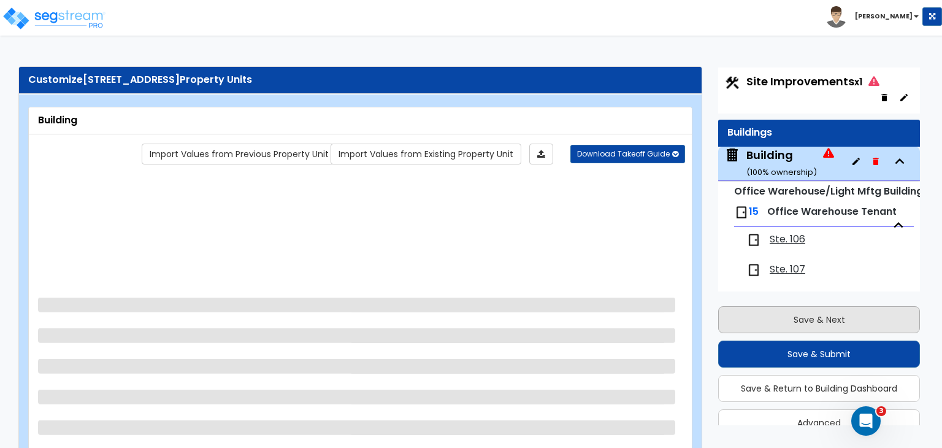
scroll to position [79, 0]
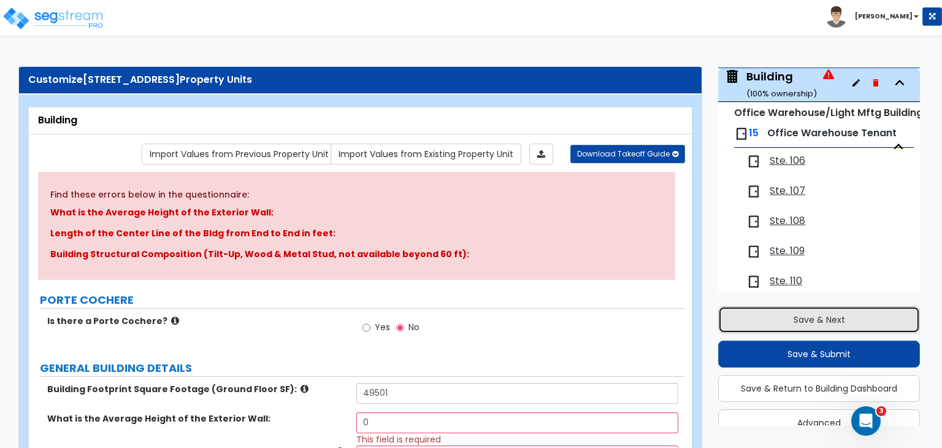
click at [774, 315] on button "Save & Next" at bounding box center [819, 319] width 202 height 27
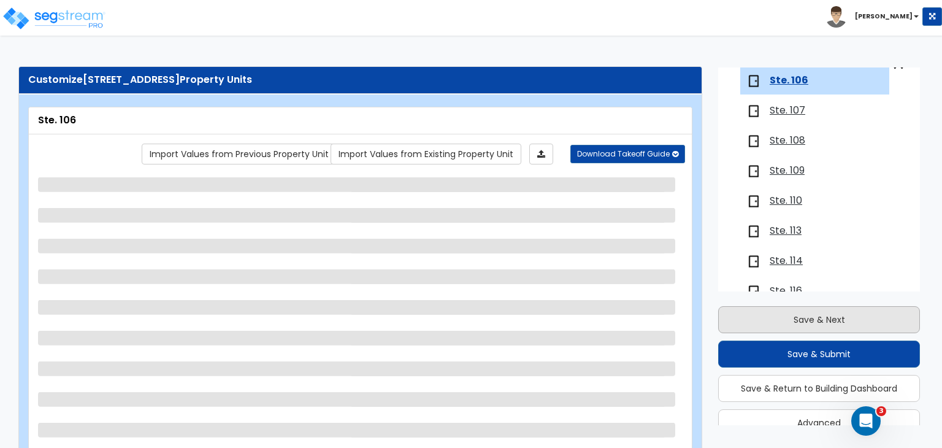
scroll to position [160, 0]
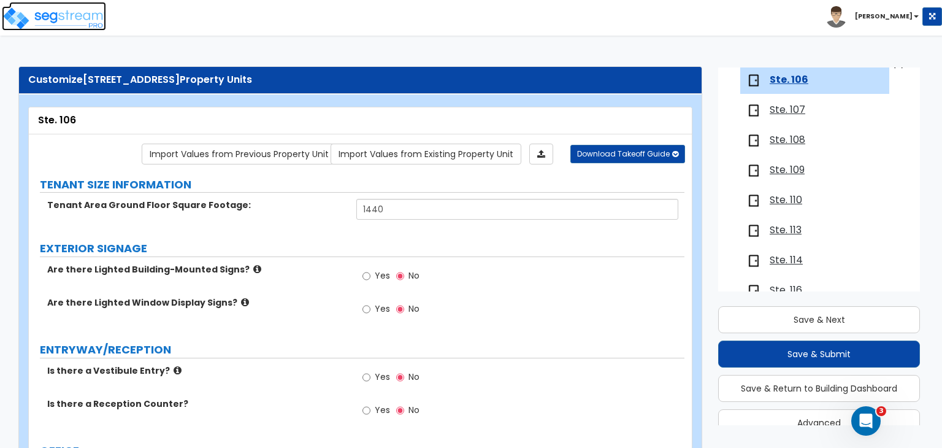
click at [51, 17] on img at bounding box center [54, 18] width 104 height 25
